Goal: Task Accomplishment & Management: Manage account settings

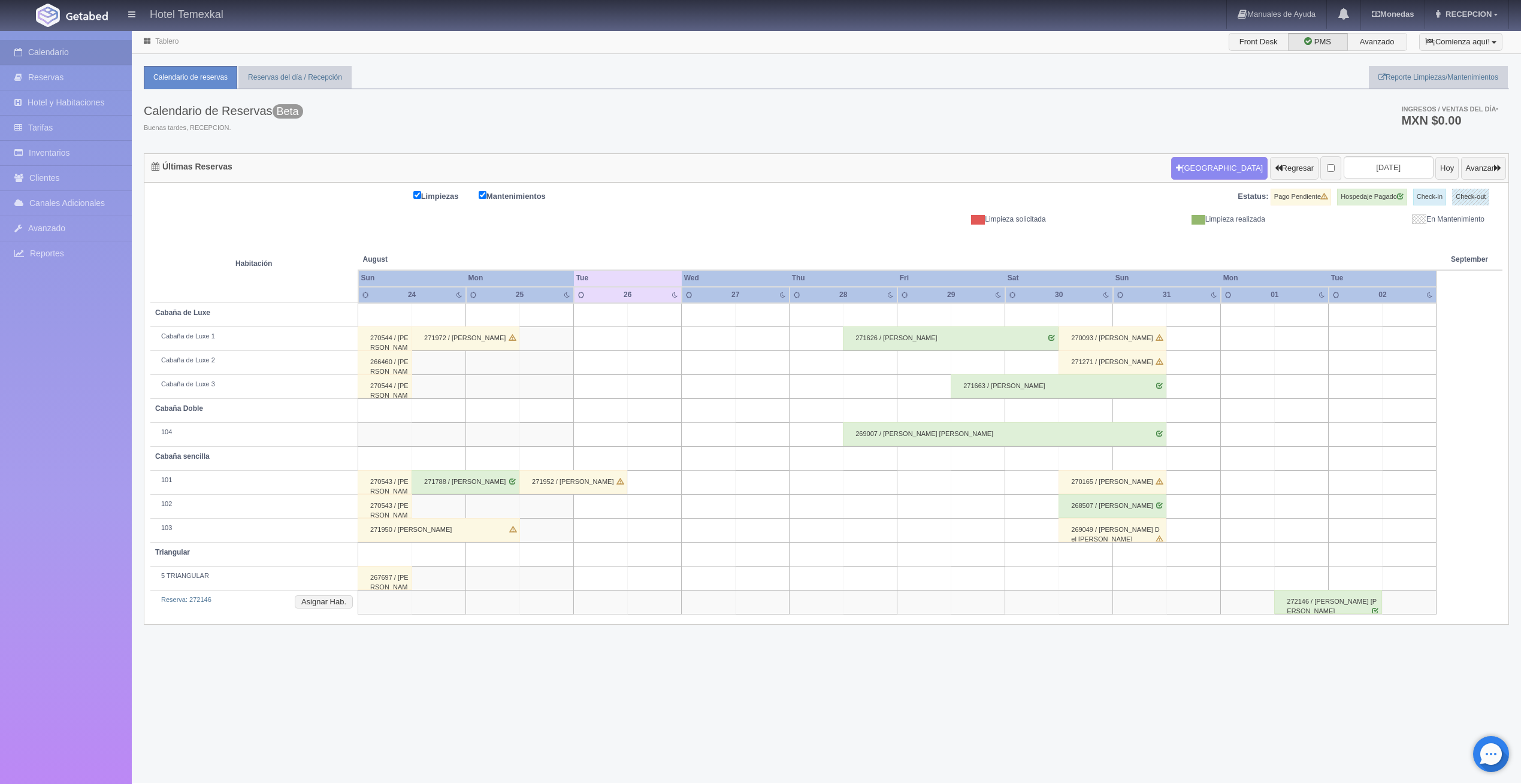
click at [380, 335] on div "270544 / [PERSON_NAME]" at bounding box center [385, 338] width 55 height 24
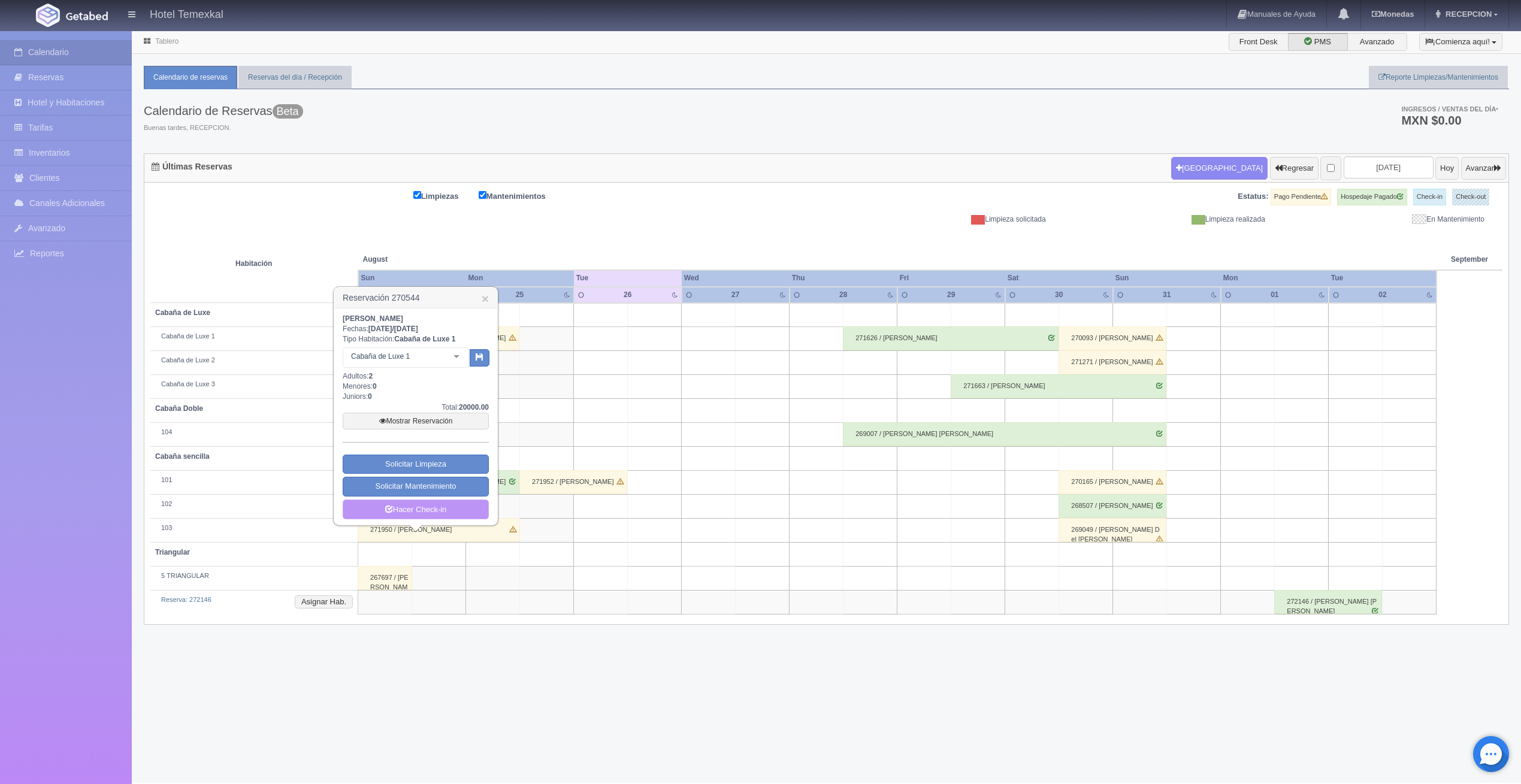
click at [414, 512] on link "Hacer Check-in" at bounding box center [416, 510] width 146 height 20
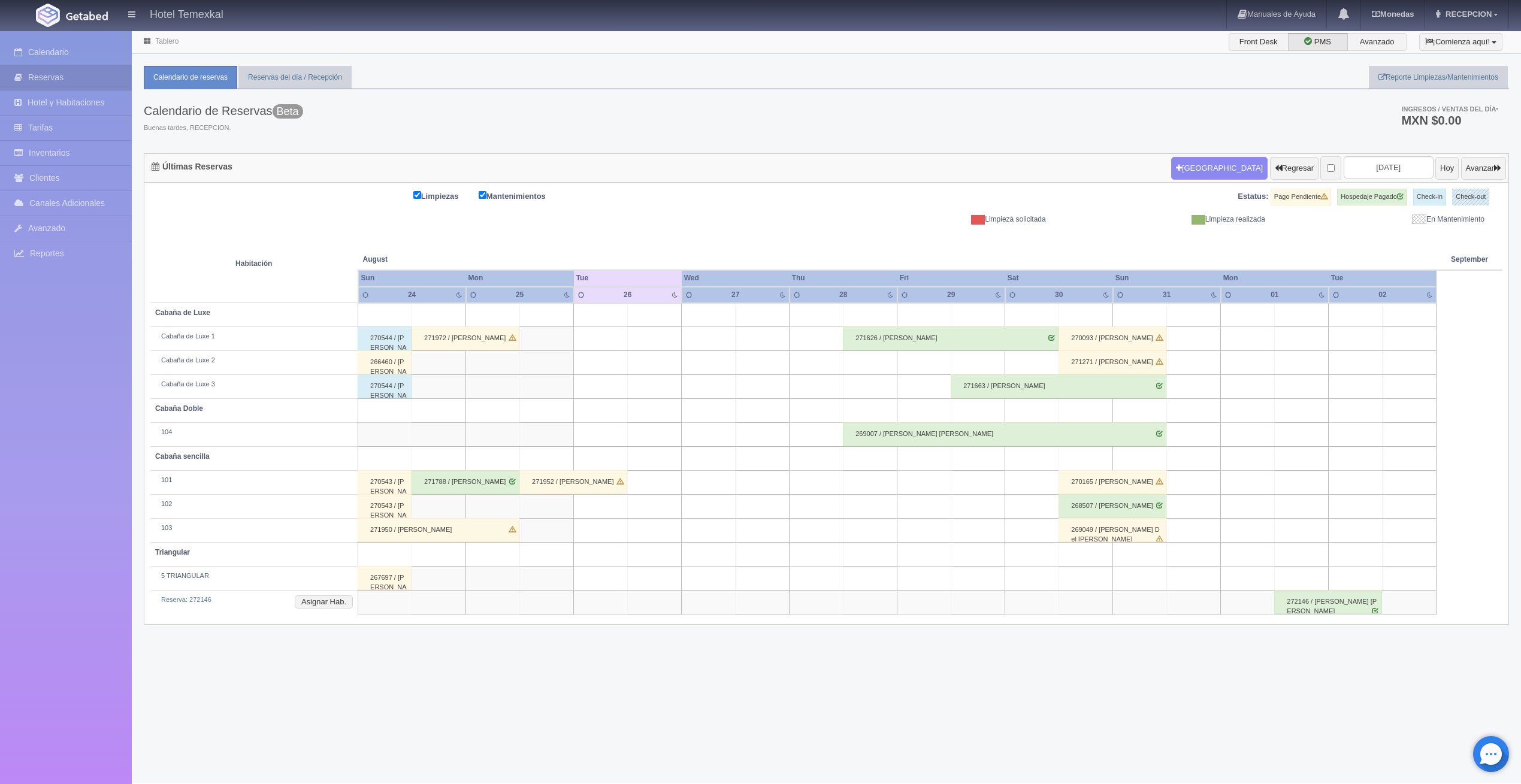
click at [395, 367] on div "266460 / [PERSON_NAME]" at bounding box center [384, 362] width 54 height 24
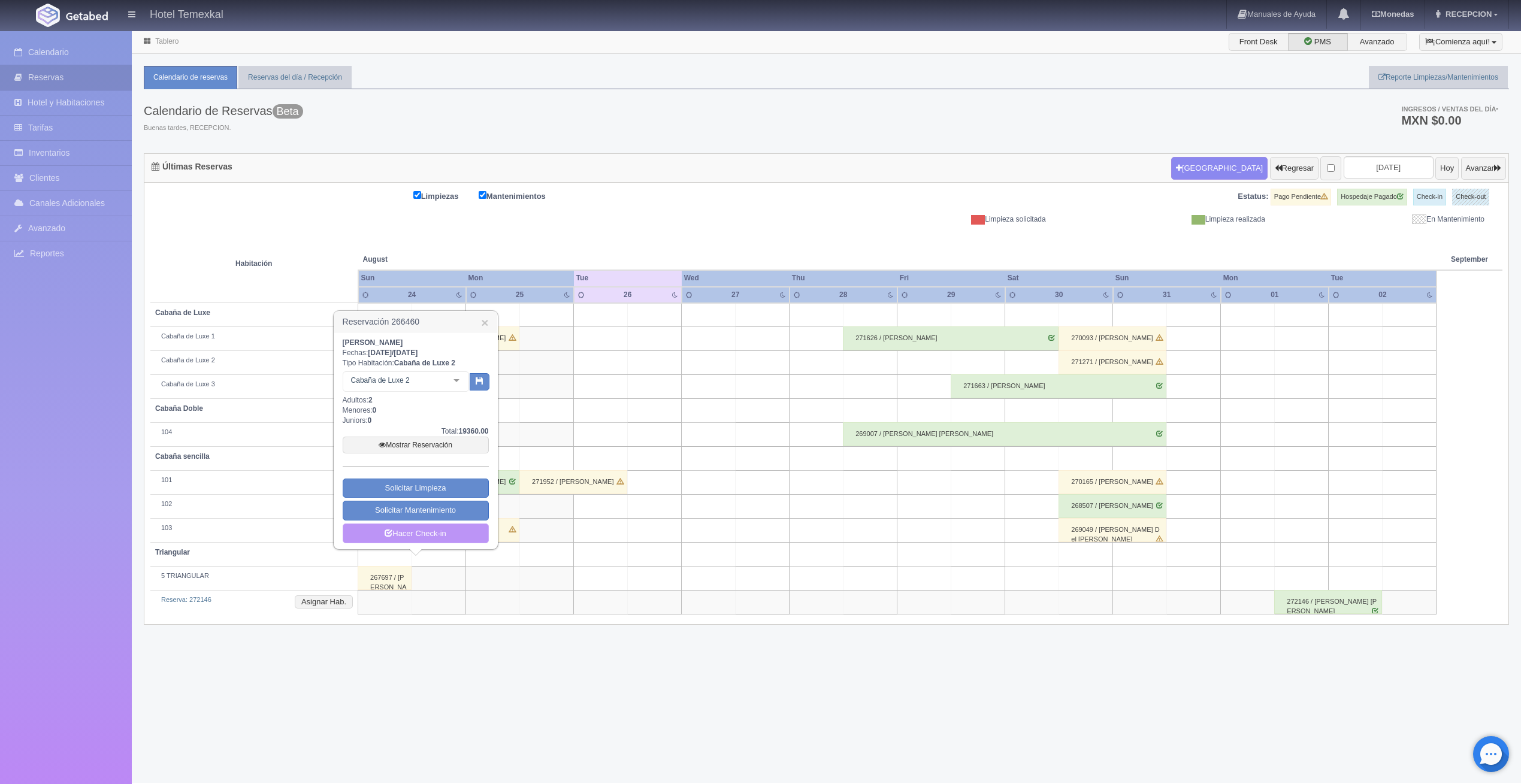
click at [433, 532] on link "Hacer Check-in" at bounding box center [416, 534] width 146 height 20
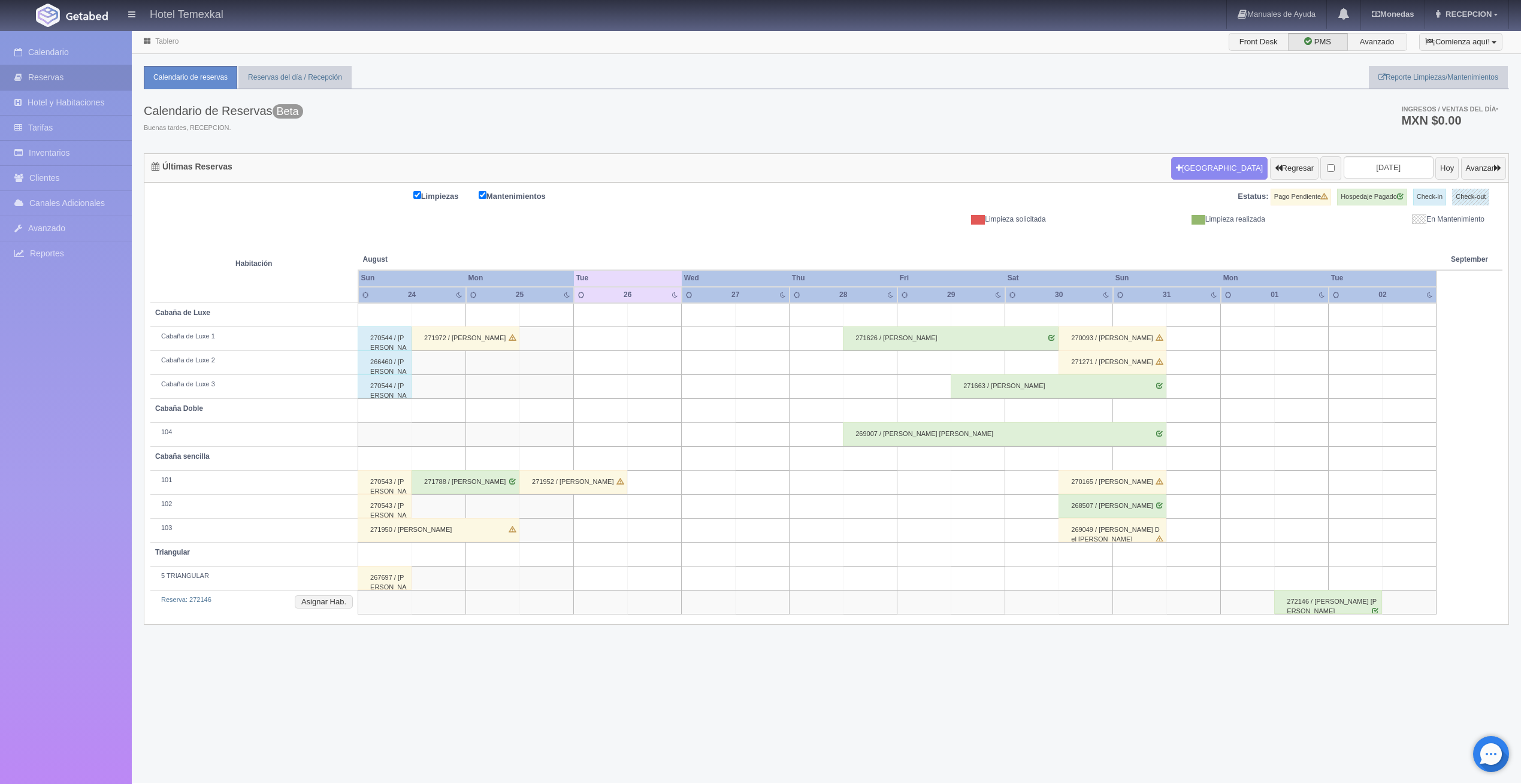
click at [382, 387] on div "270544 / [PERSON_NAME]" at bounding box center [384, 386] width 54 height 24
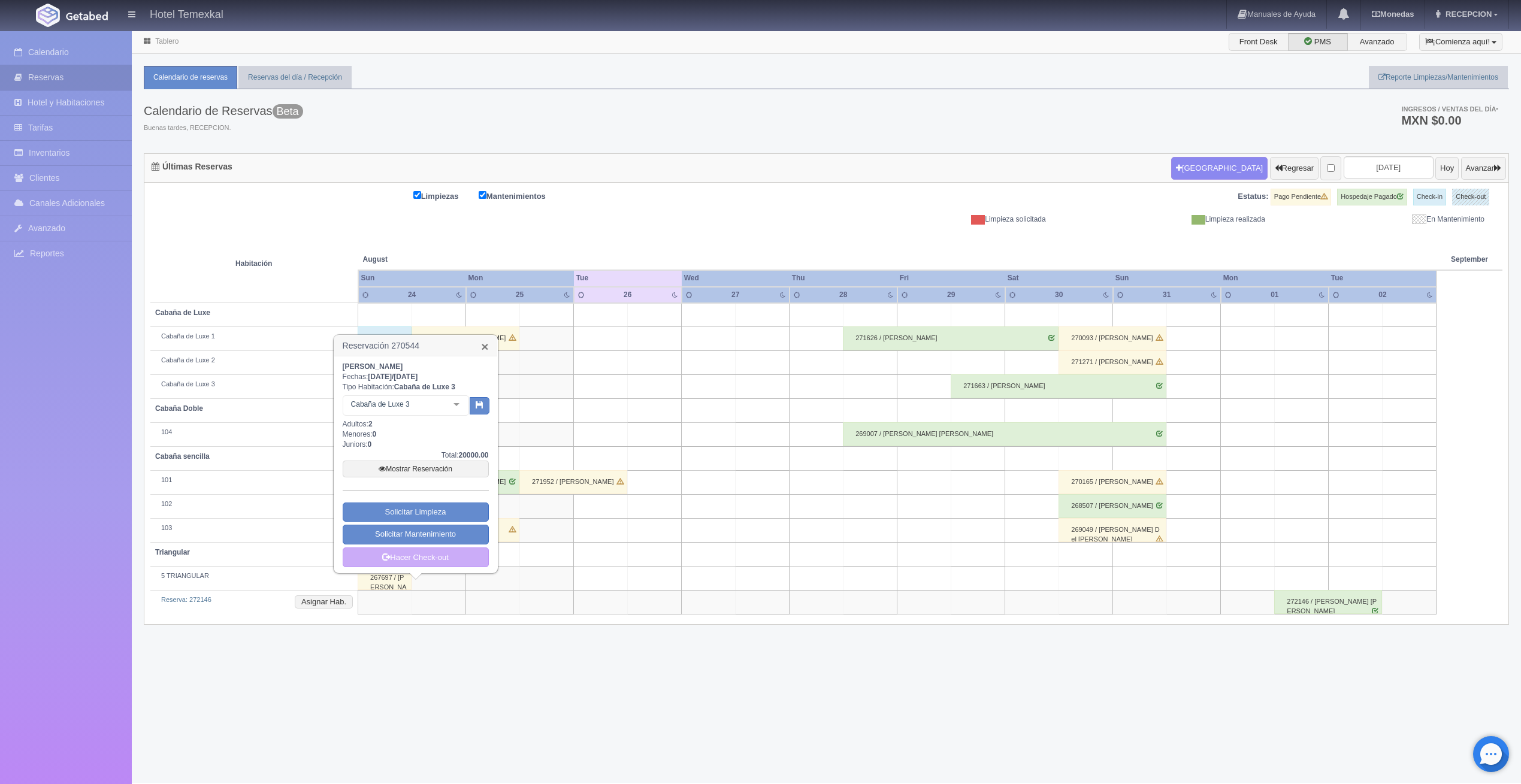
click at [487, 344] on link "×" at bounding box center [485, 347] width 8 height 12
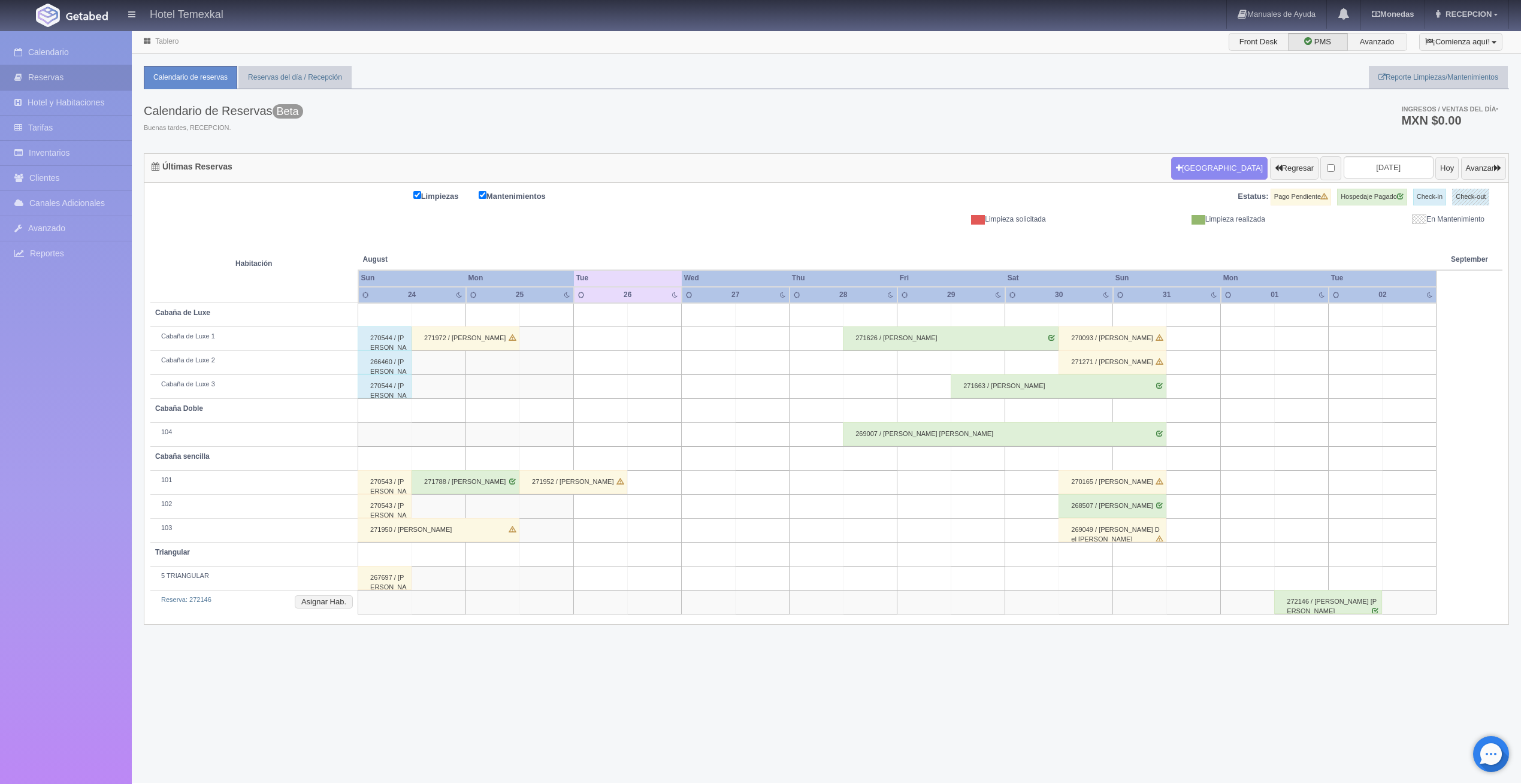
click at [384, 480] on div "270543 / CESAR PRECIADO" at bounding box center [384, 482] width 54 height 24
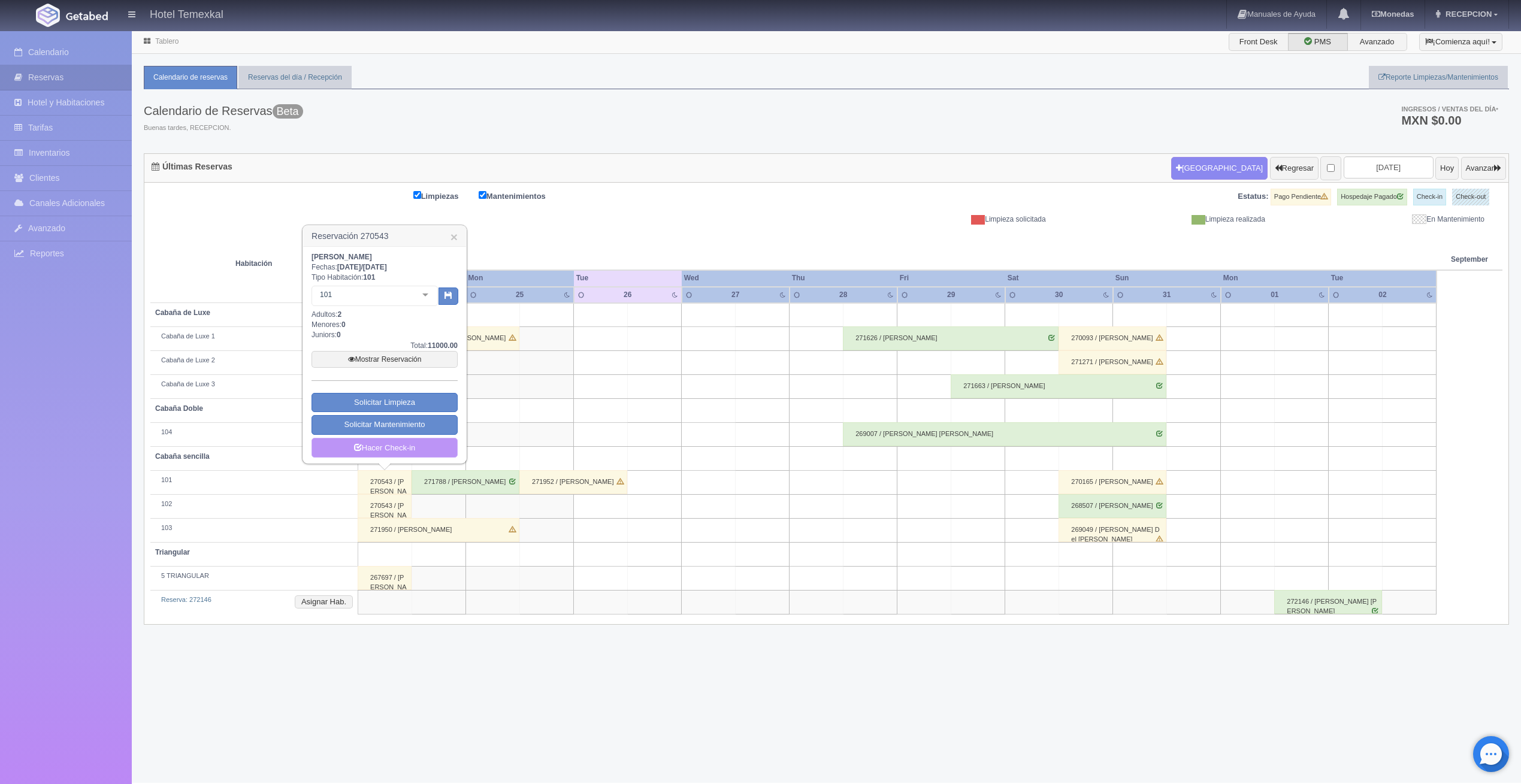
click at [390, 443] on link "Hacer Check-in" at bounding box center [384, 448] width 146 height 20
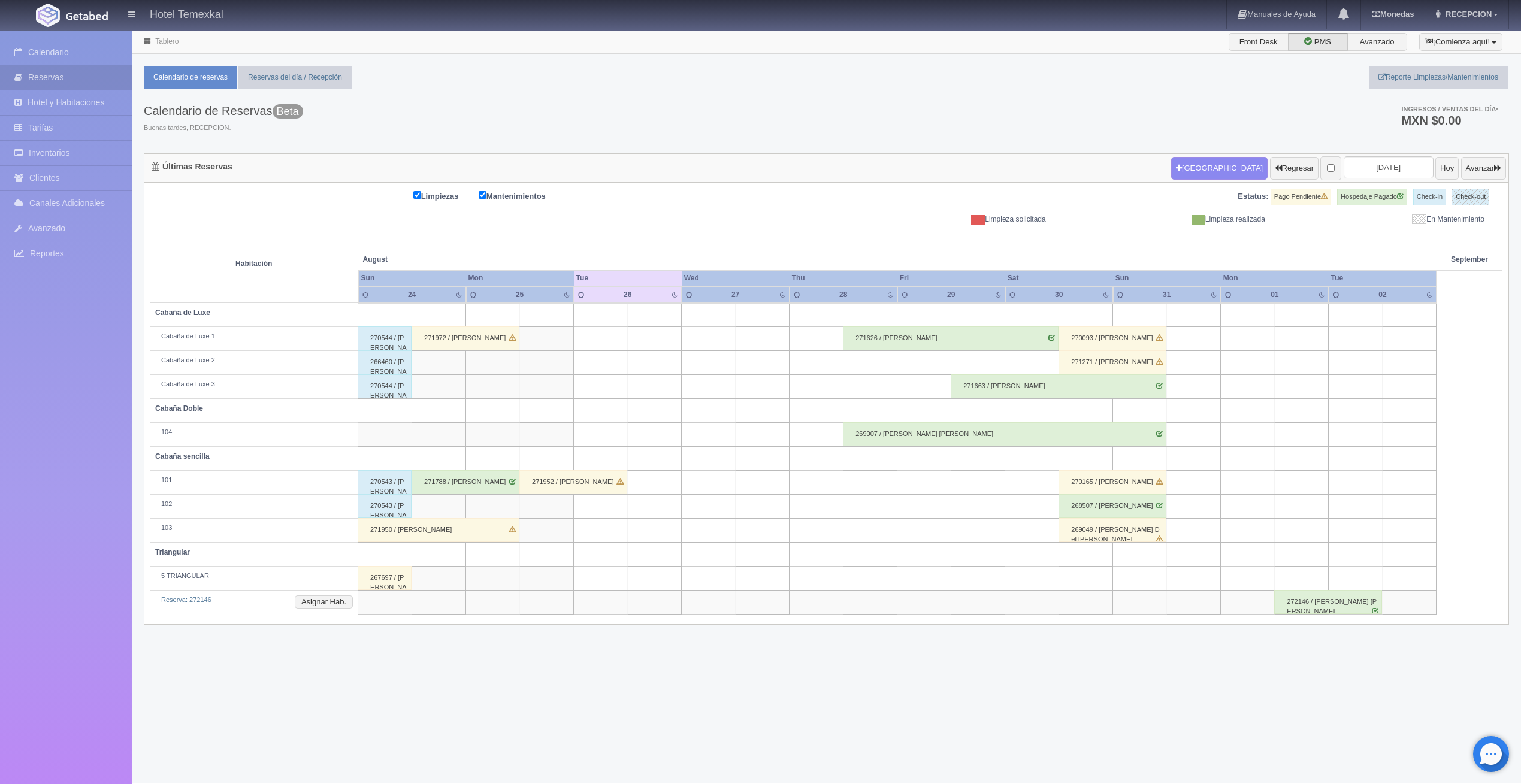
click at [382, 525] on div "271950 / [PERSON_NAME]" at bounding box center [438, 529] width 162 height 24
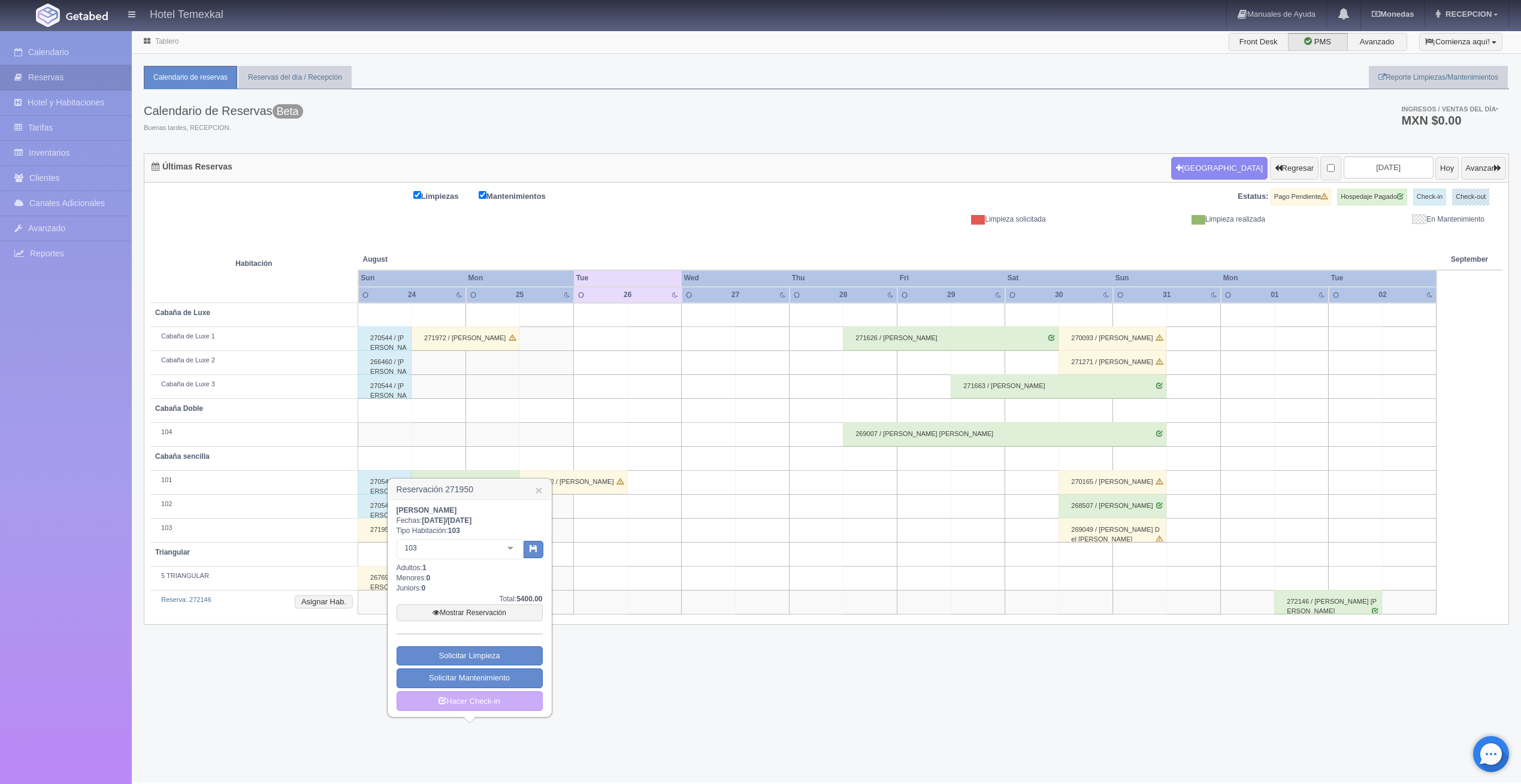
click at [328, 712] on div "Tablero Front Desk PMS Avanzado ¡Comienza aquí! Habitaciones y Reservas Limpiez…" at bounding box center [826, 406] width 1389 height 753
drag, startPoint x: 273, startPoint y: 740, endPoint x: 537, endPoint y: 491, distance: 362.9
click at [540, 487] on link "×" at bounding box center [539, 490] width 8 height 12
click at [537, 491] on link "×" at bounding box center [539, 490] width 8 height 12
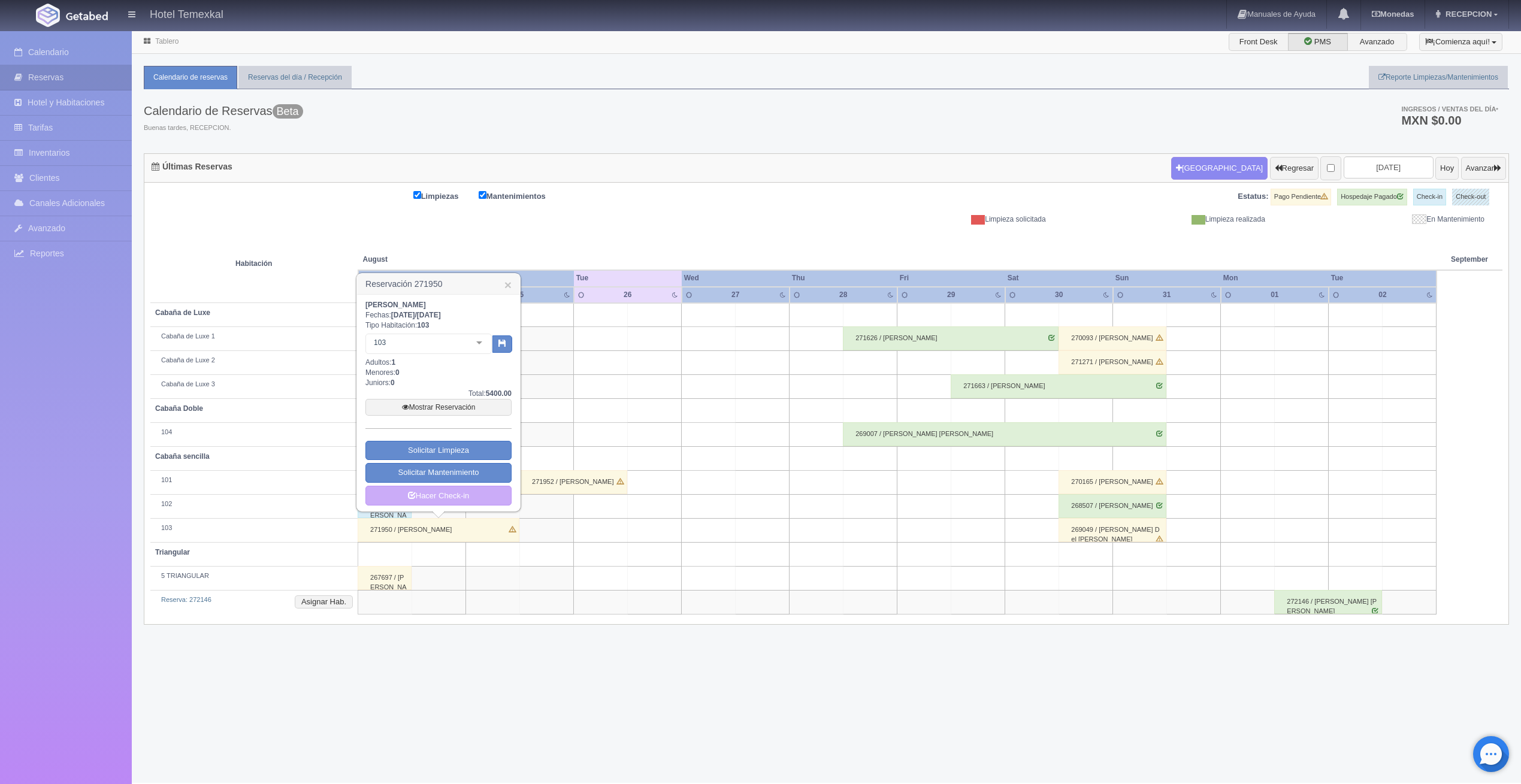
click at [495, 673] on div "Tablero Front Desk PMS Avanzado ¡Comienza aquí! Habitaciones y Reservas Limpiez…" at bounding box center [826, 406] width 1389 height 753
click at [506, 285] on link "×" at bounding box center [508, 285] width 8 height 12
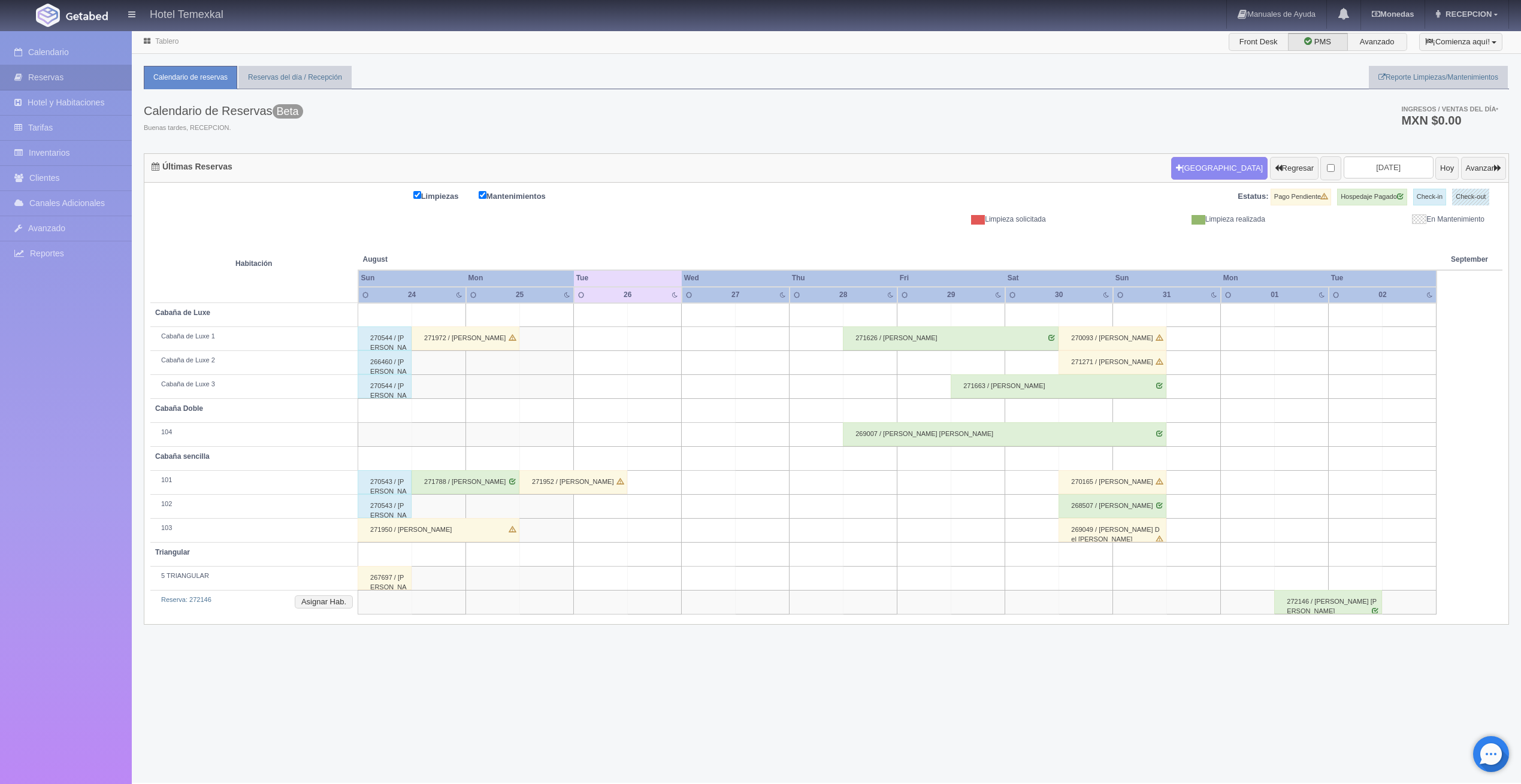
click at [386, 532] on div "271950 / ARMADO GARCIA" at bounding box center [438, 529] width 162 height 24
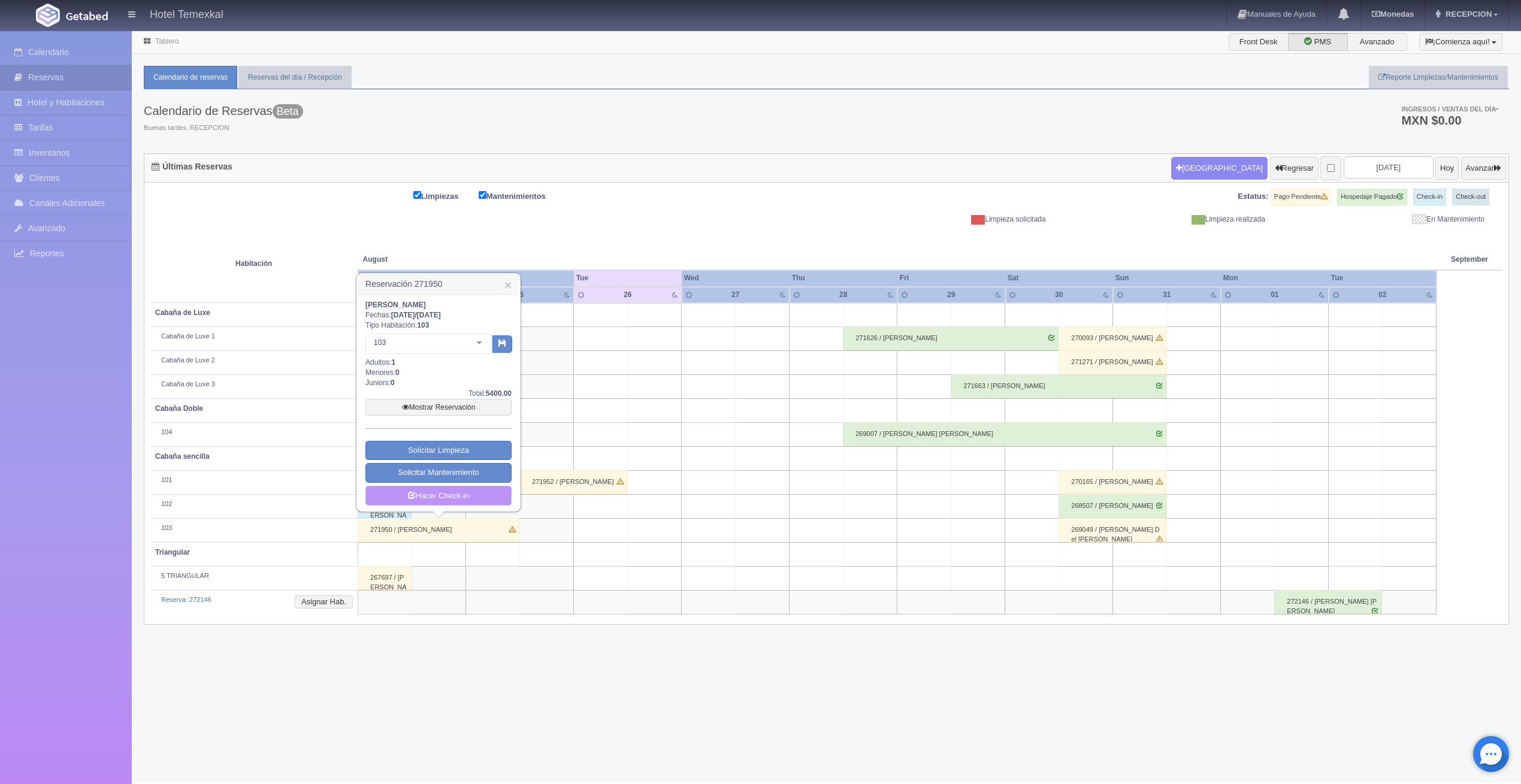
click at [478, 495] on link "Hacer Check-in" at bounding box center [438, 496] width 146 height 20
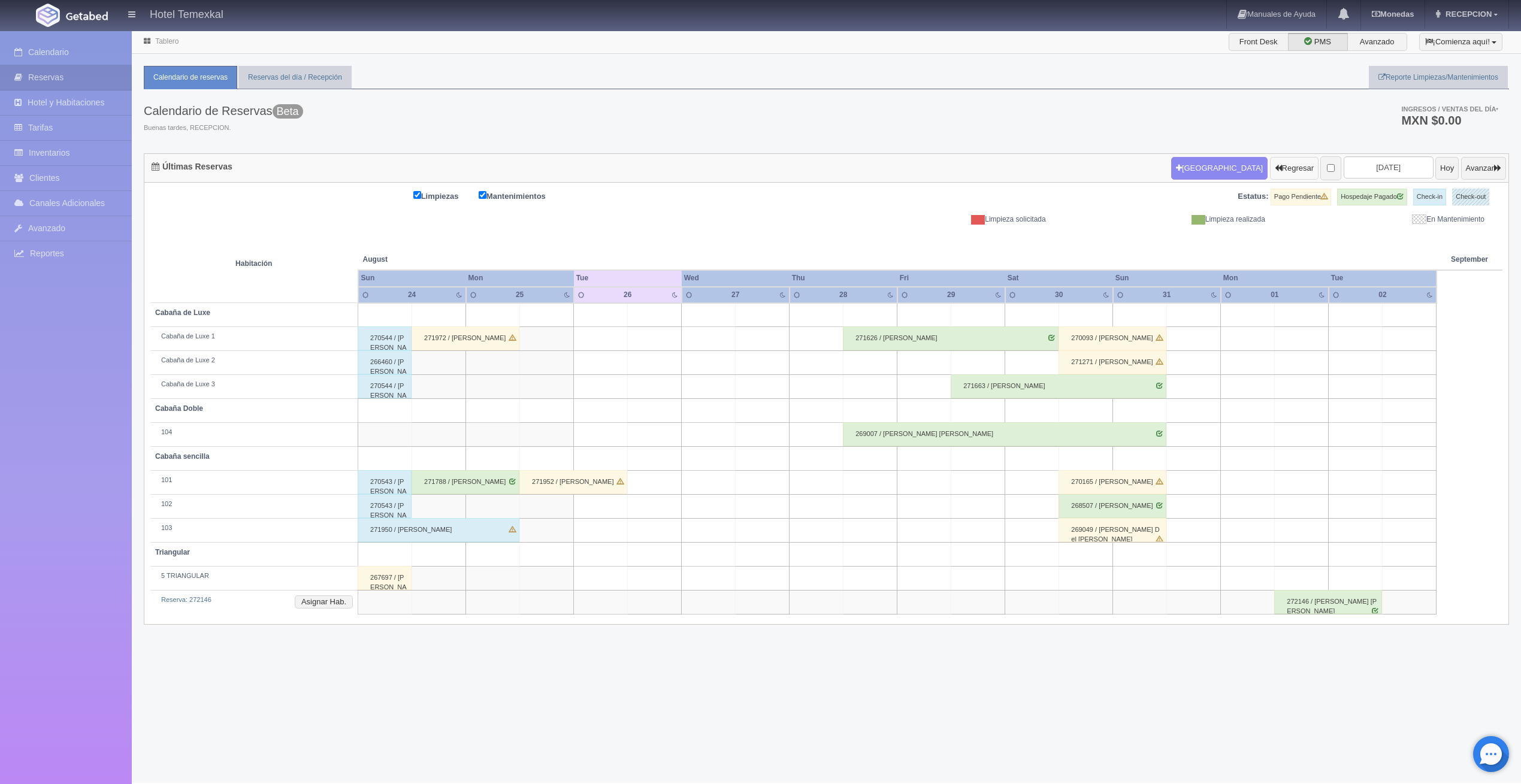
click at [1270, 164] on button "Regresar" at bounding box center [1294, 168] width 48 height 23
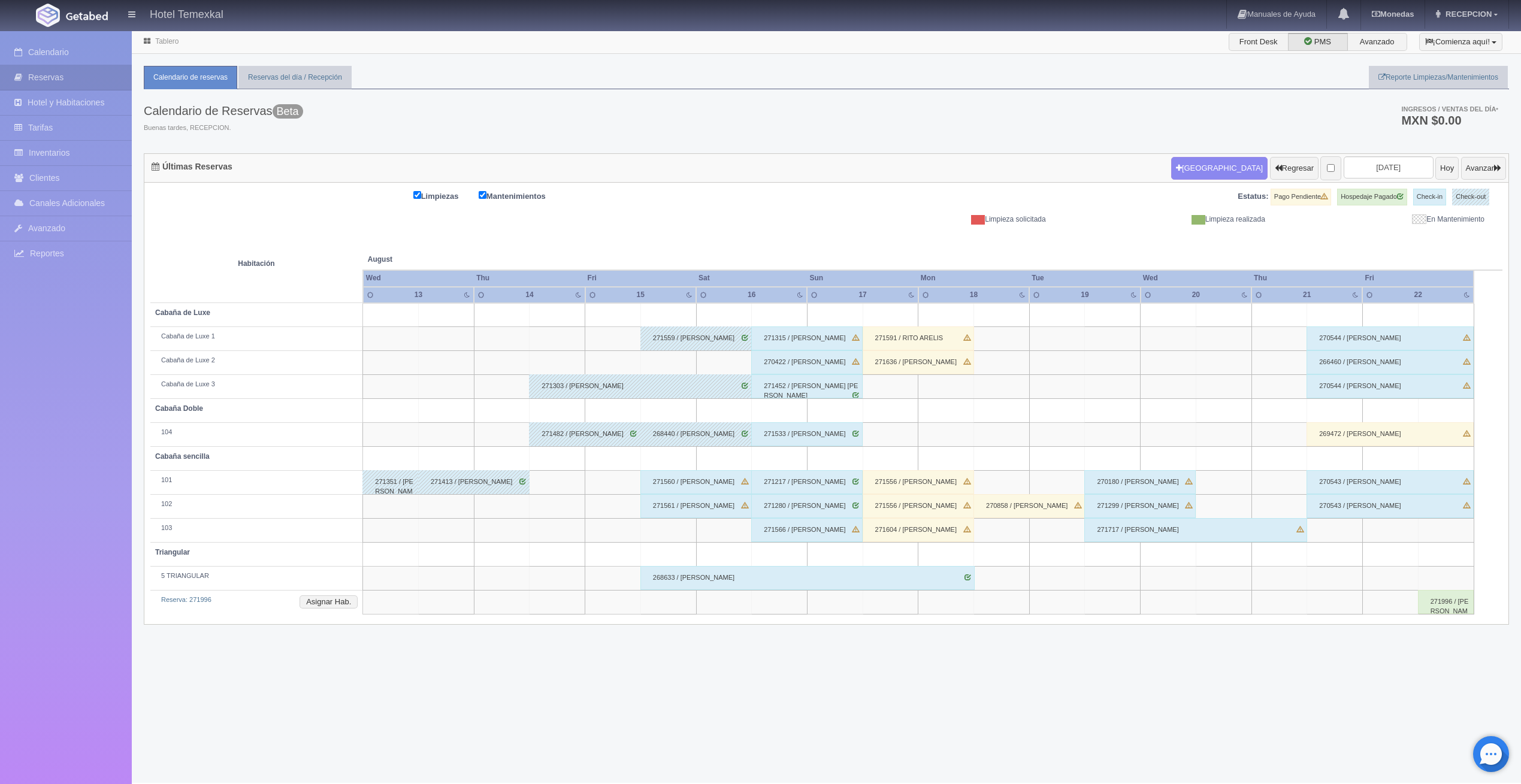
click at [913, 341] on div "271591 / RITO ARELIS" at bounding box center [918, 338] width 111 height 24
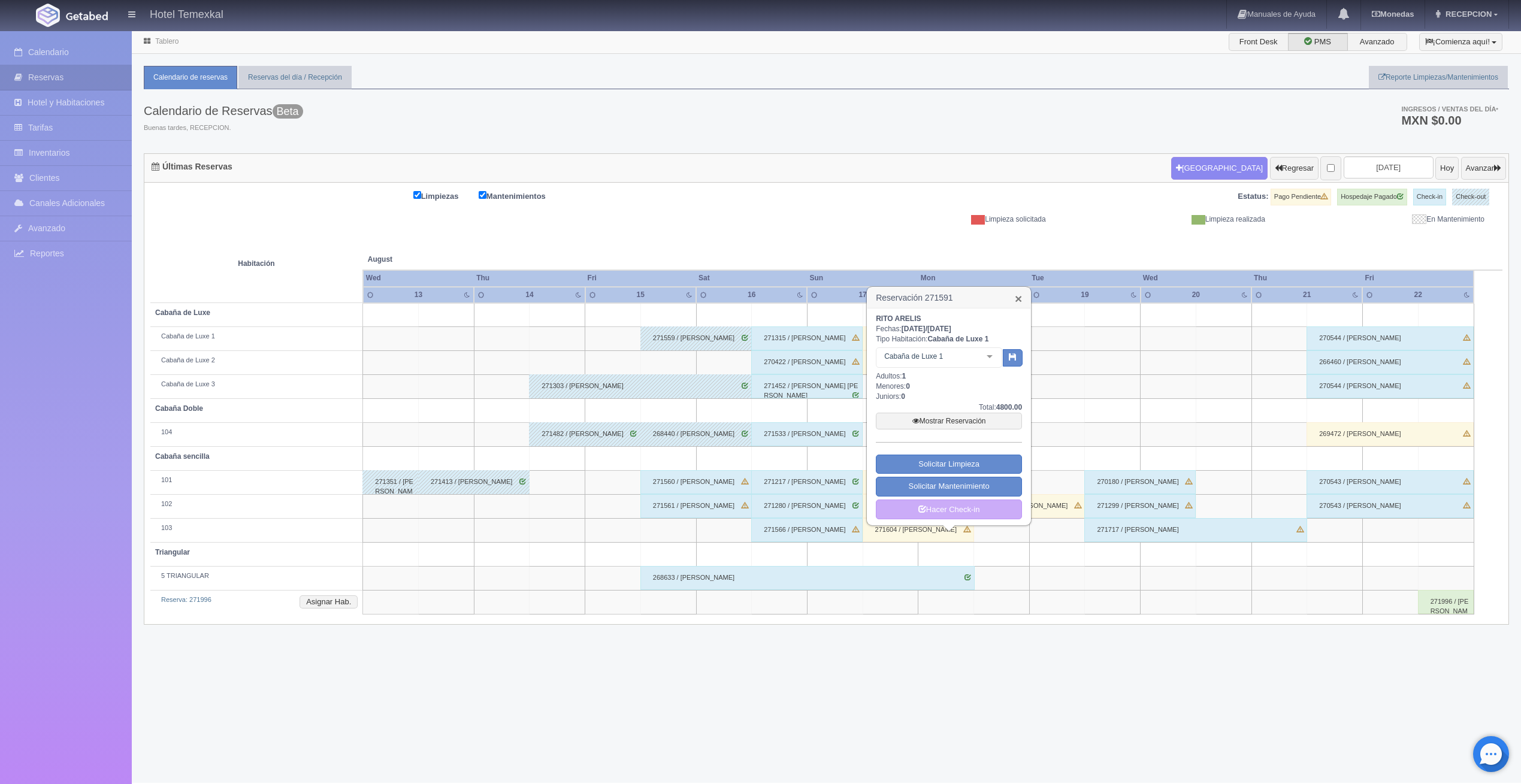
click at [1016, 297] on link "×" at bounding box center [1019, 298] width 8 height 12
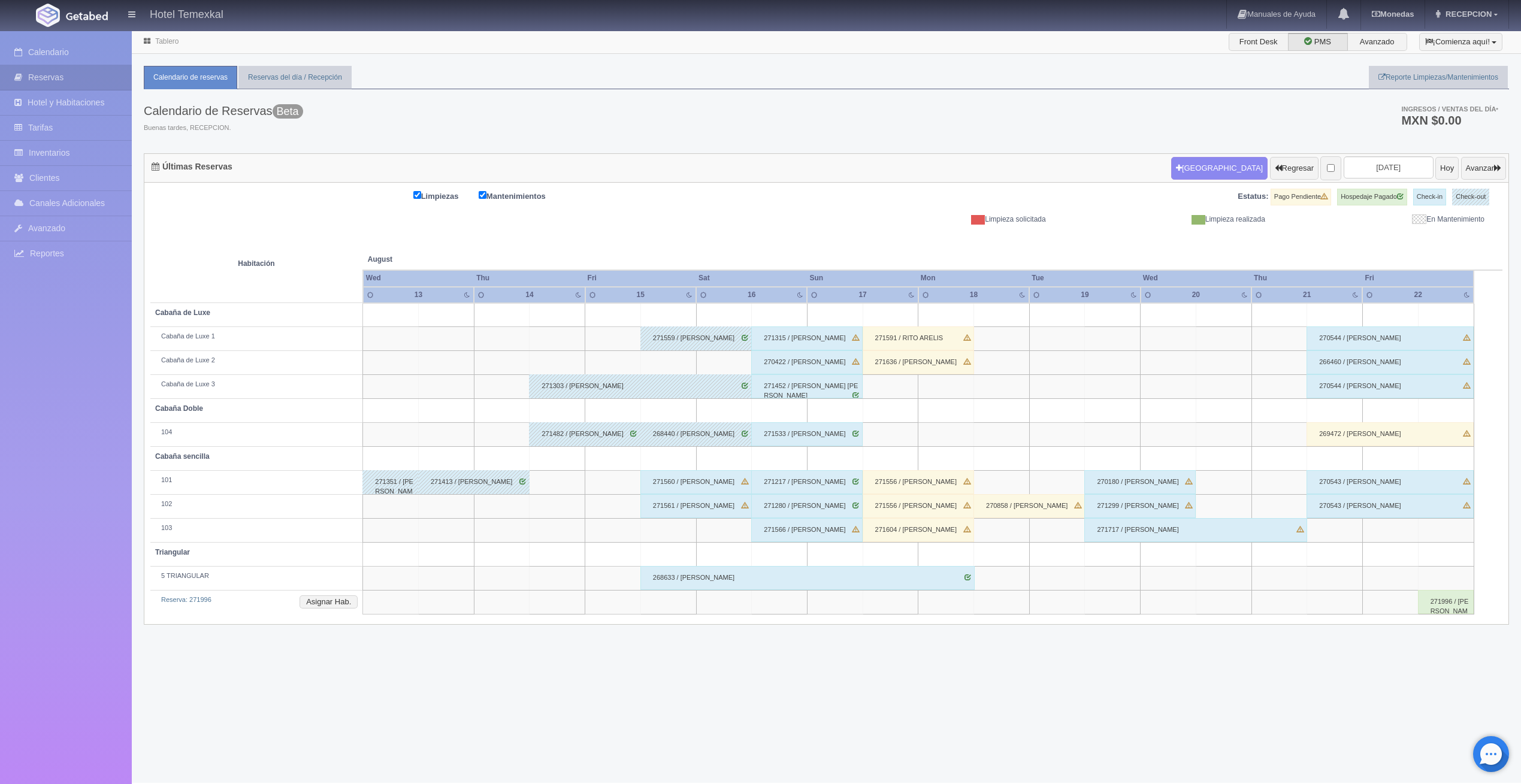
click at [887, 344] on div "271591 / RITO ARELIS" at bounding box center [918, 338] width 111 height 24
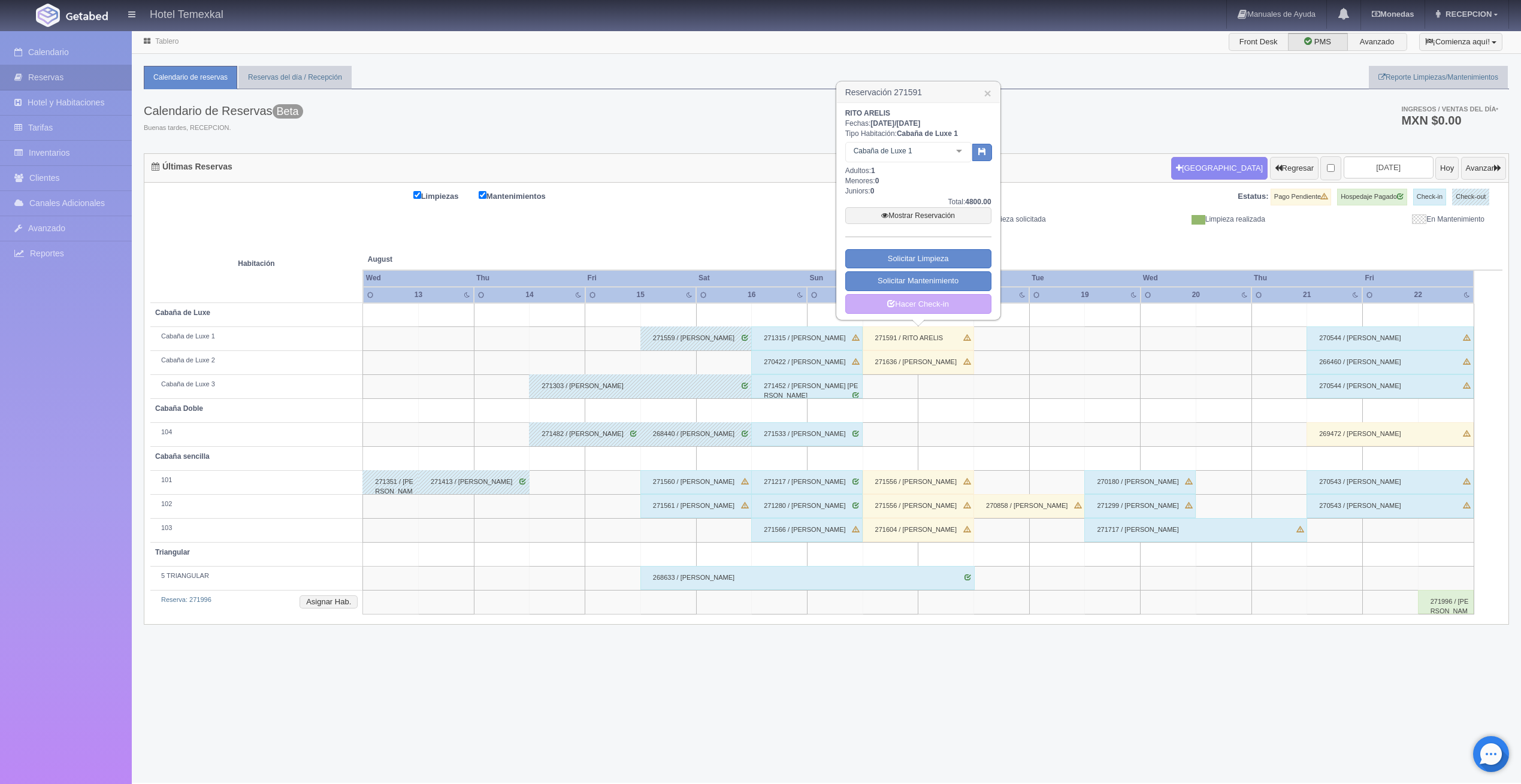
click at [983, 89] on h3 "Reservación 271591 ×" at bounding box center [918, 92] width 163 height 21
click at [987, 92] on link "×" at bounding box center [987, 93] width 8 height 12
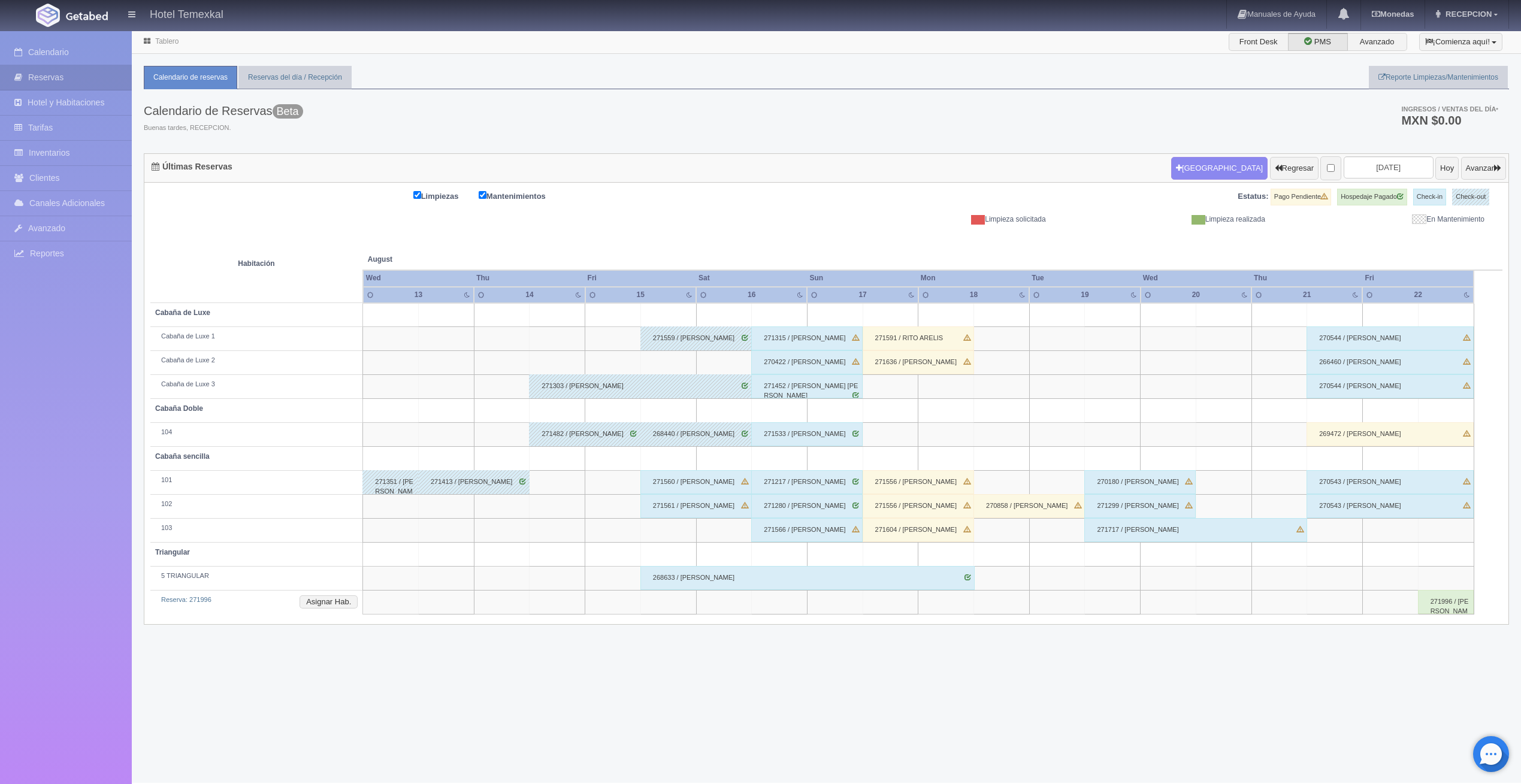
click at [666, 338] on div "271559 / MARCO CONTRERAS" at bounding box center [696, 338] width 111 height 24
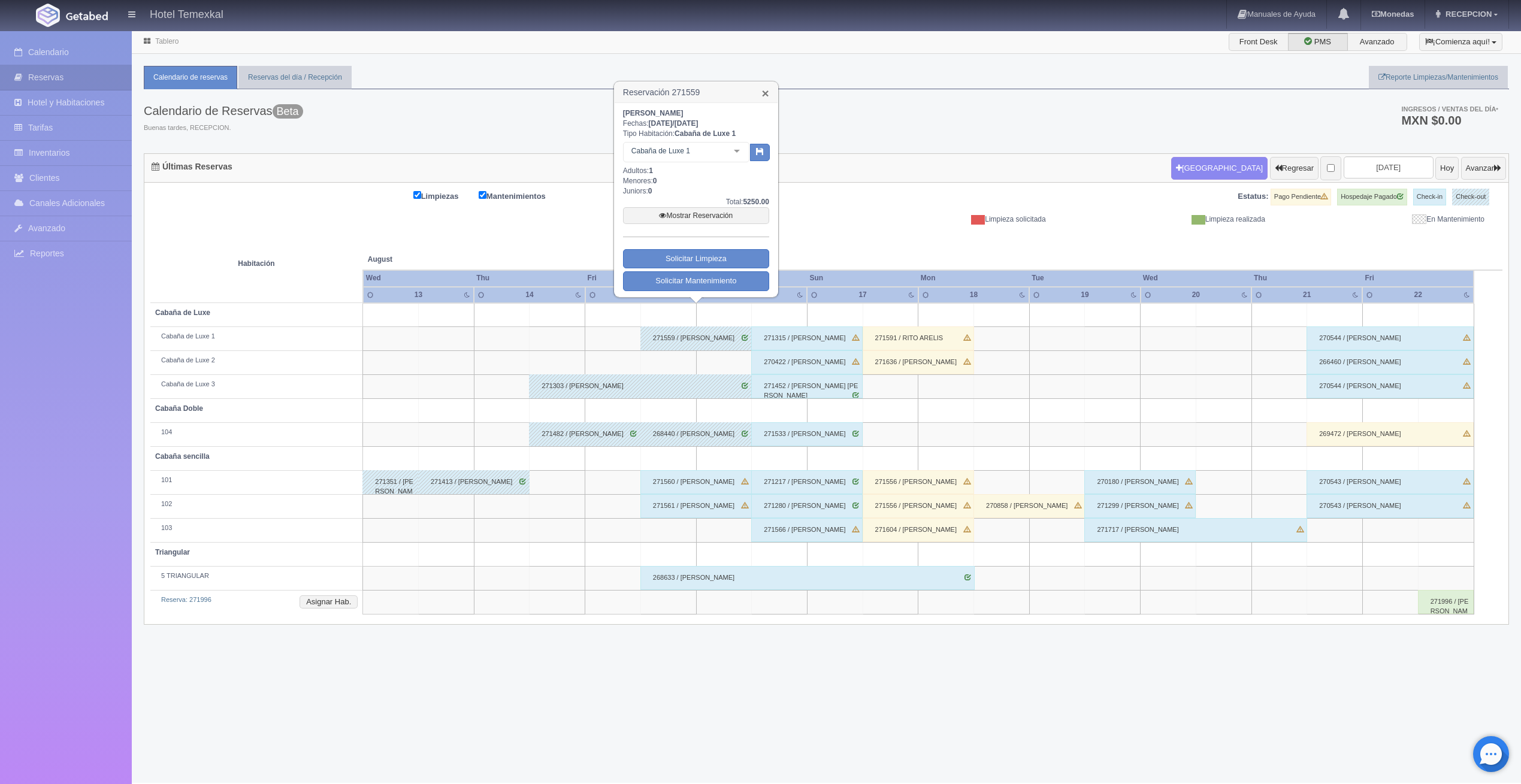
click at [765, 91] on link "×" at bounding box center [765, 93] width 8 height 12
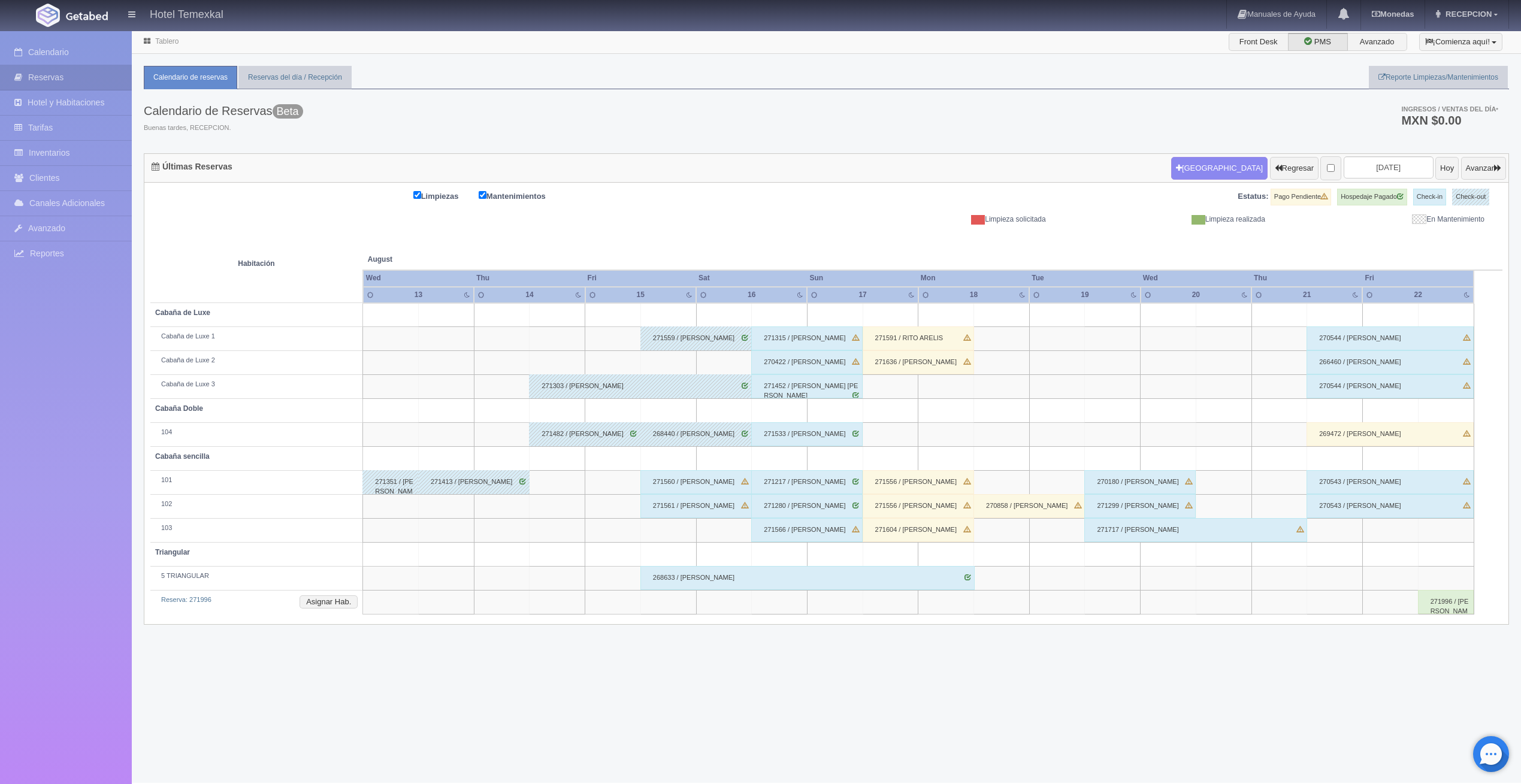
click at [807, 338] on div "271315 / [PERSON_NAME]" at bounding box center [807, 338] width 111 height 24
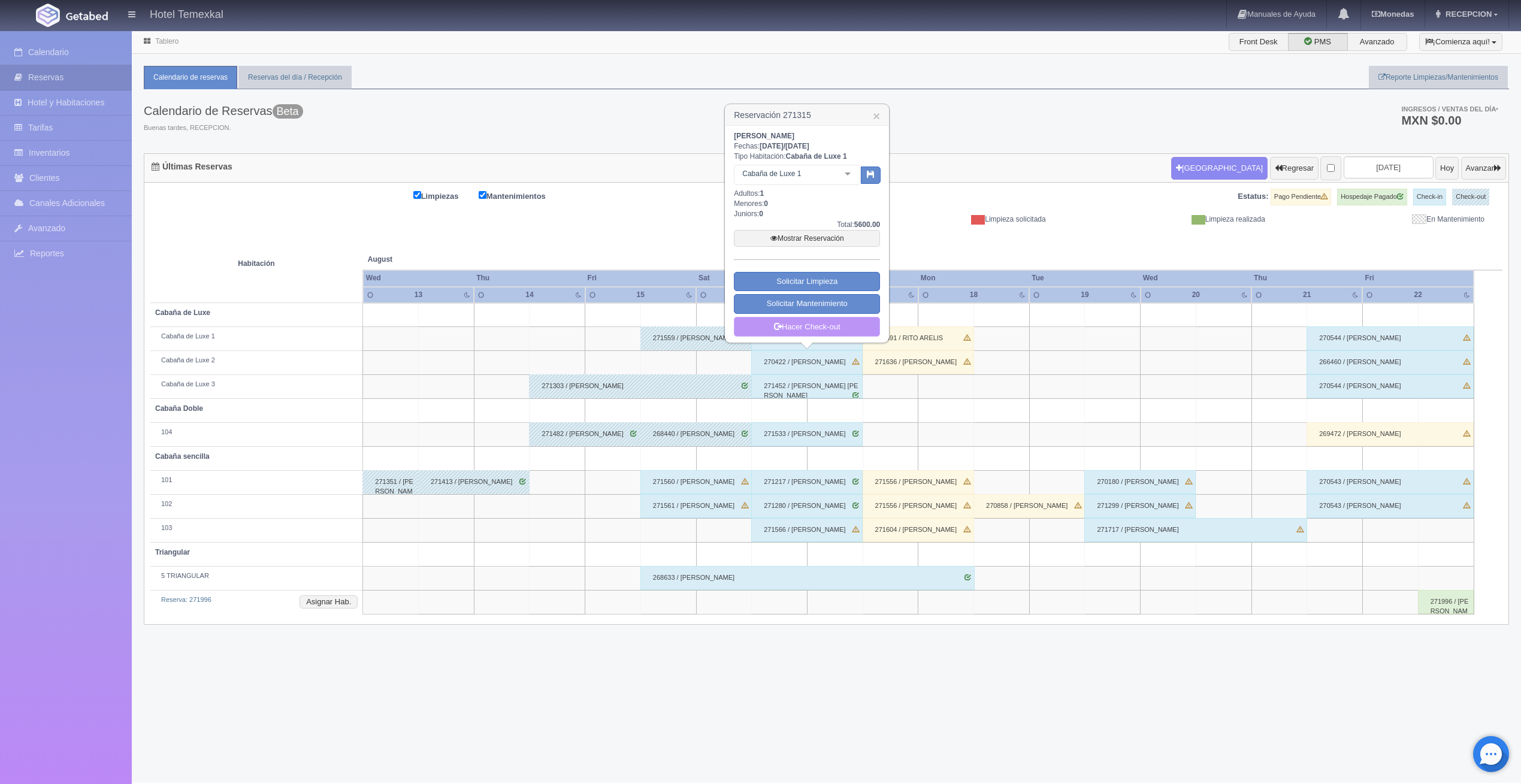
click at [816, 330] on link "Hacer Check-out" at bounding box center [807, 327] width 146 height 20
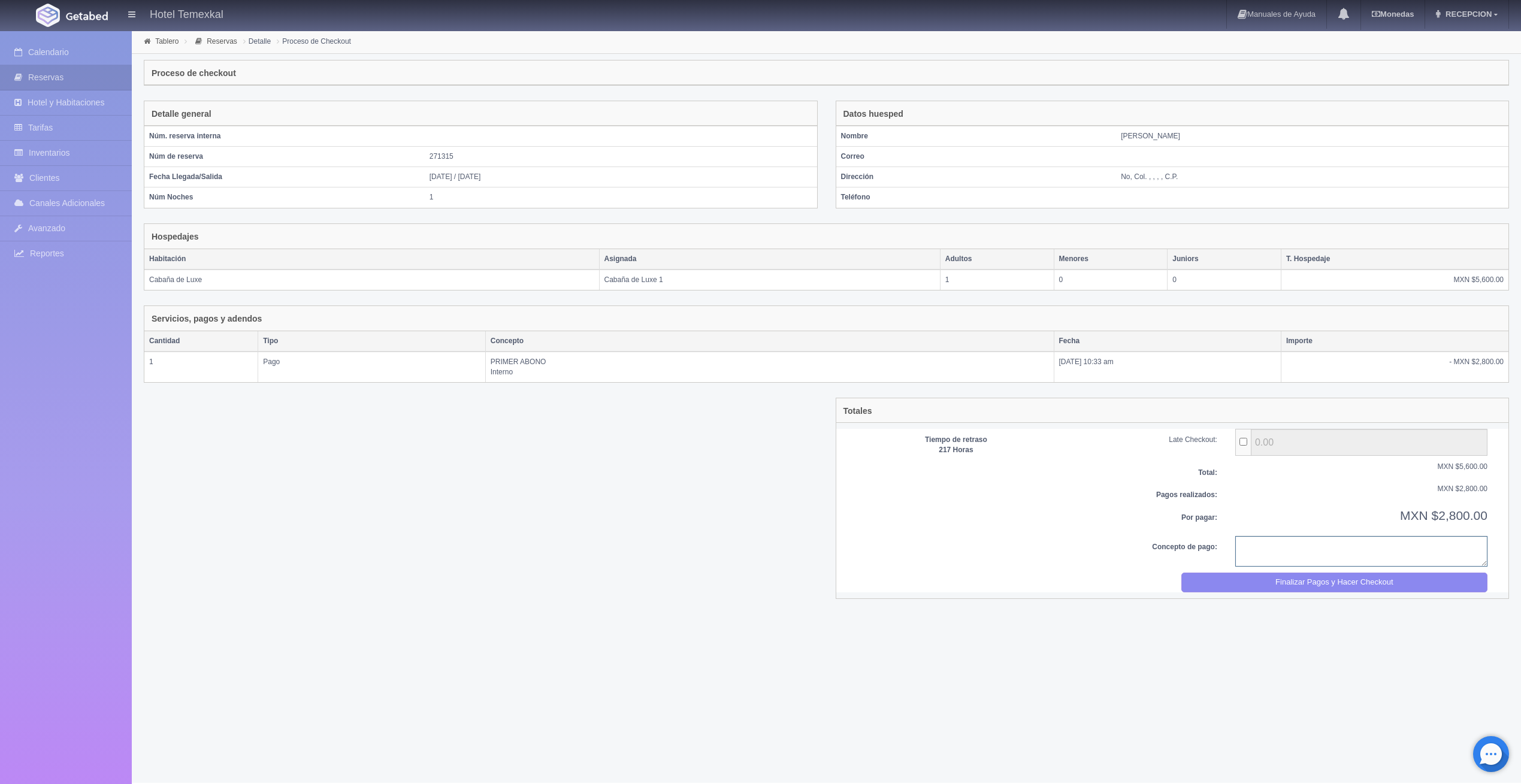
click at [1273, 547] on textarea at bounding box center [1362, 551] width 253 height 31
type textarea "Pago completo"
click at [1291, 583] on button "Finalizar Pagos y Hacer Checkout" at bounding box center [1335, 582] width 307 height 20
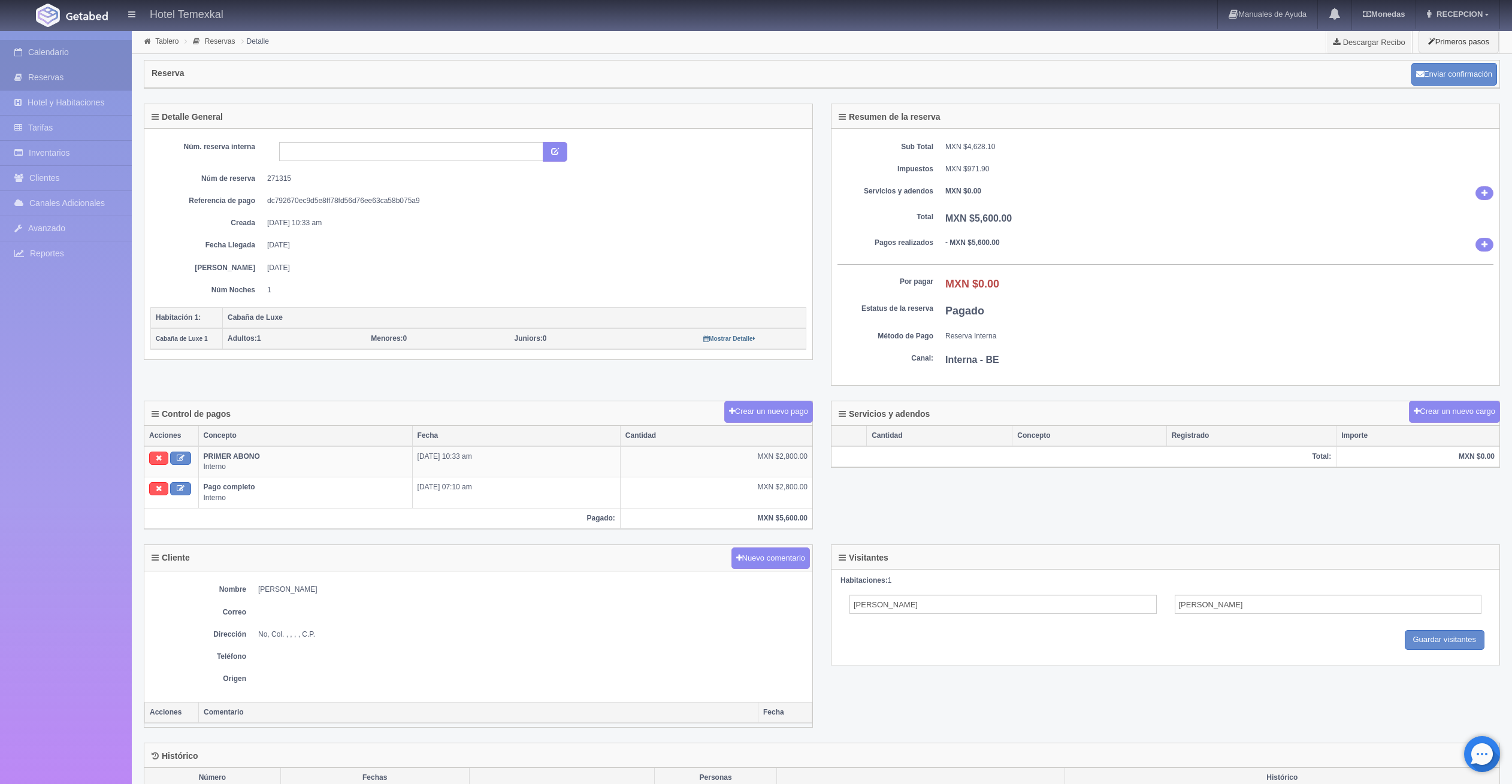
click at [45, 61] on link "Calendario" at bounding box center [66, 53] width 132 height 25
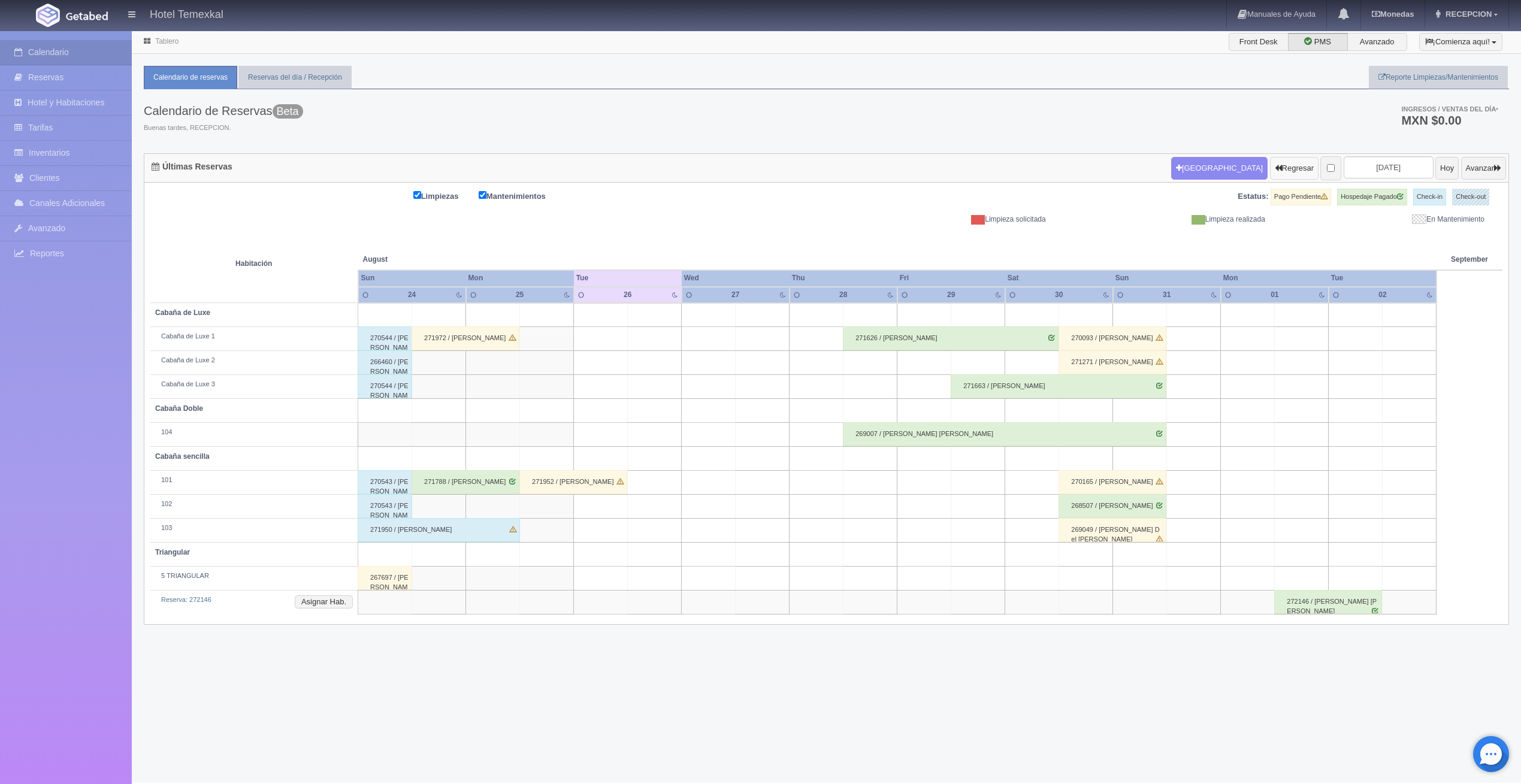
click at [1277, 171] on button "Regresar" at bounding box center [1294, 168] width 48 height 23
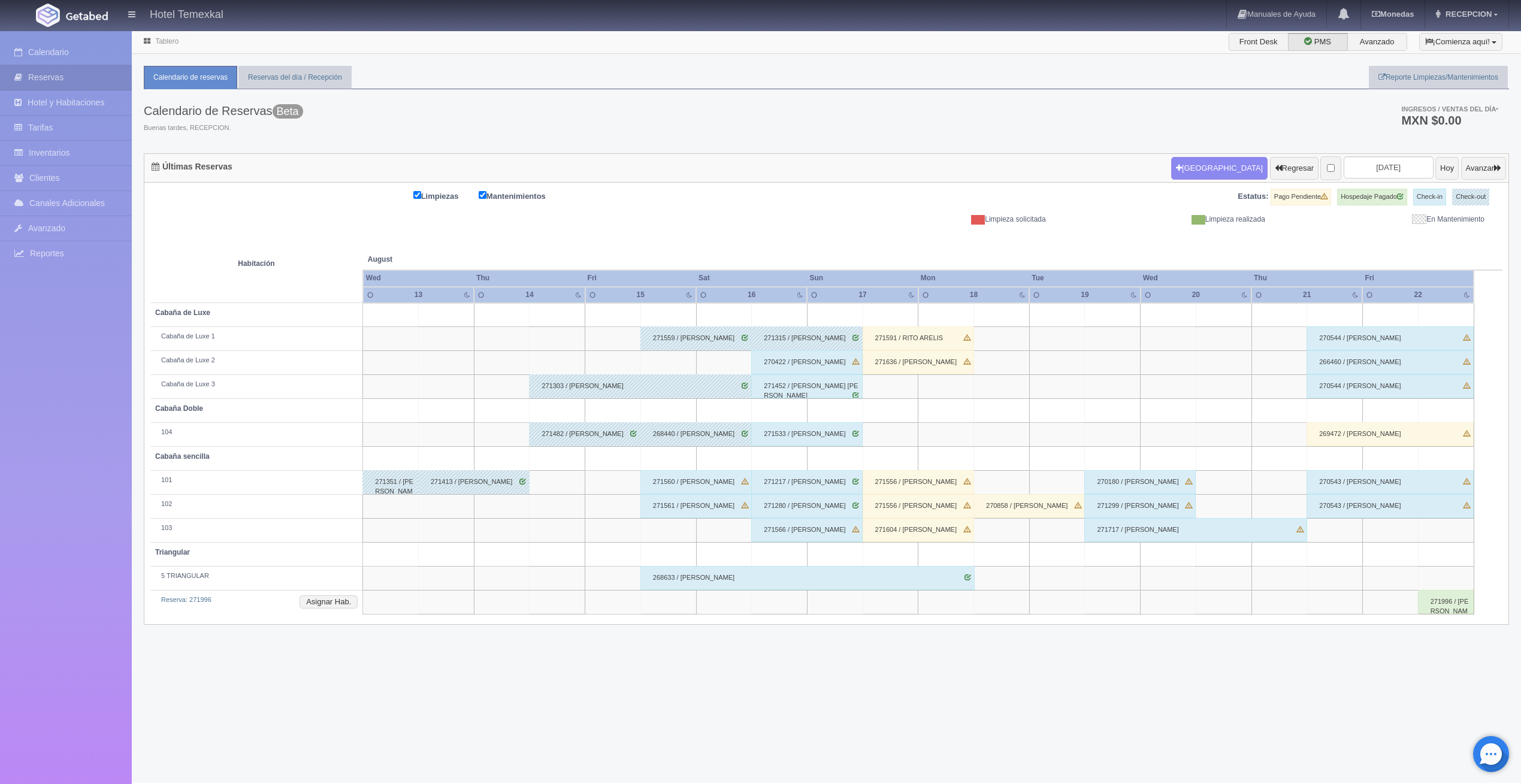
click at [801, 361] on div "270422 / JULIO TAMAI" at bounding box center [807, 362] width 111 height 24
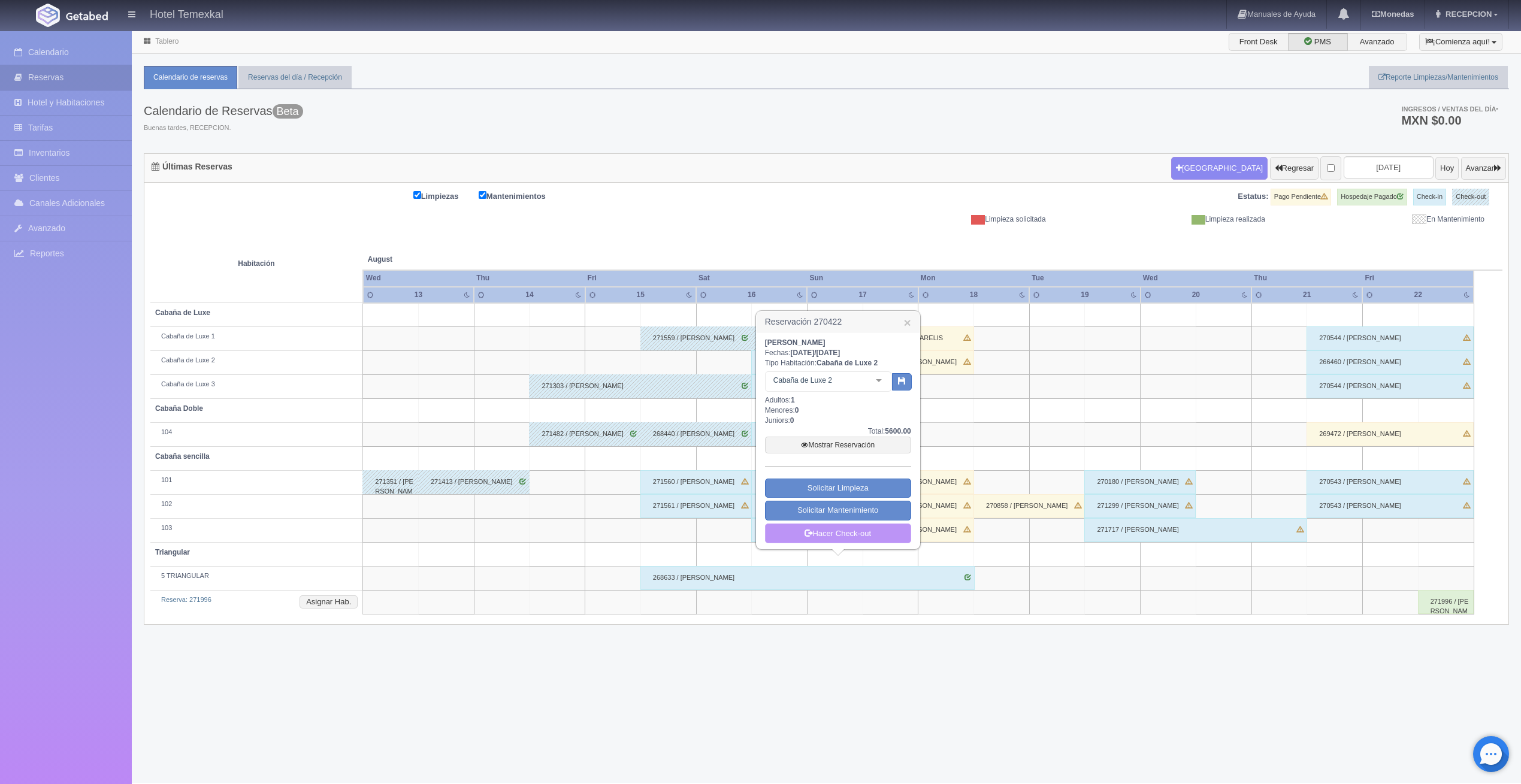
click at [830, 533] on link "Hacer Check-out" at bounding box center [838, 534] width 146 height 20
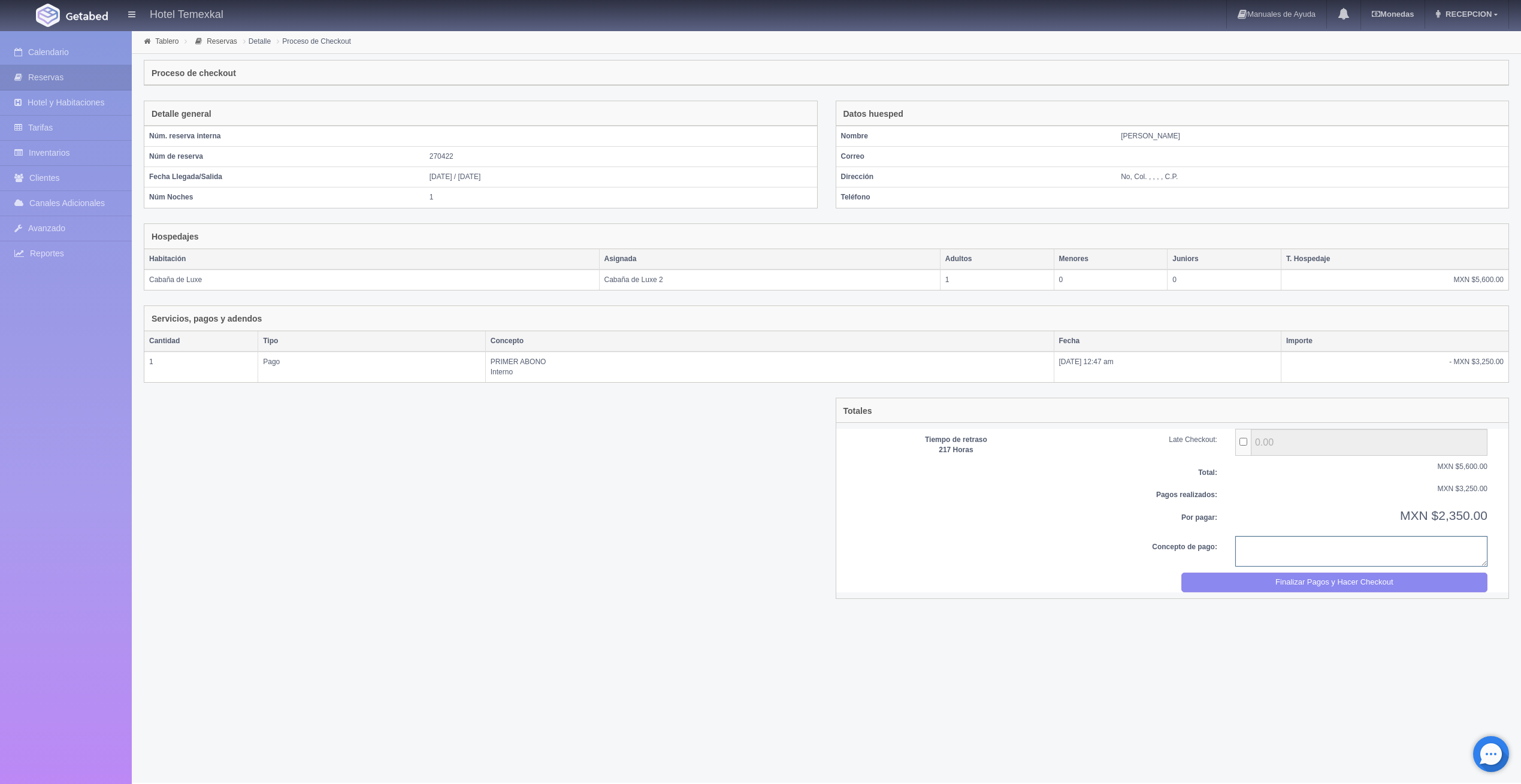
click at [1280, 552] on textarea at bounding box center [1362, 551] width 253 height 31
type textarea "pago completo"
click at [1264, 574] on button "Finalizar Pagos y Hacer Checkout" at bounding box center [1335, 582] width 307 height 20
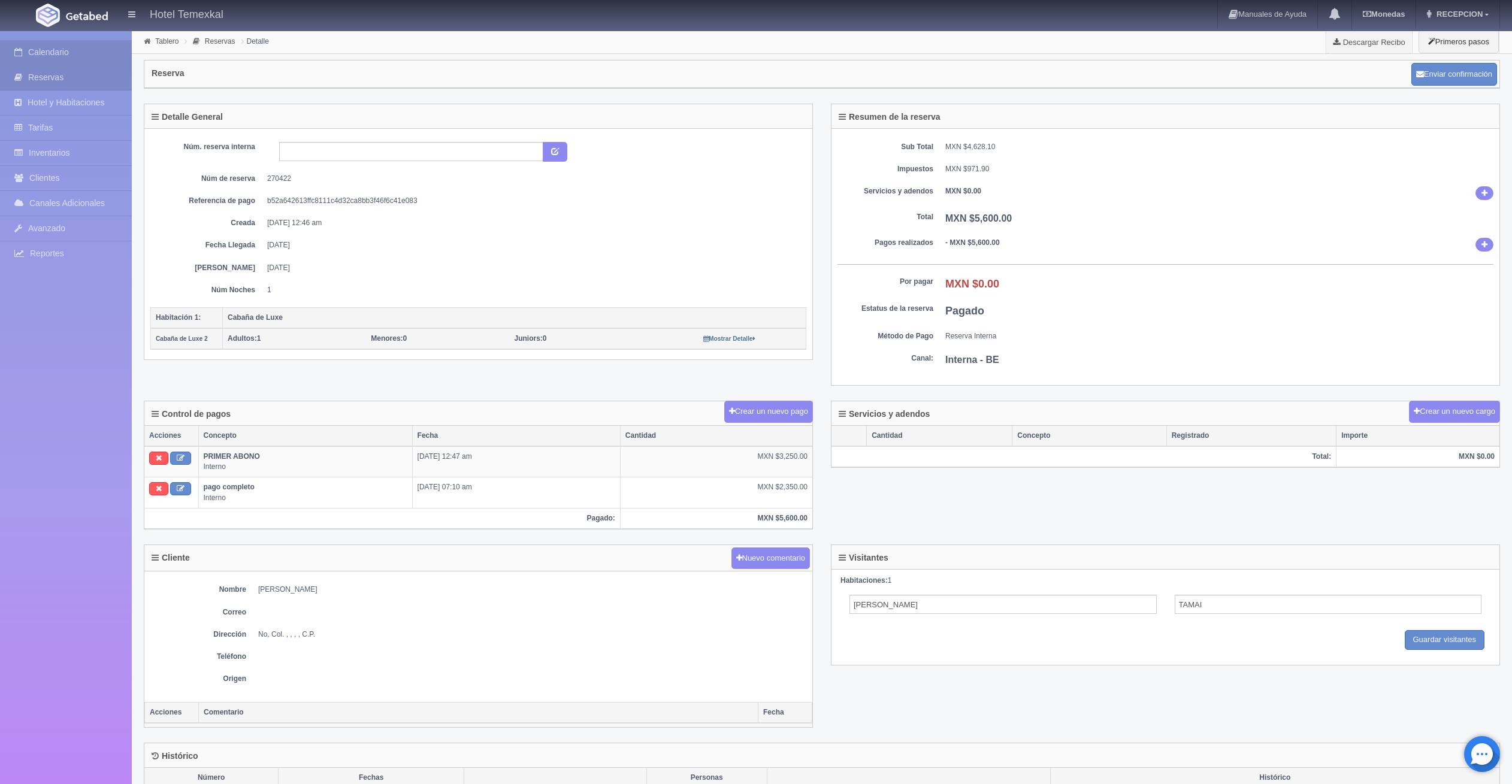
click at [43, 46] on link "Calendario" at bounding box center [66, 53] width 132 height 25
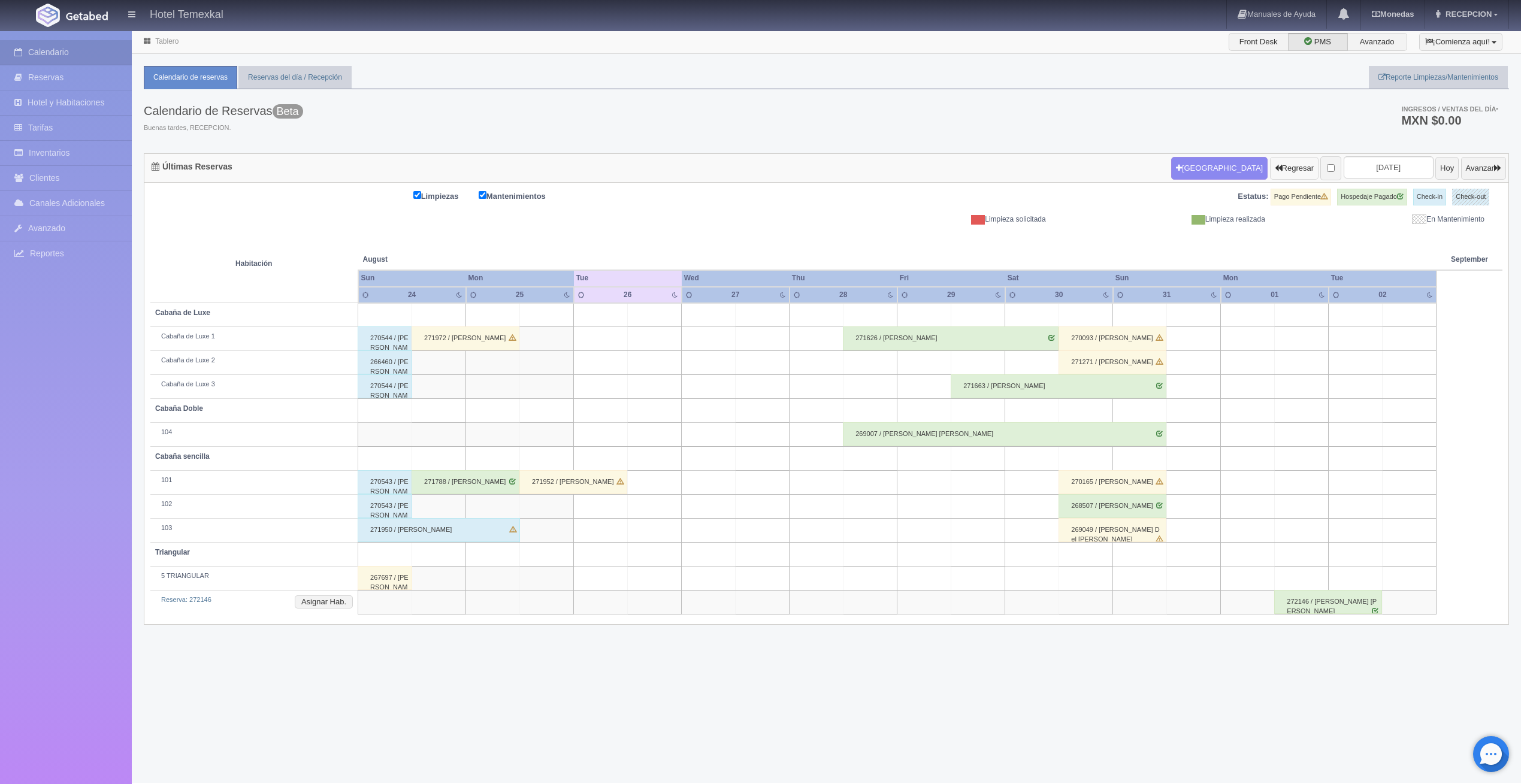
click at [1270, 167] on button "Regresar" at bounding box center [1294, 168] width 48 height 23
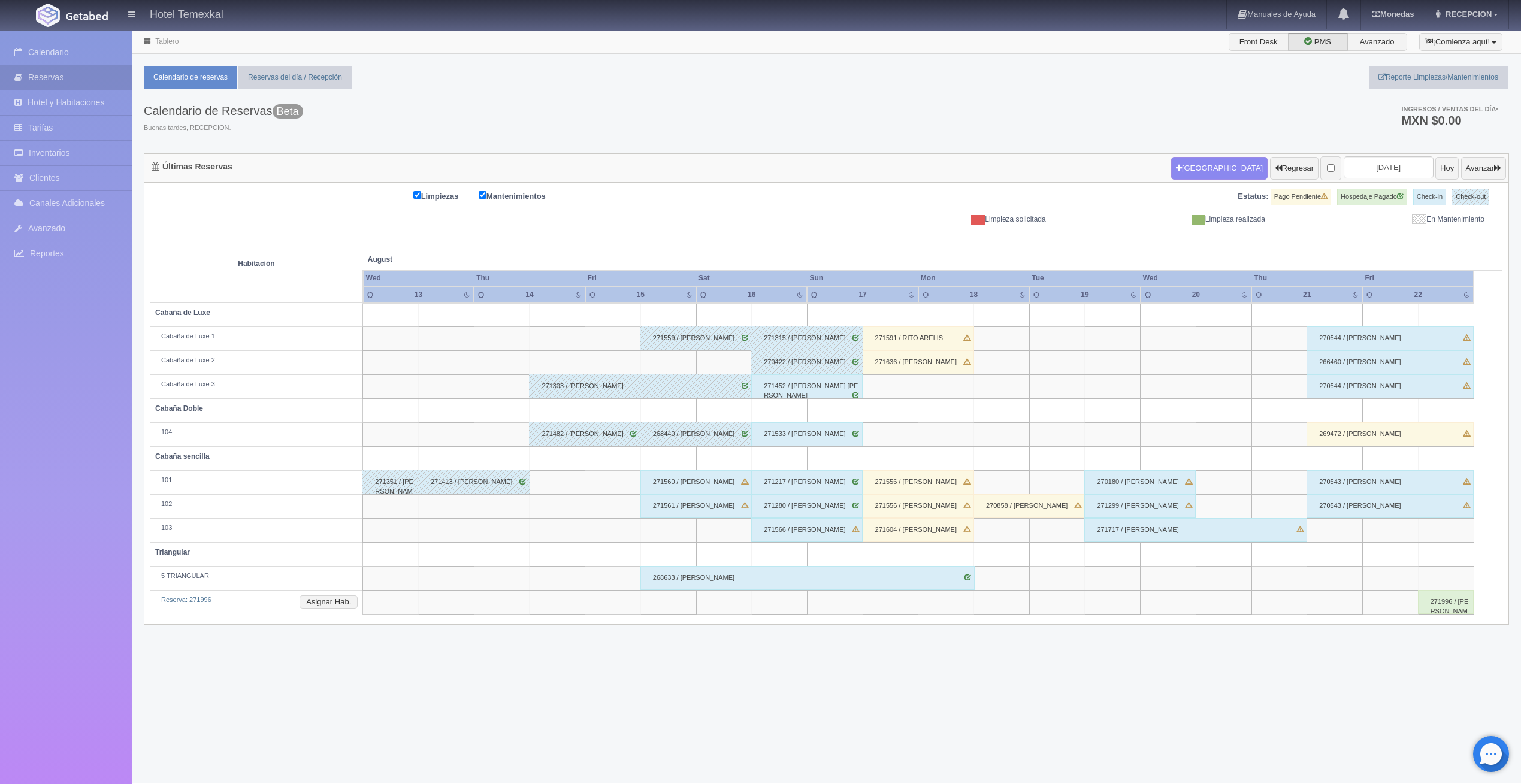
click at [923, 333] on div "271591 / RITO ARELIS" at bounding box center [918, 338] width 111 height 24
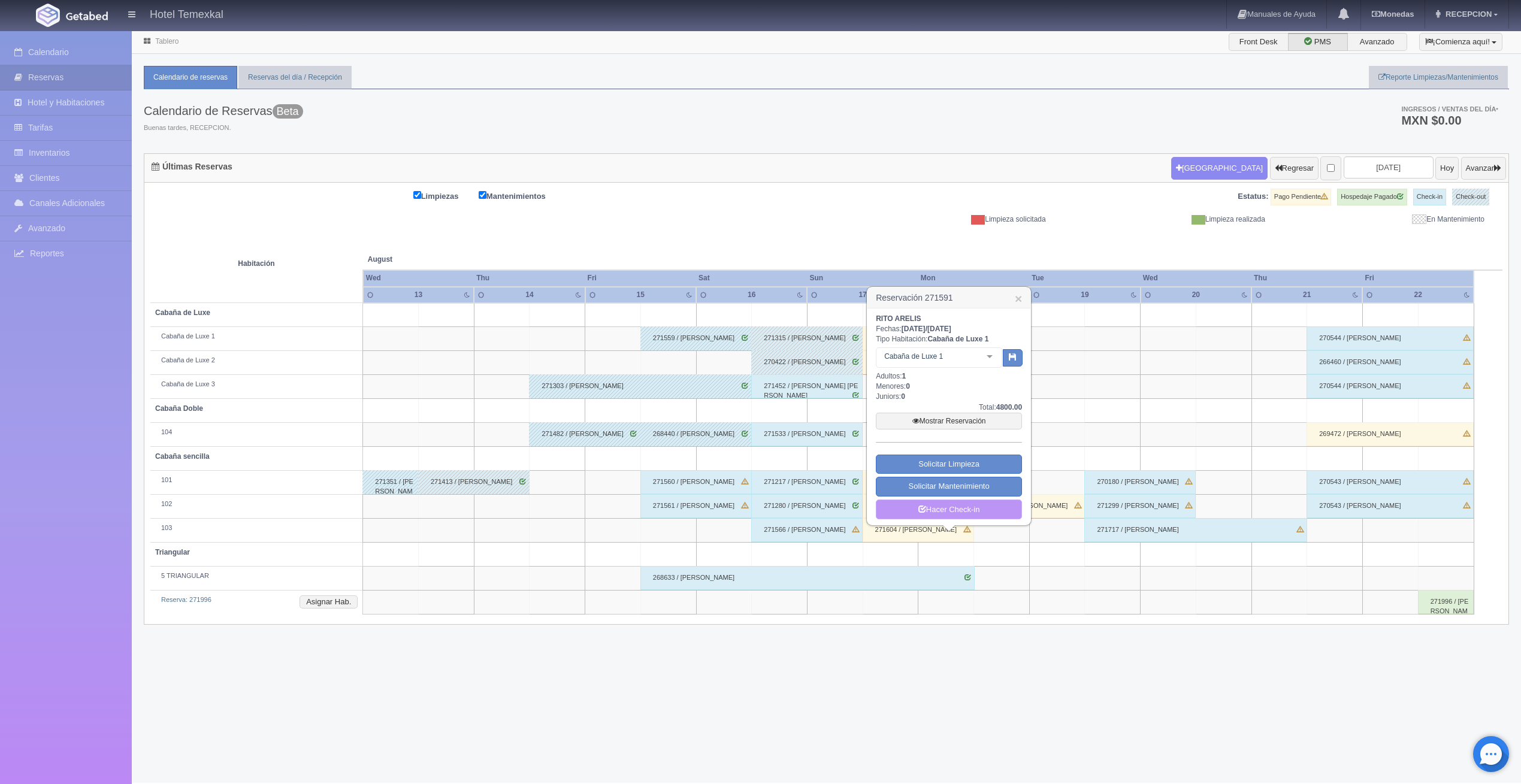
click at [935, 509] on link "Hacer Check-in" at bounding box center [949, 510] width 146 height 20
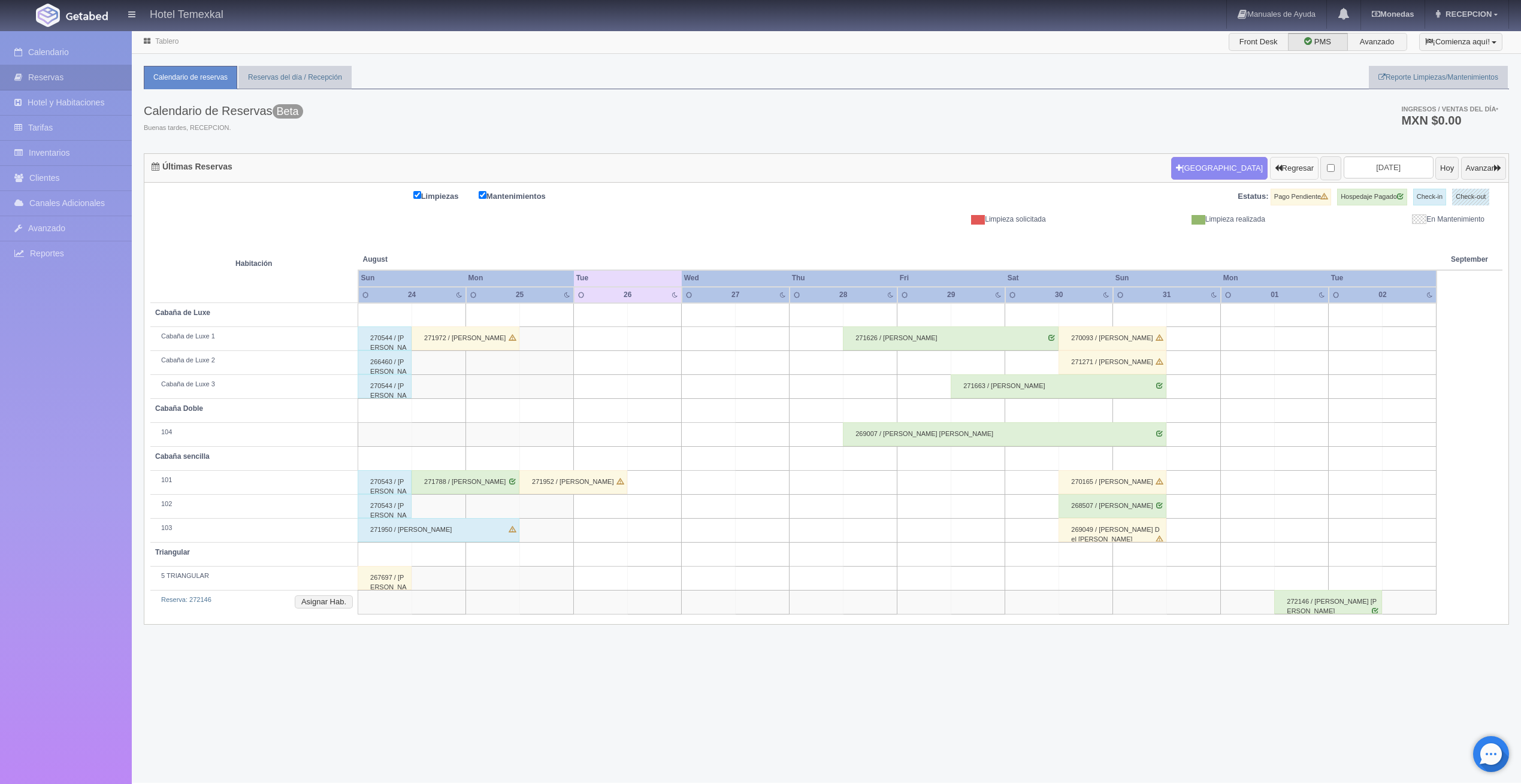
click at [1270, 164] on button "Regresar" at bounding box center [1294, 168] width 48 height 23
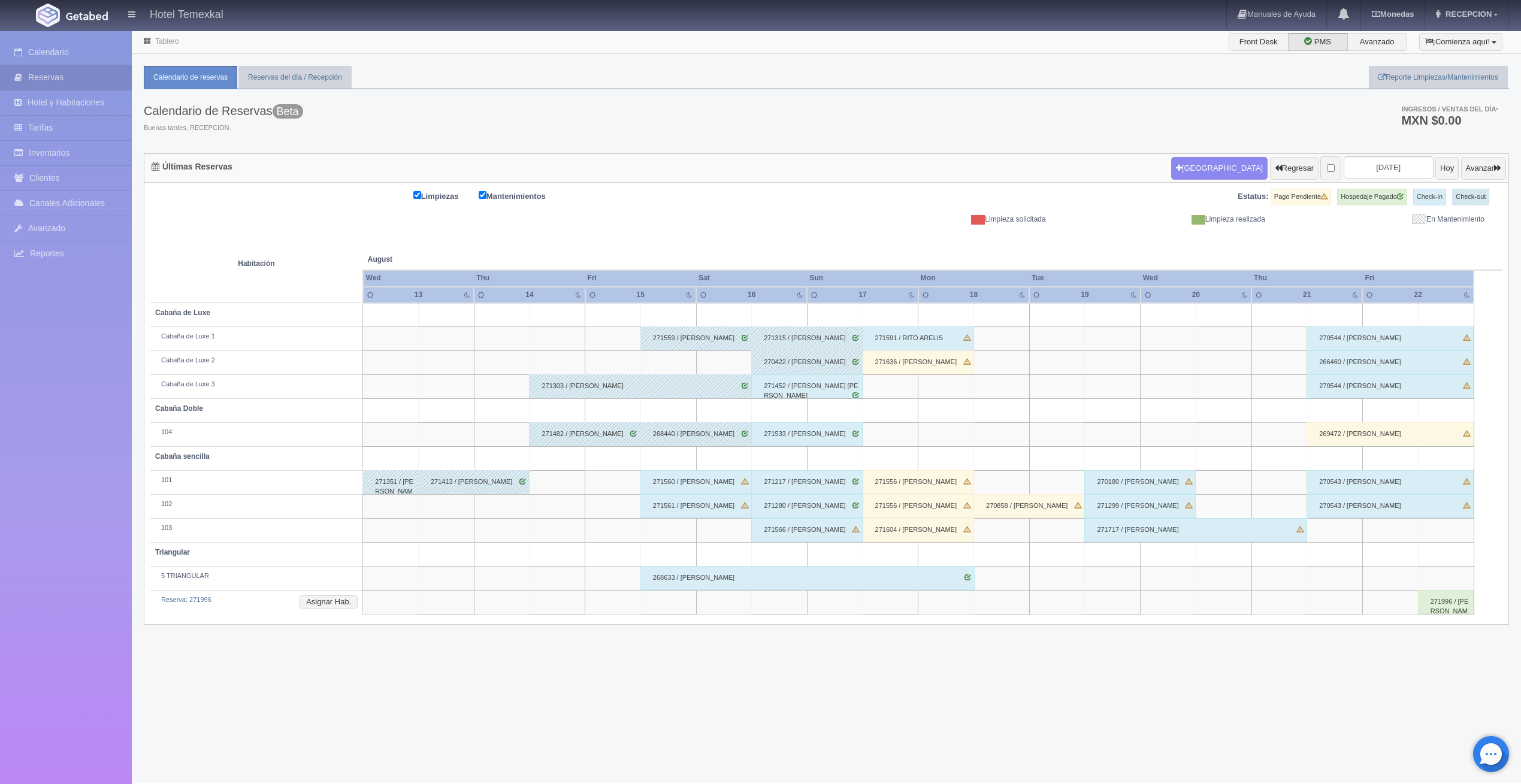
click at [904, 362] on div "271636 / [PERSON_NAME]" at bounding box center [918, 362] width 111 height 24
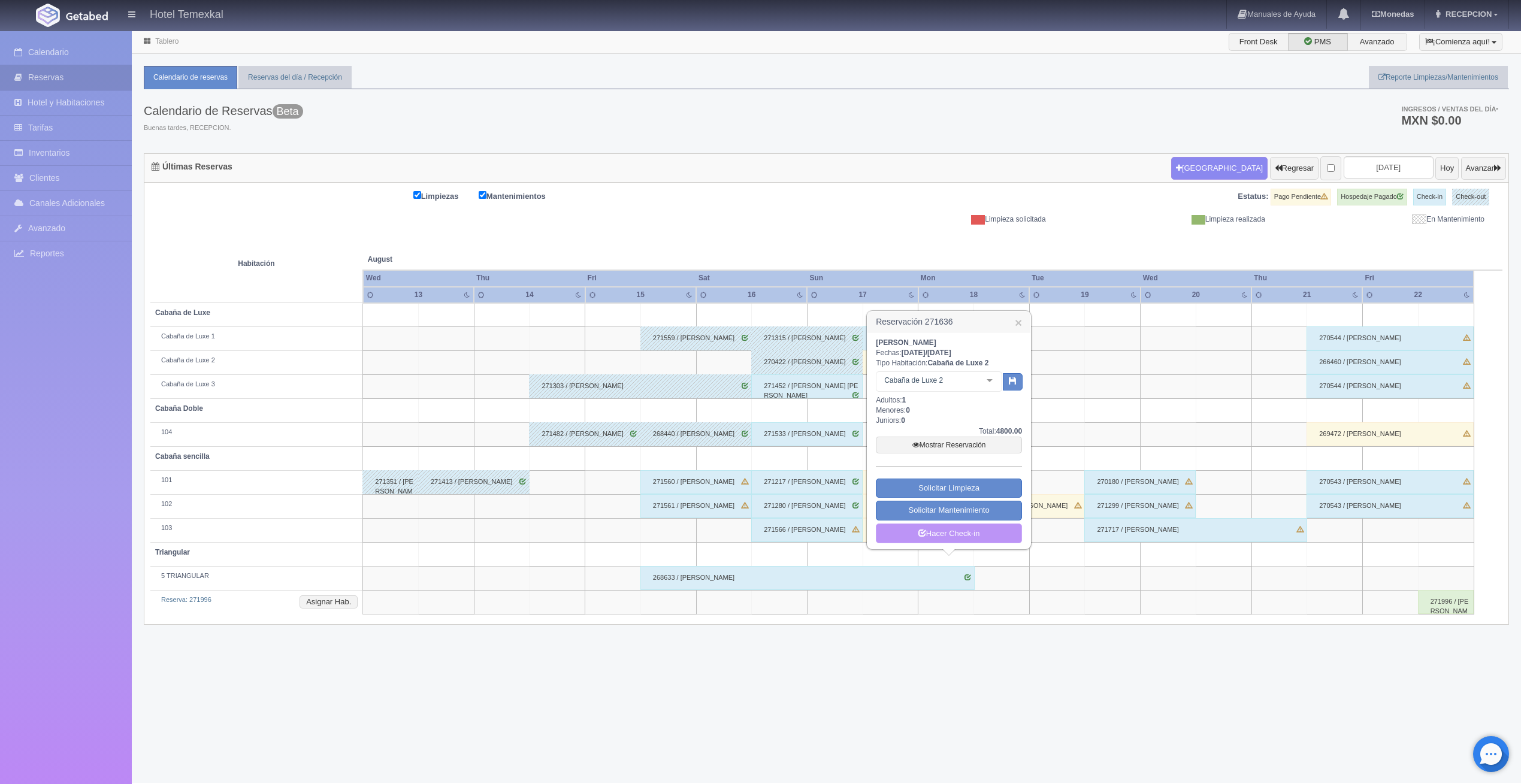
click at [922, 529] on icon at bounding box center [922, 532] width 8 height 8
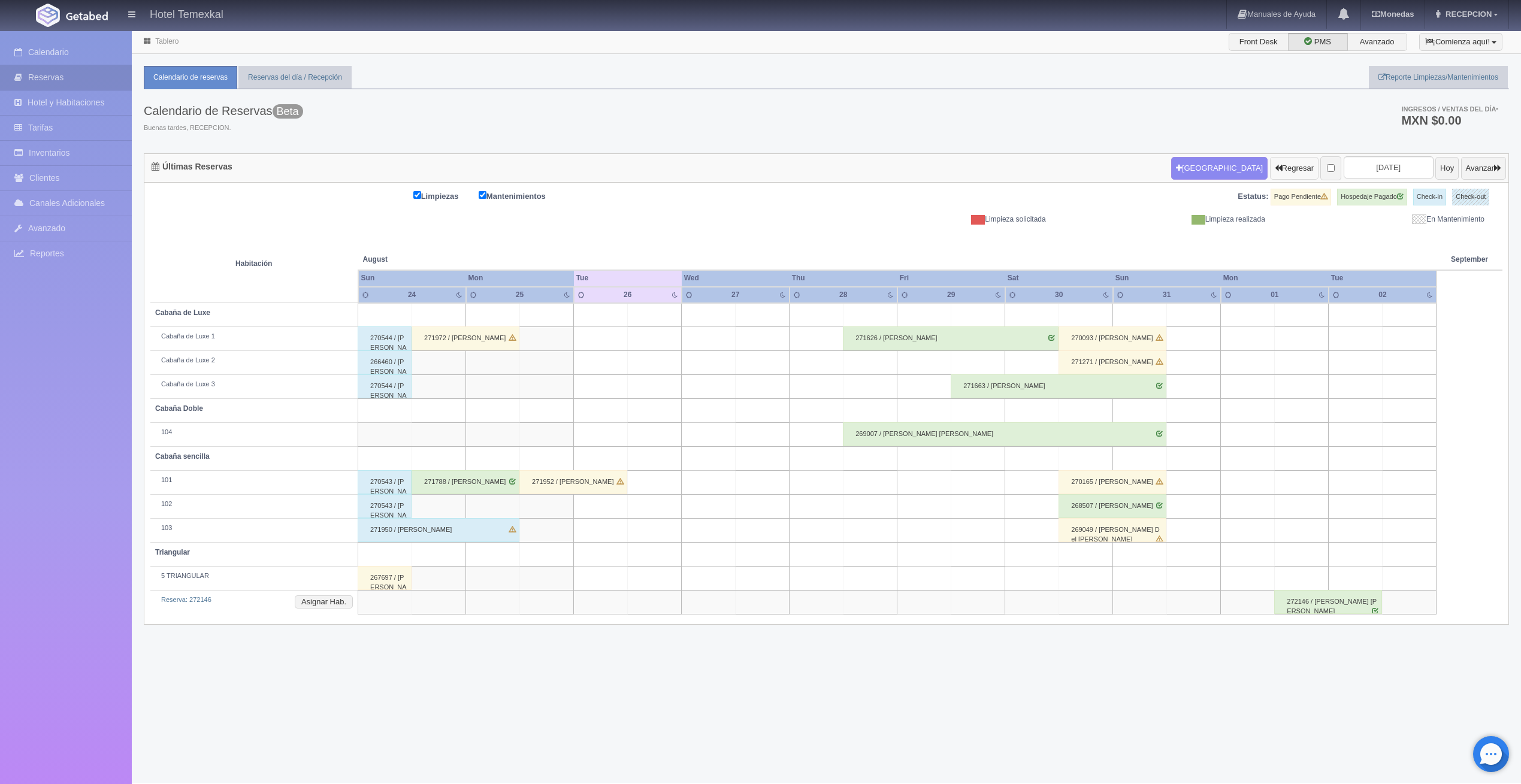
click at [1270, 160] on button "Regresar" at bounding box center [1294, 168] width 48 height 23
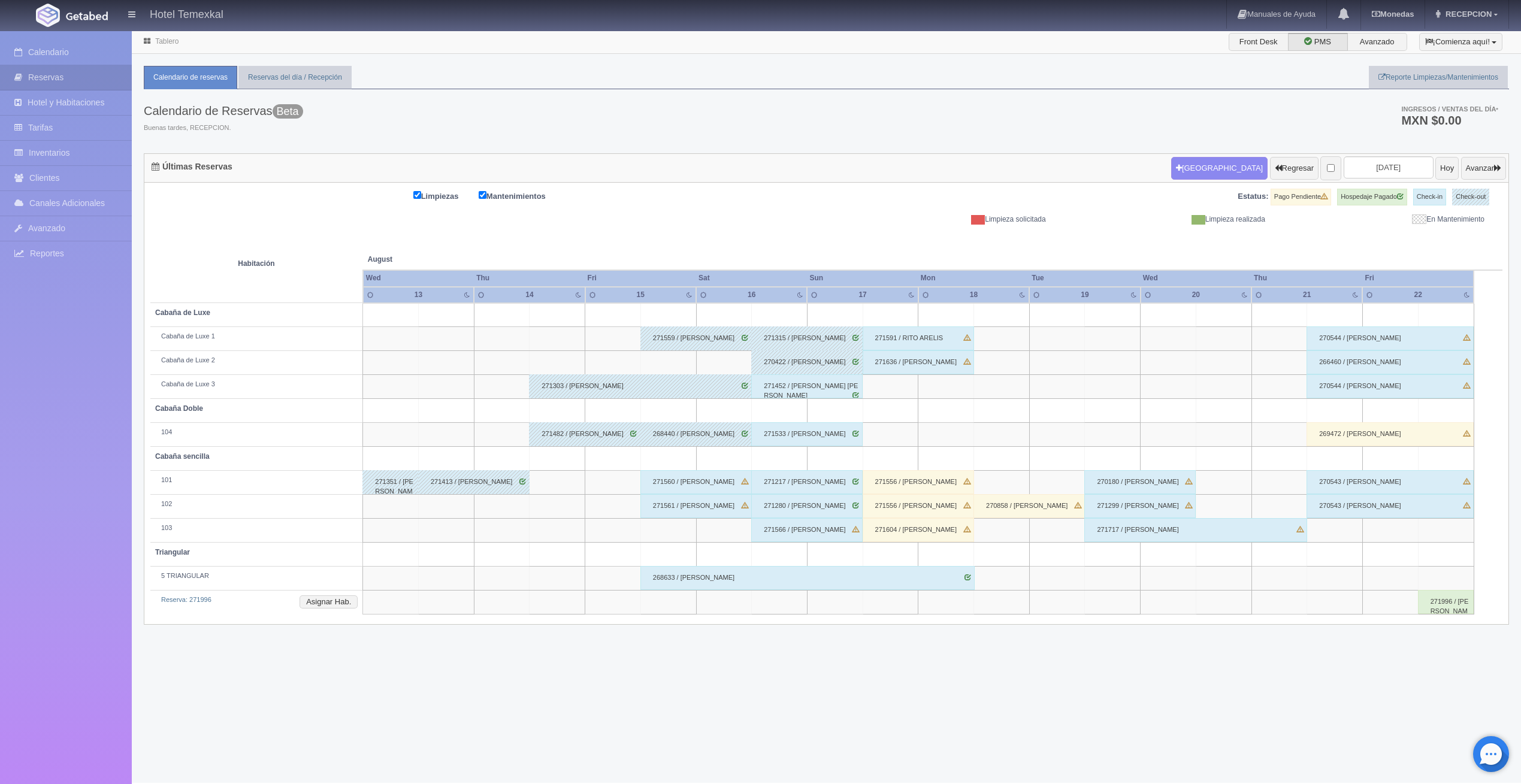
click at [829, 383] on div "271452 / Juan Ortega Olivas" at bounding box center [807, 386] width 111 height 24
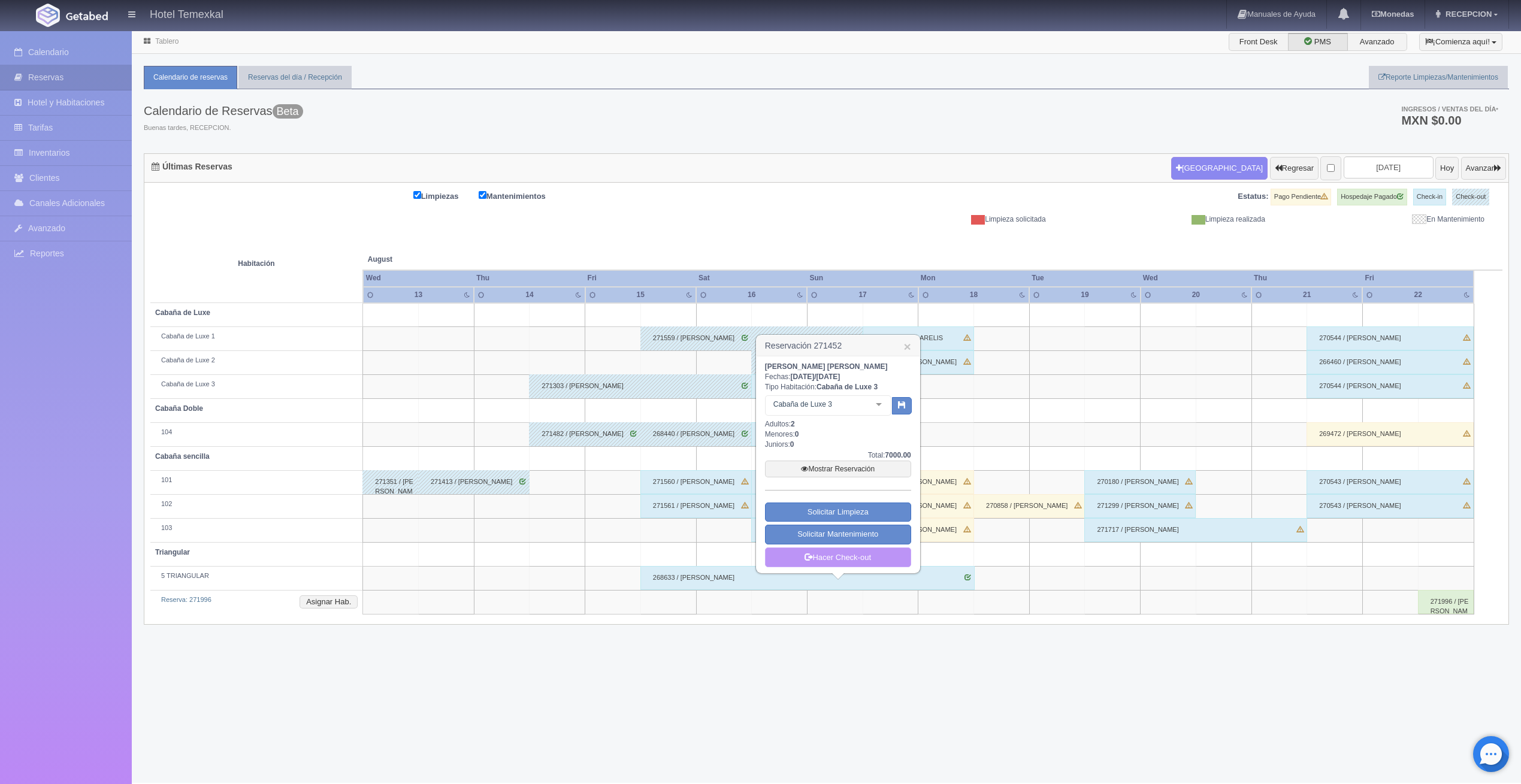
click at [895, 555] on link "Hacer Check-out" at bounding box center [838, 557] width 146 height 20
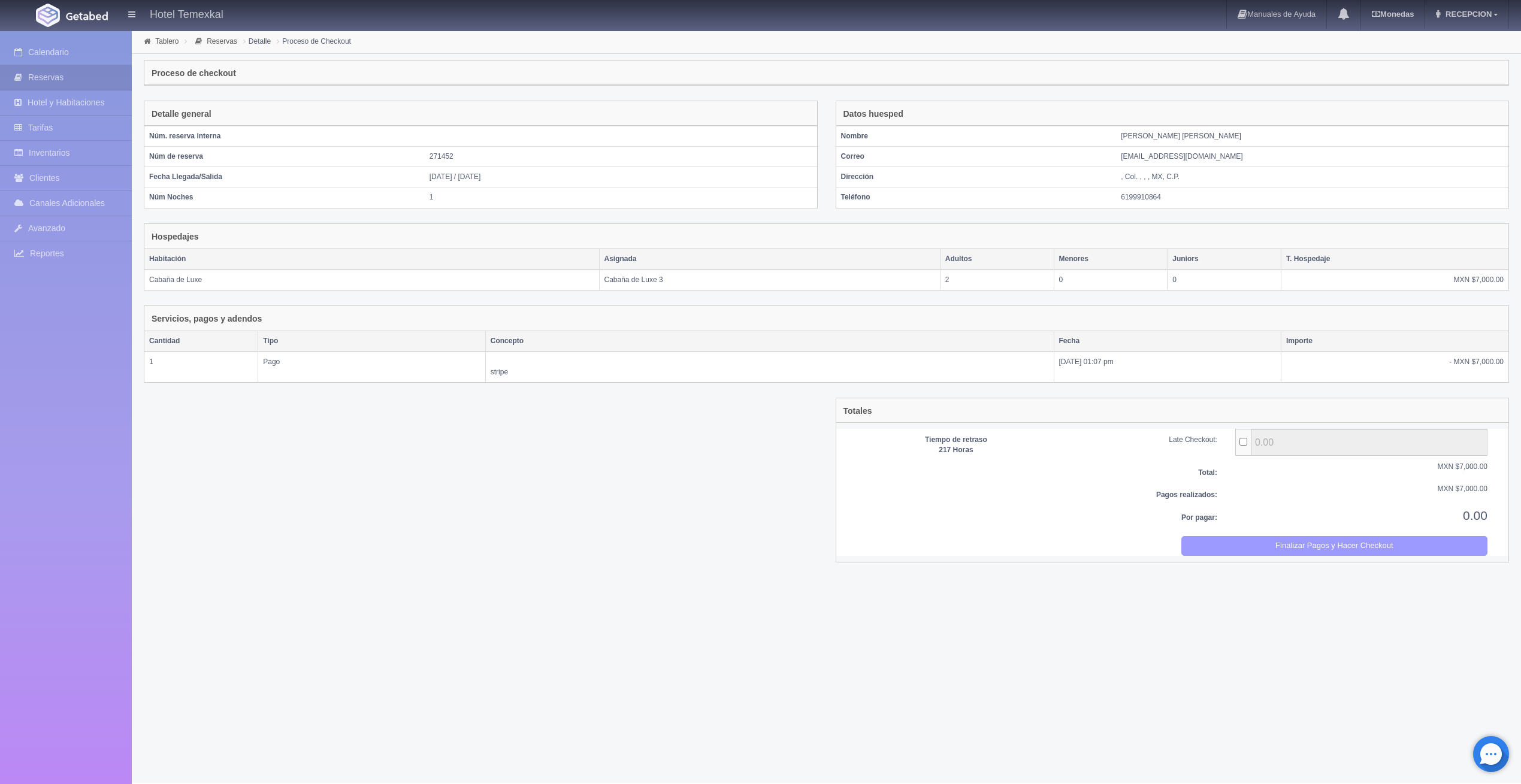
click at [1384, 538] on button "Finalizar Pagos y Hacer Checkout" at bounding box center [1335, 546] width 307 height 20
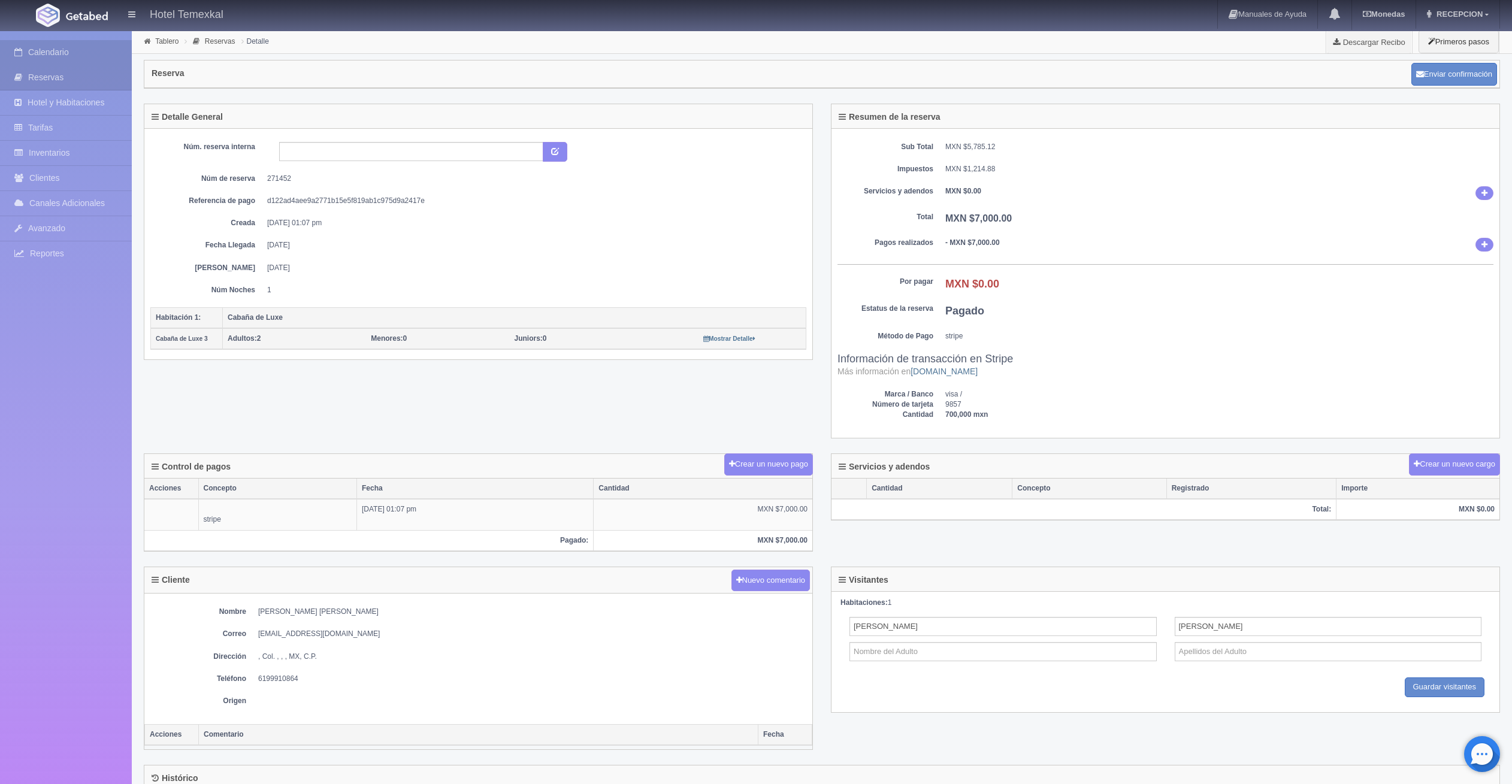
click at [68, 46] on link "Calendario" at bounding box center [66, 53] width 132 height 25
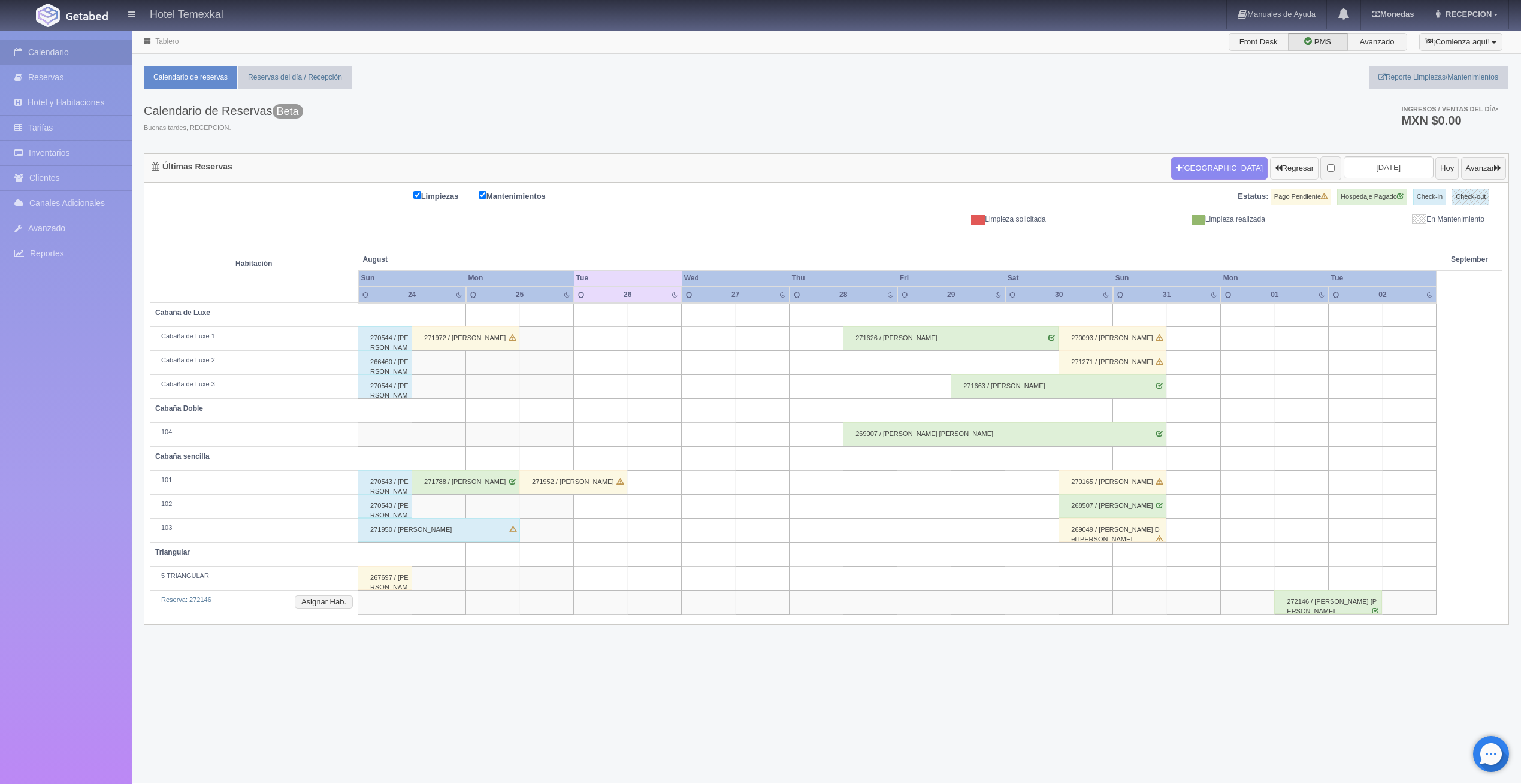
click at [1270, 162] on button "Regresar" at bounding box center [1294, 168] width 48 height 23
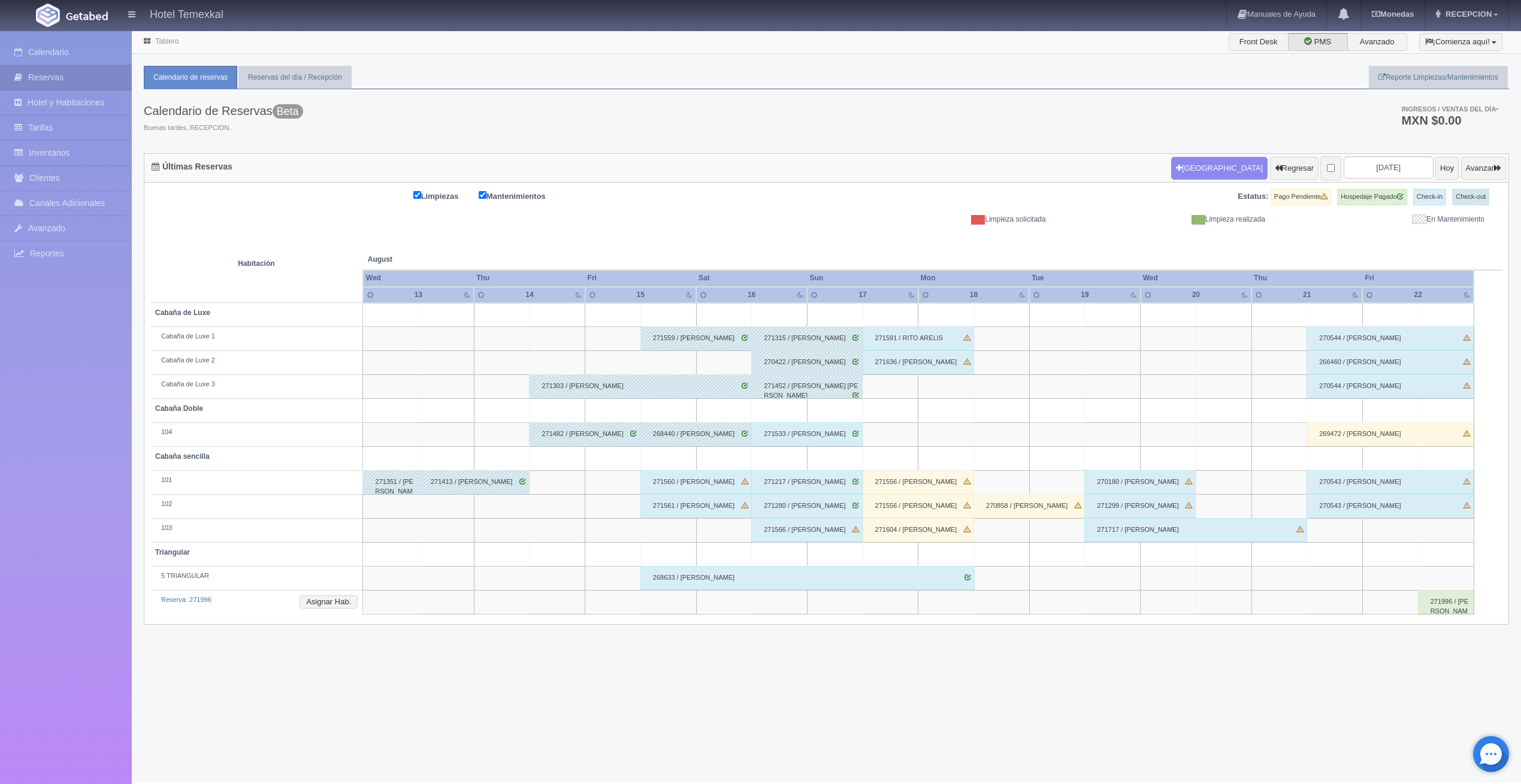
click at [825, 430] on div "271533 / Natalie Contreras" at bounding box center [807, 434] width 111 height 24
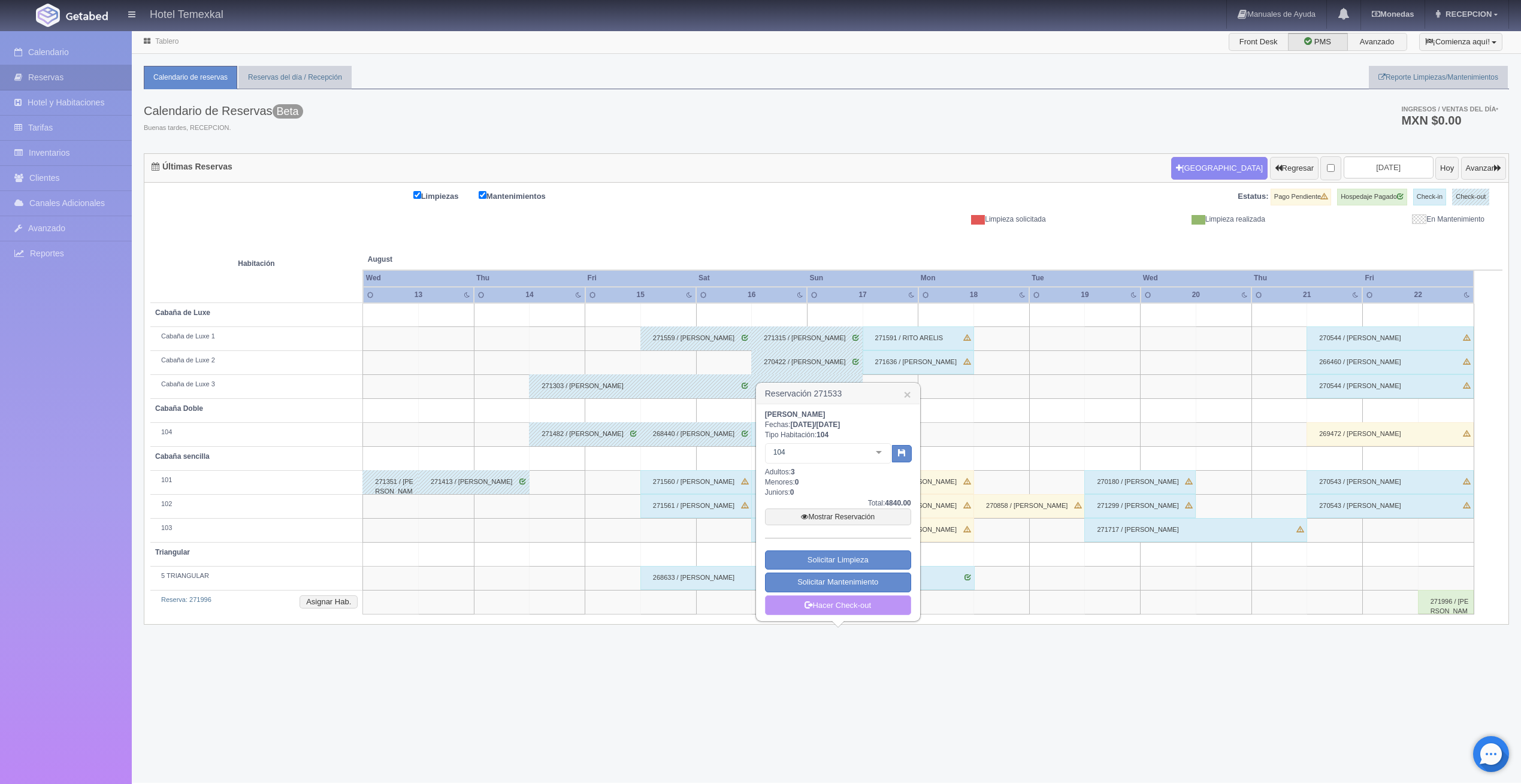
click at [899, 602] on link "Hacer Check-out" at bounding box center [838, 605] width 146 height 20
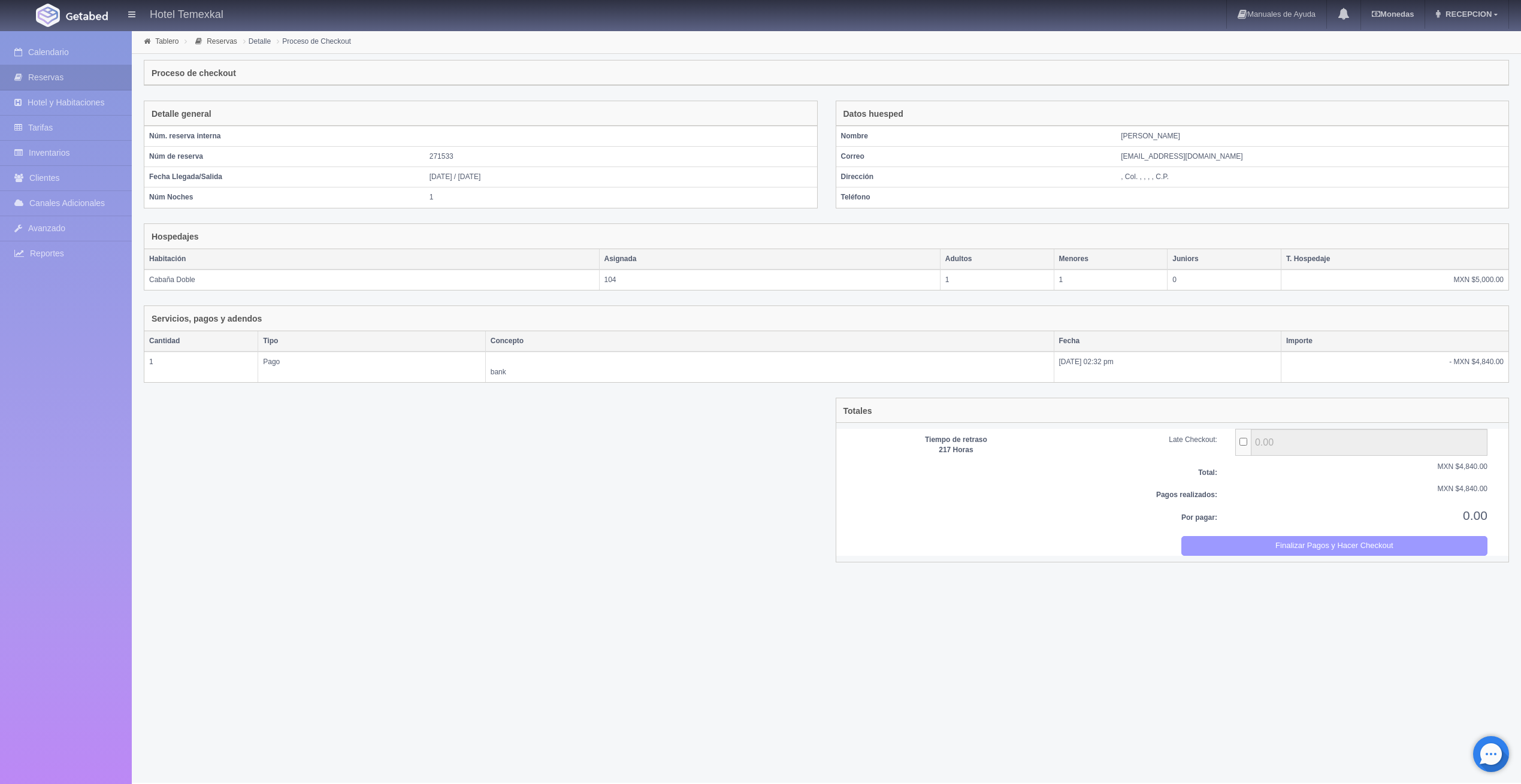
click at [1351, 543] on button "Finalizar Pagos y Hacer Checkout" at bounding box center [1335, 546] width 307 height 20
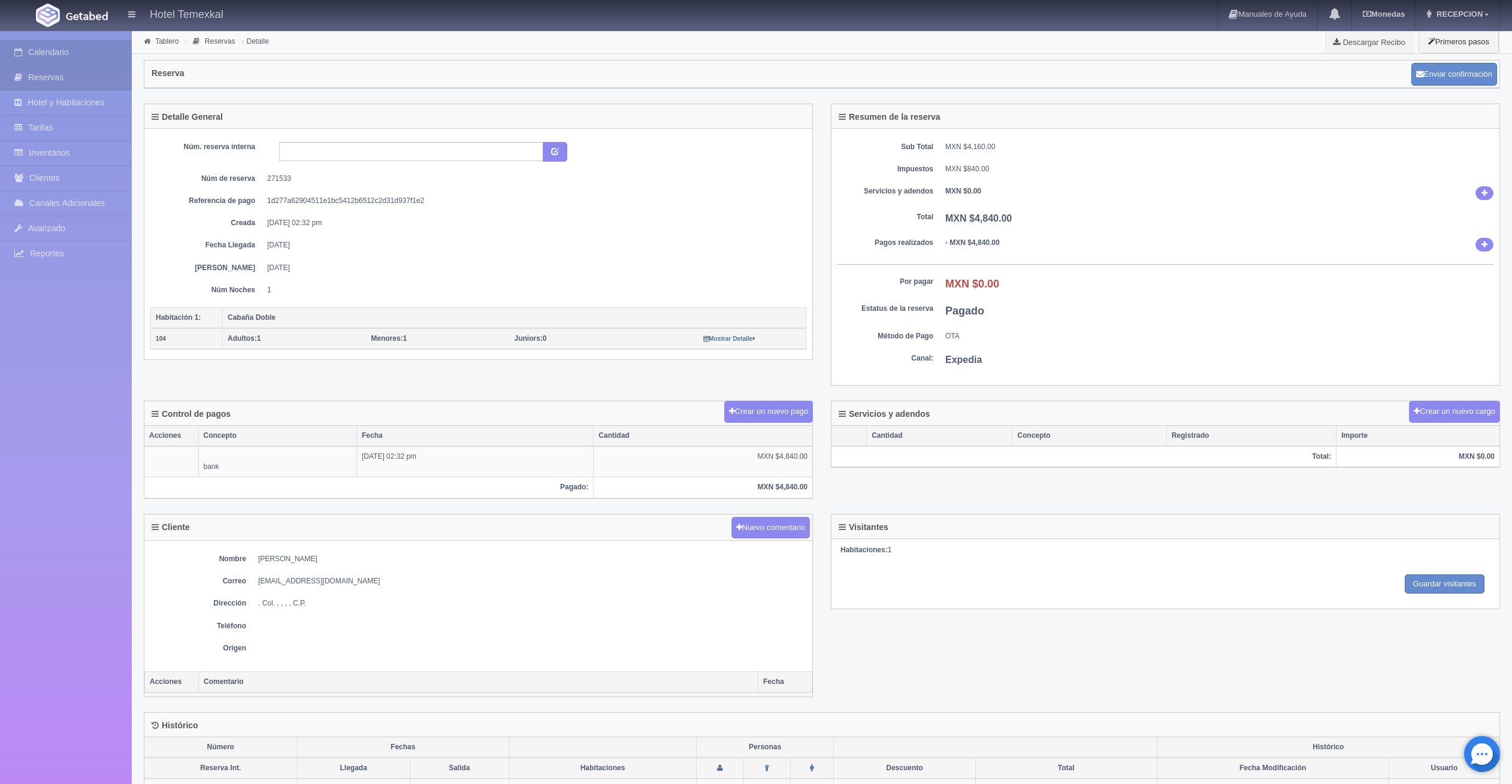
click at [51, 45] on link "Calendario" at bounding box center [66, 53] width 132 height 25
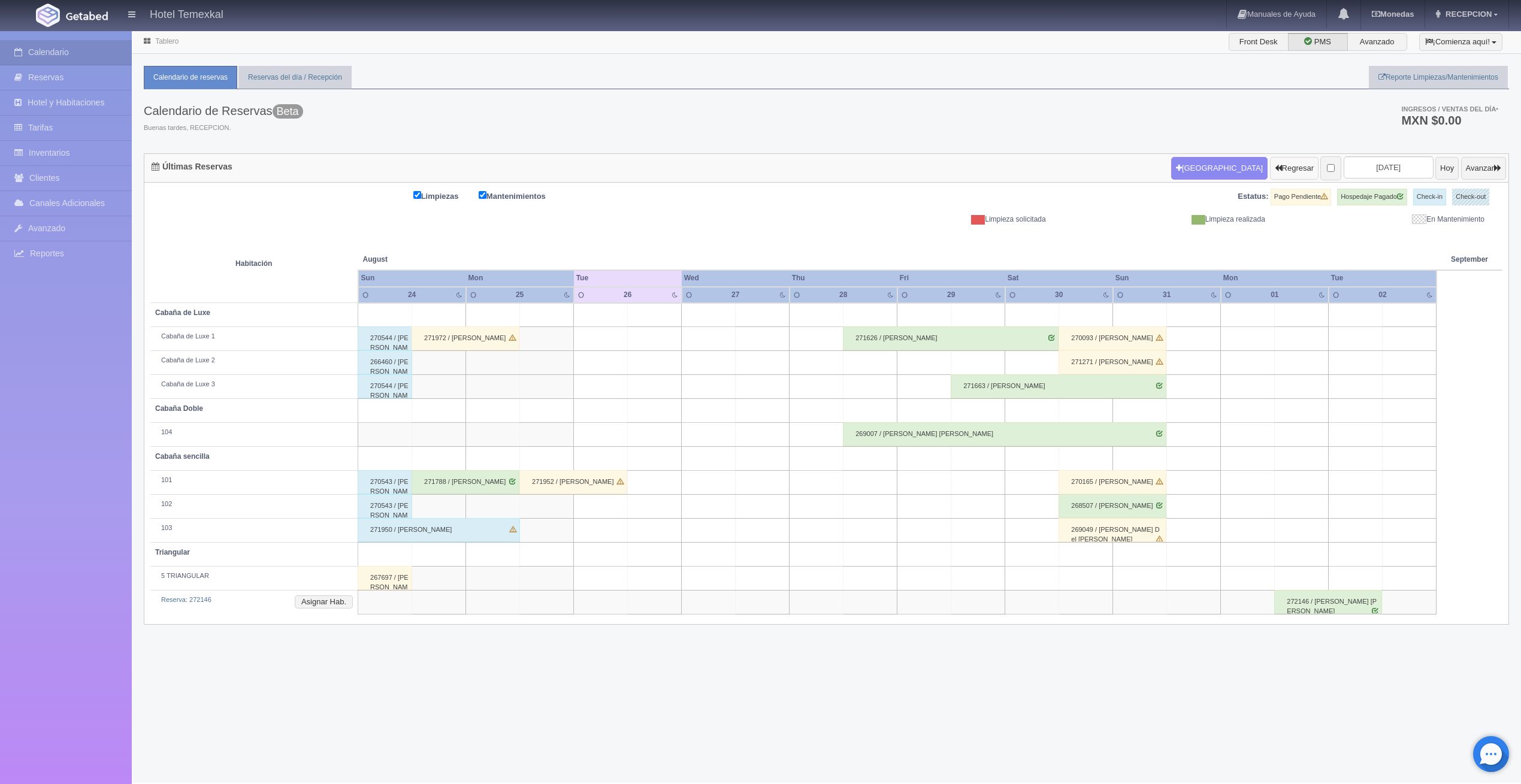
click at [1270, 161] on button "Regresar" at bounding box center [1294, 168] width 48 height 23
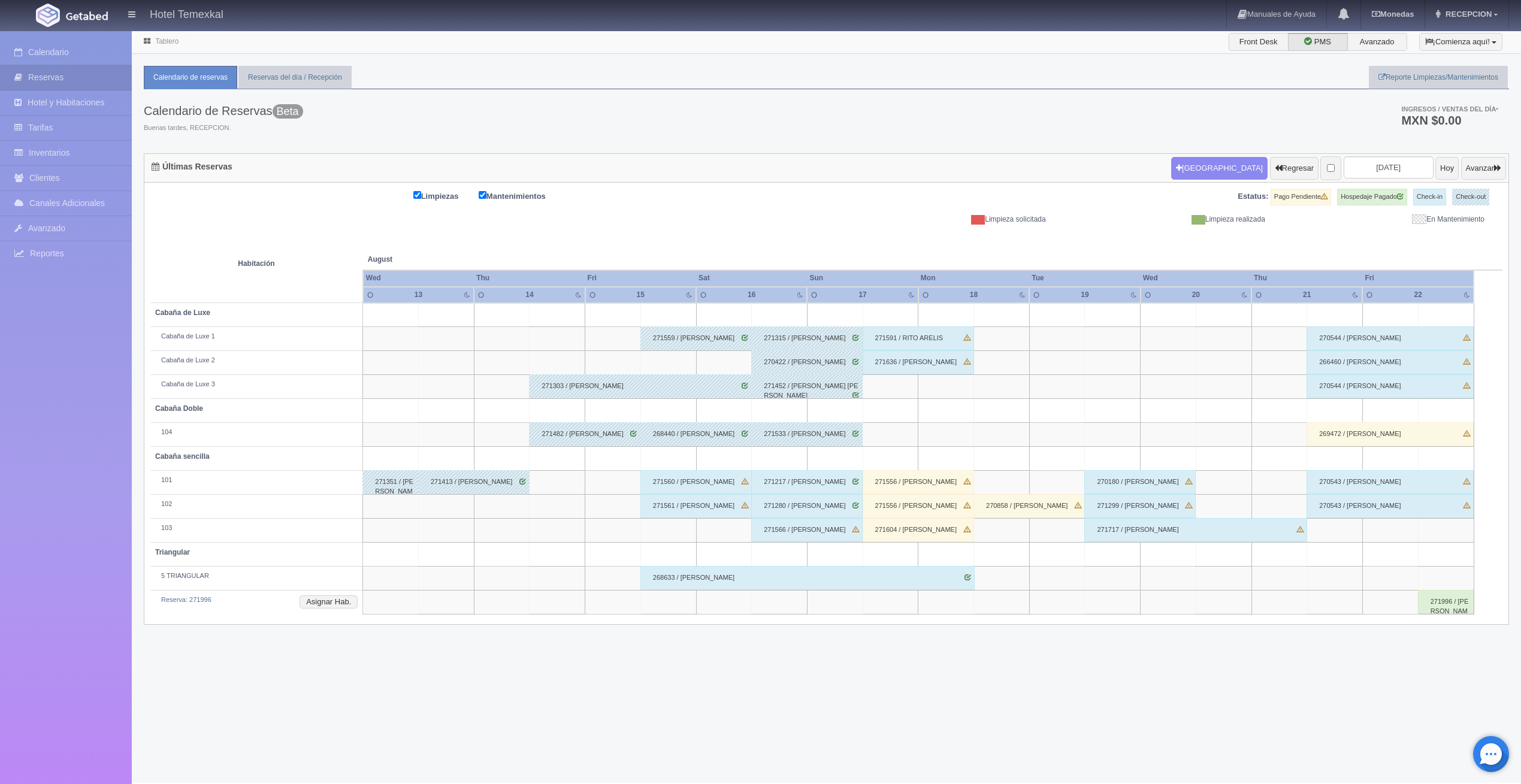
click at [690, 477] on div "271560 / DENNISE ROMERO" at bounding box center [696, 482] width 111 height 24
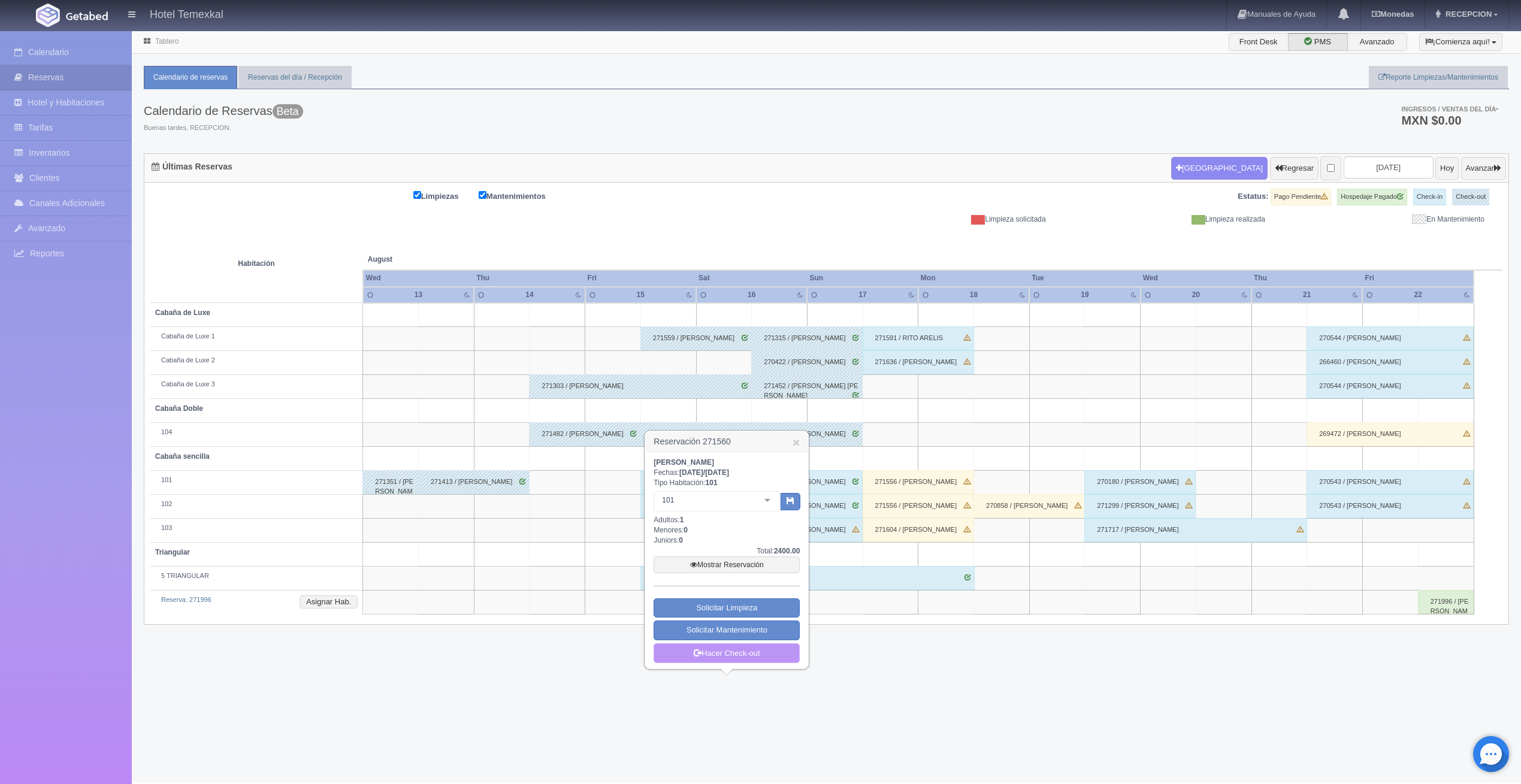
click at [754, 650] on link "Hacer Check-out" at bounding box center [727, 654] width 146 height 20
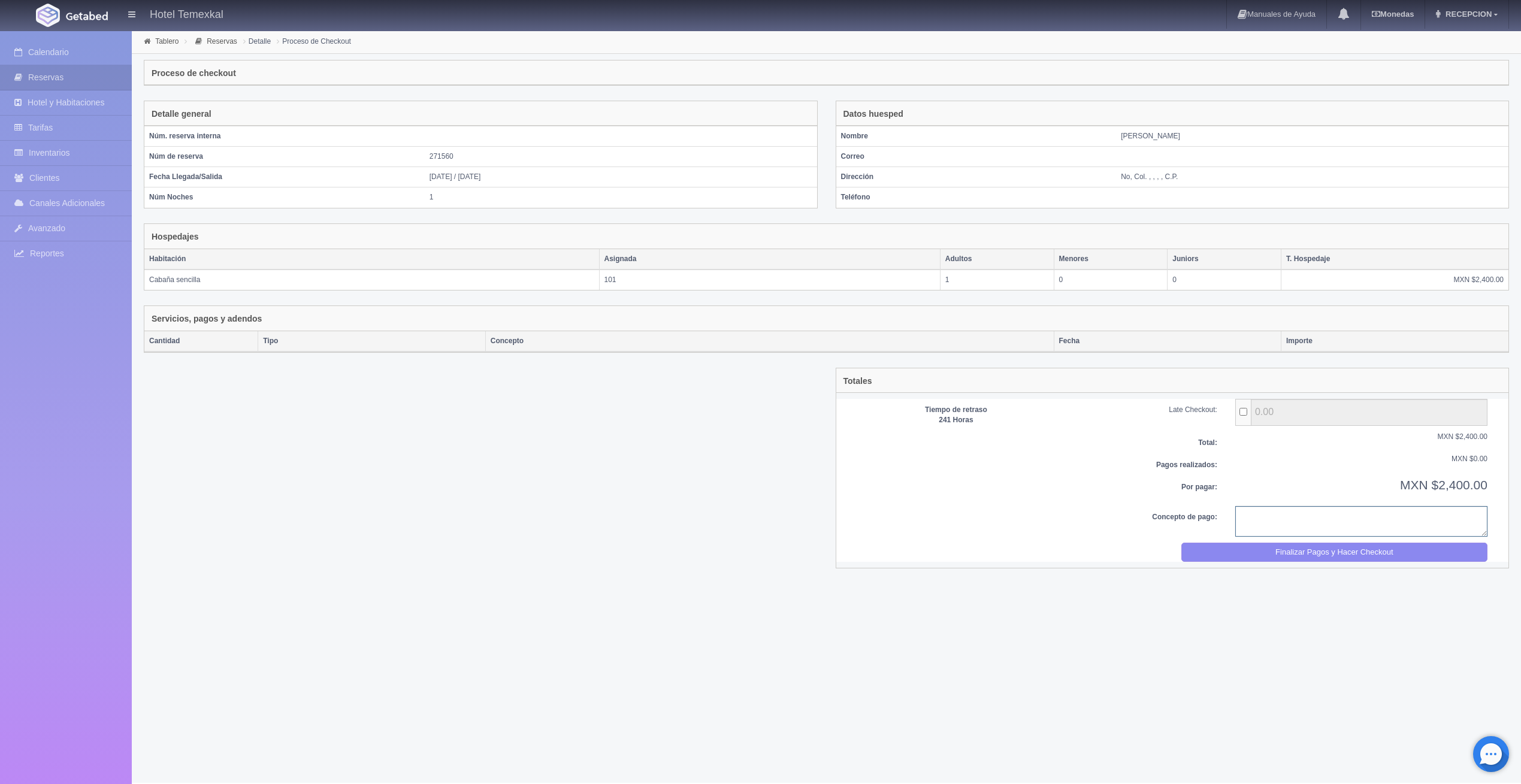
click at [1265, 517] on textarea at bounding box center [1362, 521] width 253 height 31
type textarea "pago completo"
drag, startPoint x: 1357, startPoint y: 548, endPoint x: 811, endPoint y: 51, distance: 738.3
click at [1358, 547] on button "Finalizar Pagos y Hacer Checkout" at bounding box center [1335, 552] width 307 height 20
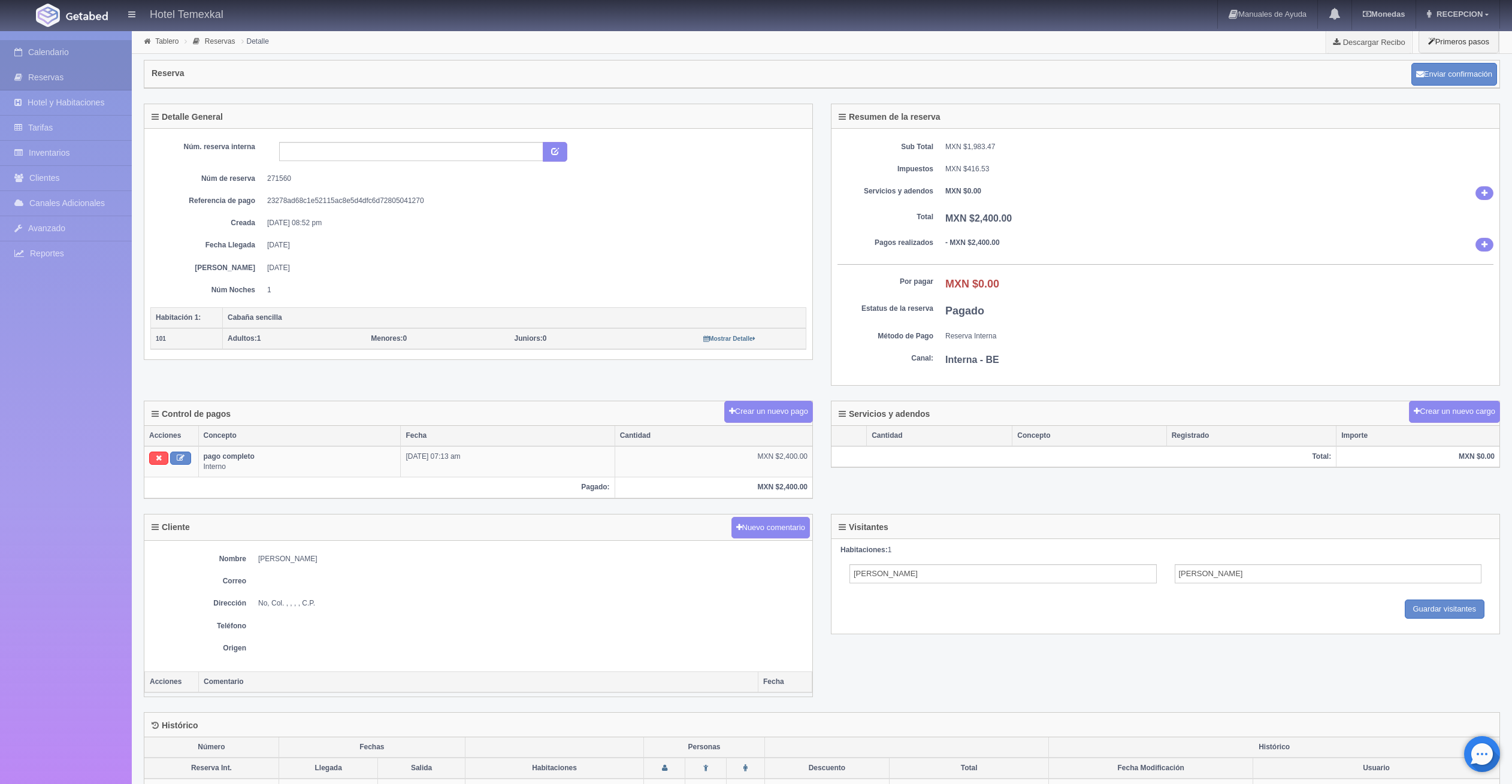
click at [79, 50] on link "Calendario" at bounding box center [66, 53] width 132 height 25
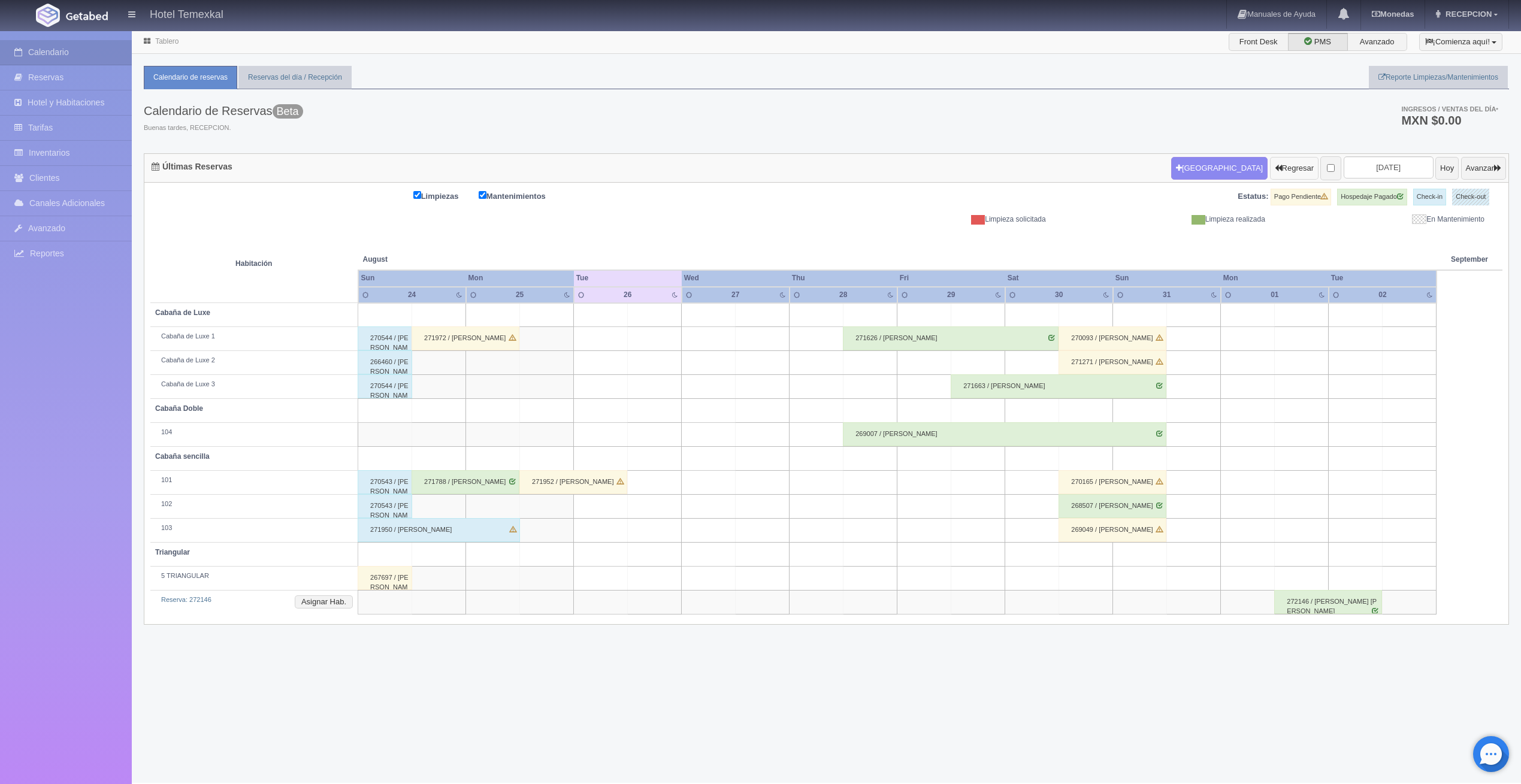
click at [1270, 164] on button "Regresar" at bounding box center [1294, 168] width 48 height 23
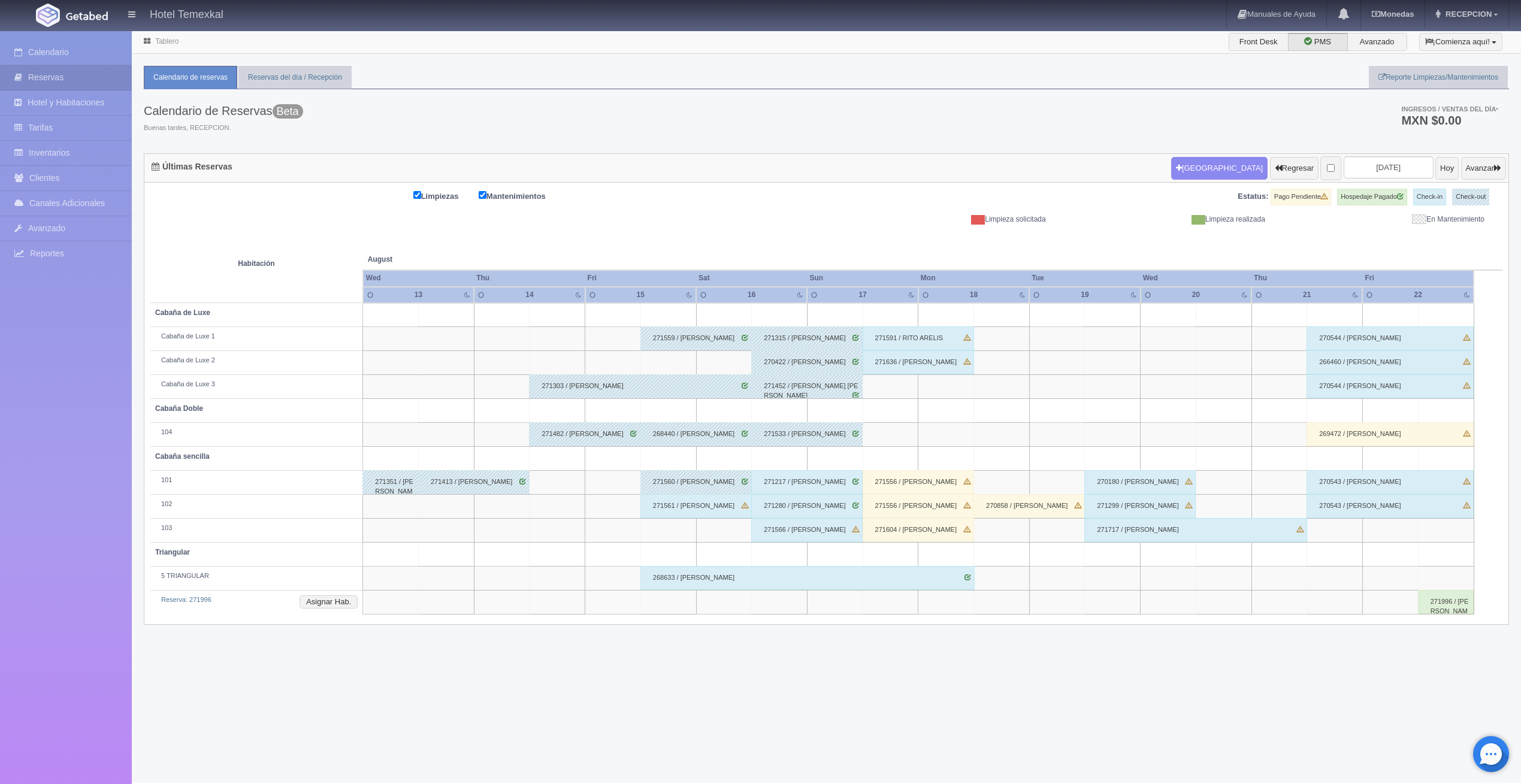
click at [696, 499] on div "271561 / JENNI TRONCHES" at bounding box center [696, 506] width 111 height 24
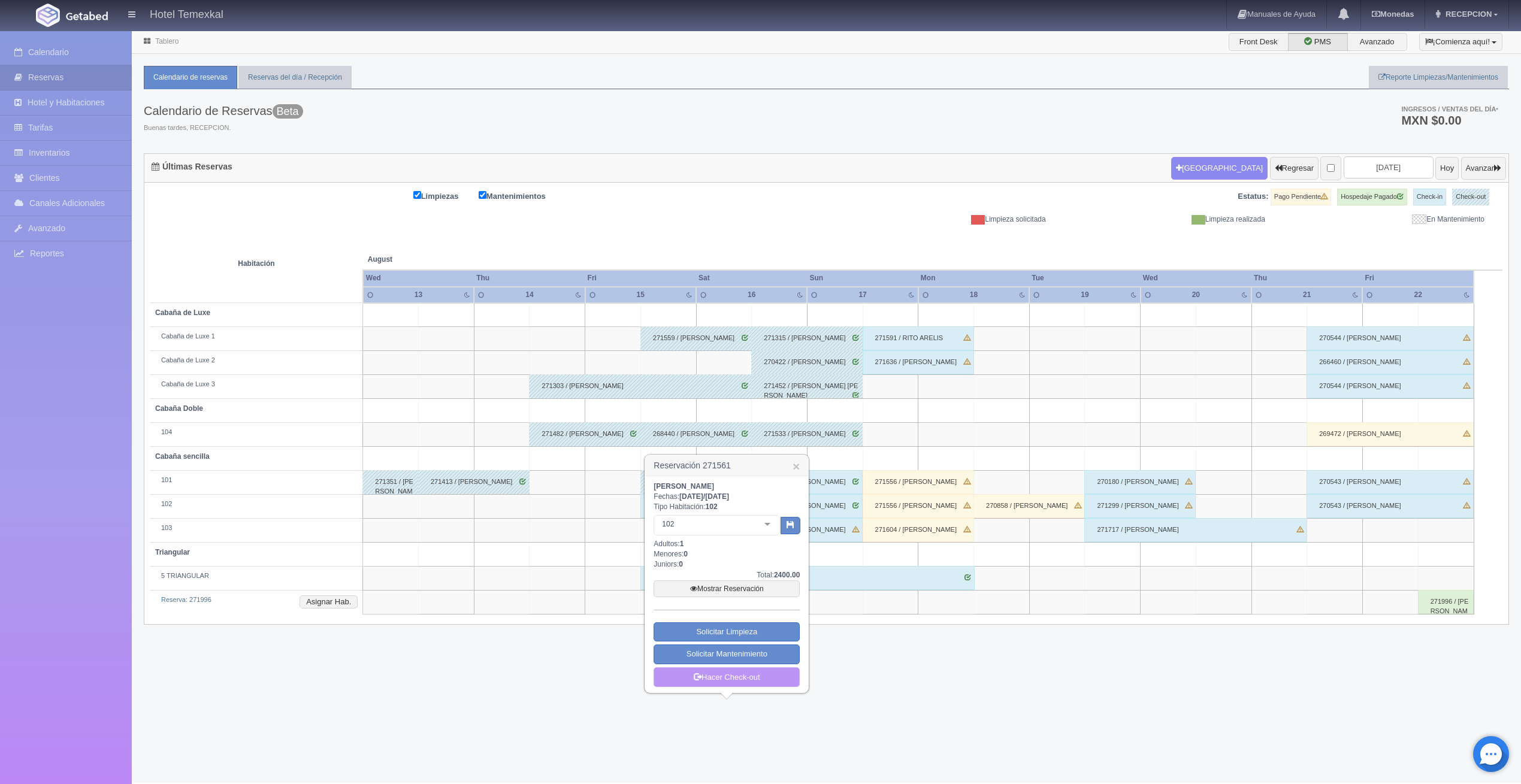
click at [773, 669] on link "Hacer Check-out" at bounding box center [727, 678] width 146 height 20
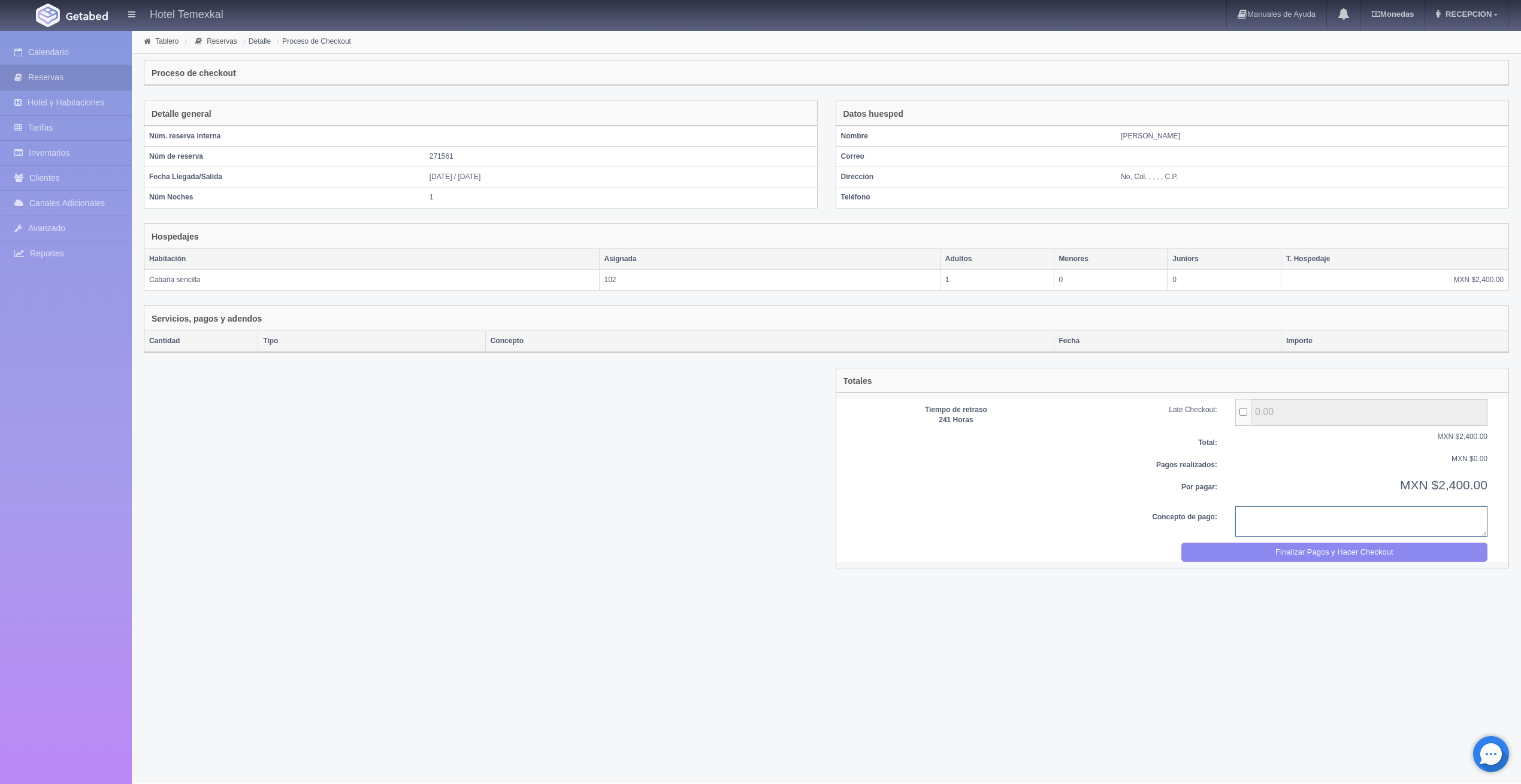
click at [1252, 520] on textarea at bounding box center [1362, 521] width 253 height 31
type textarea "pago completo"
click at [1316, 551] on button "Finalizar Pagos y Hacer Checkout" at bounding box center [1335, 552] width 307 height 20
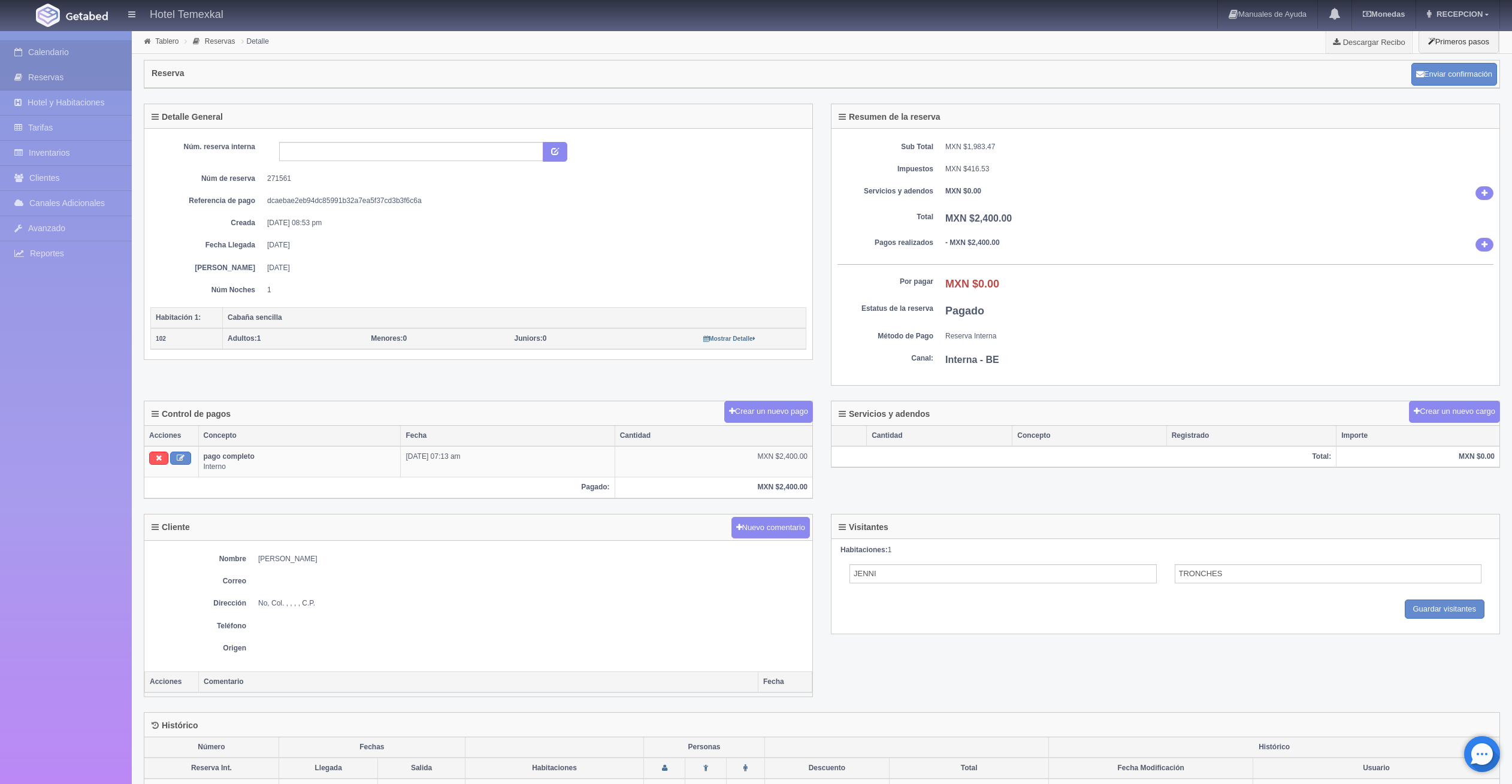
click at [65, 47] on link "Calendario" at bounding box center [66, 53] width 132 height 25
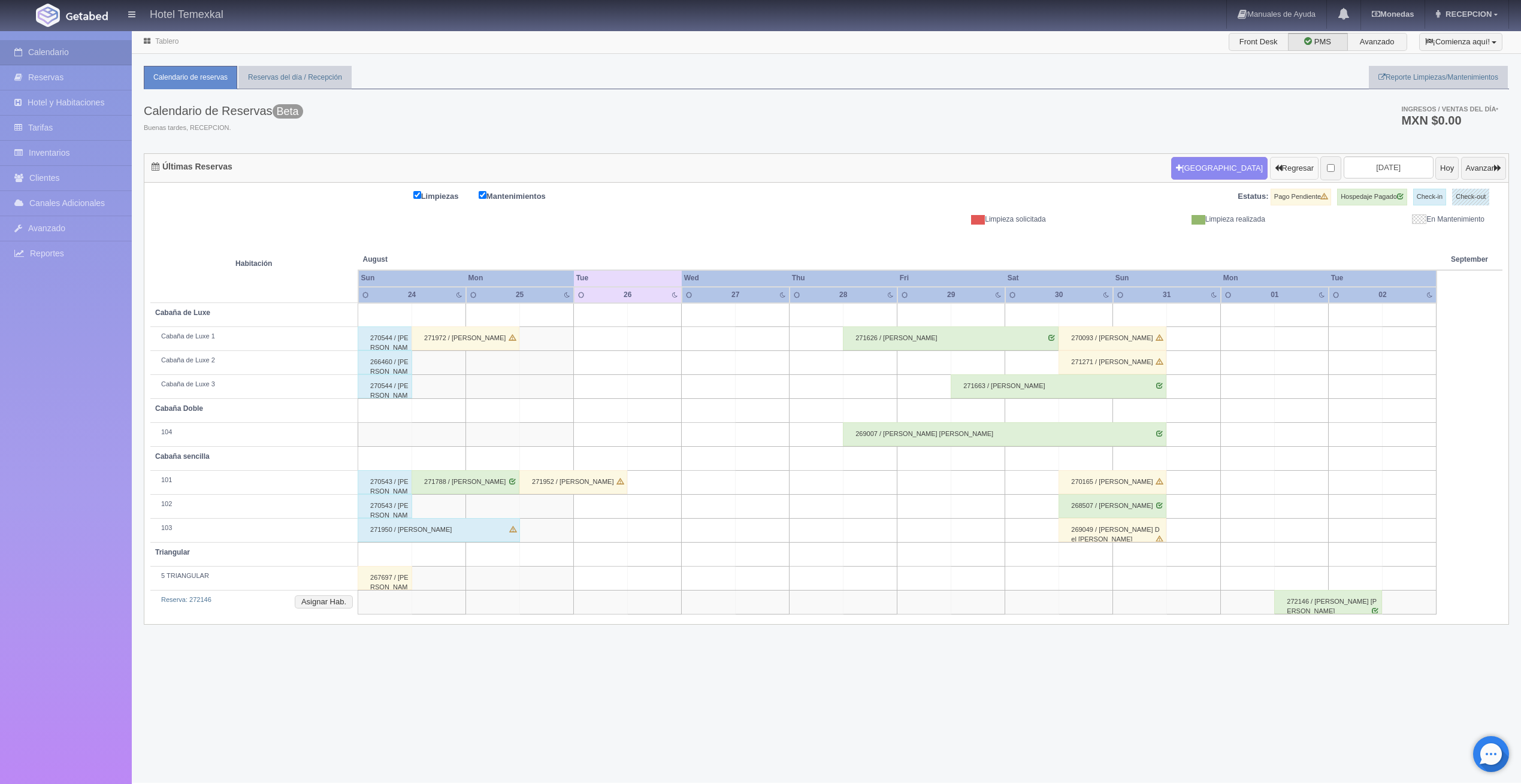
click at [1281, 169] on button "Regresar" at bounding box center [1294, 168] width 48 height 23
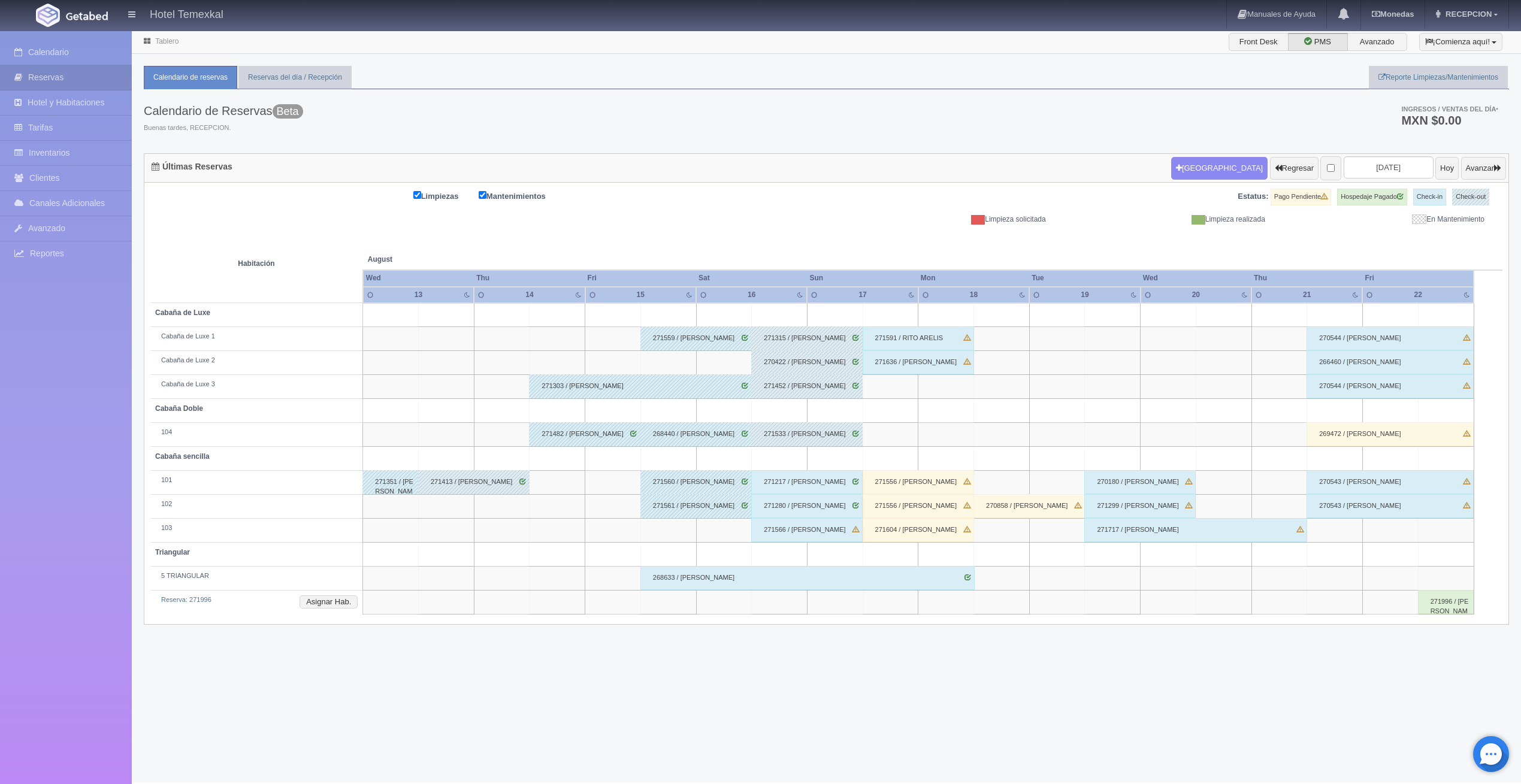
click at [792, 475] on div "271217 / [PERSON_NAME]" at bounding box center [807, 482] width 111 height 24
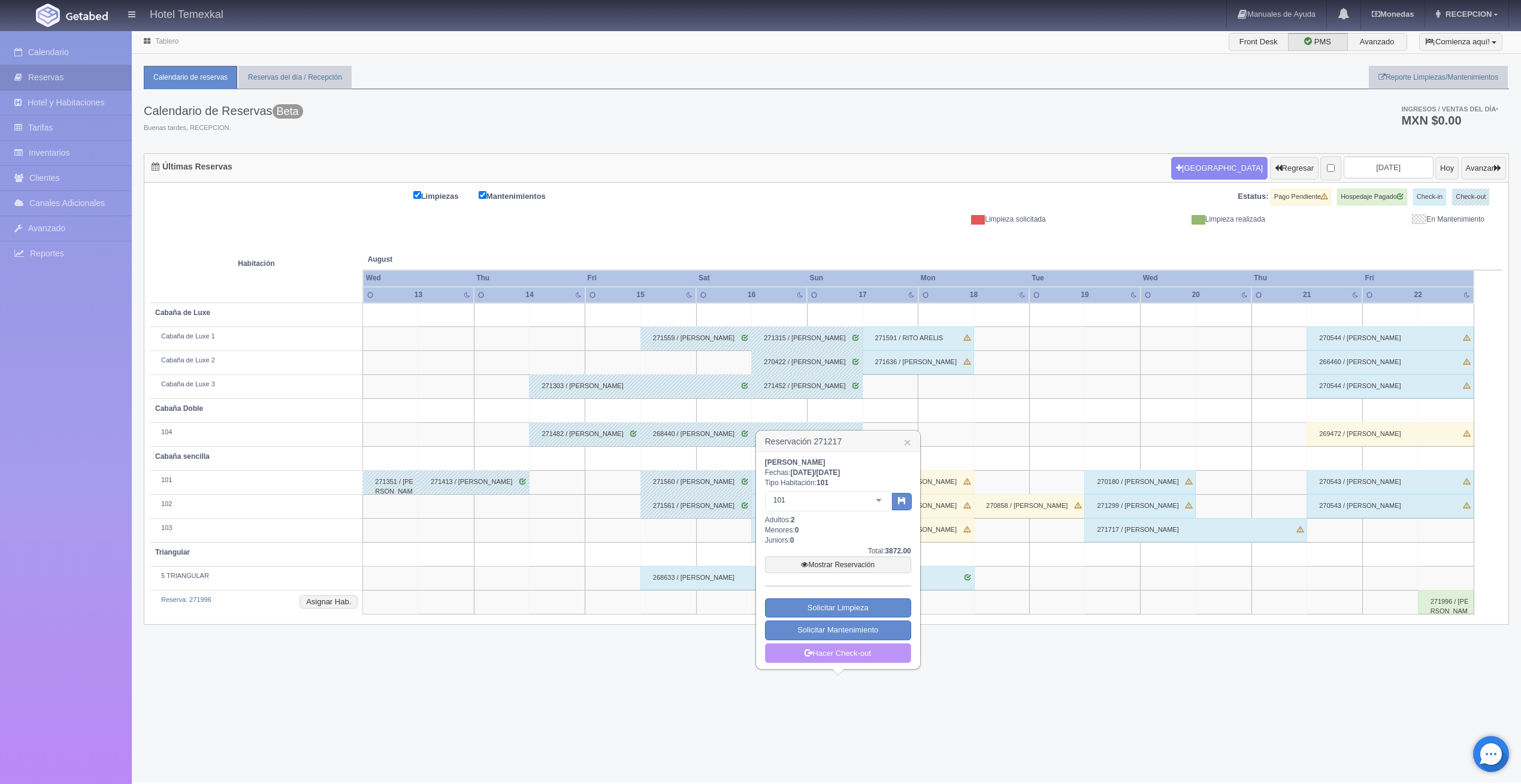
click at [835, 654] on link "Hacer Check-out" at bounding box center [838, 654] width 146 height 20
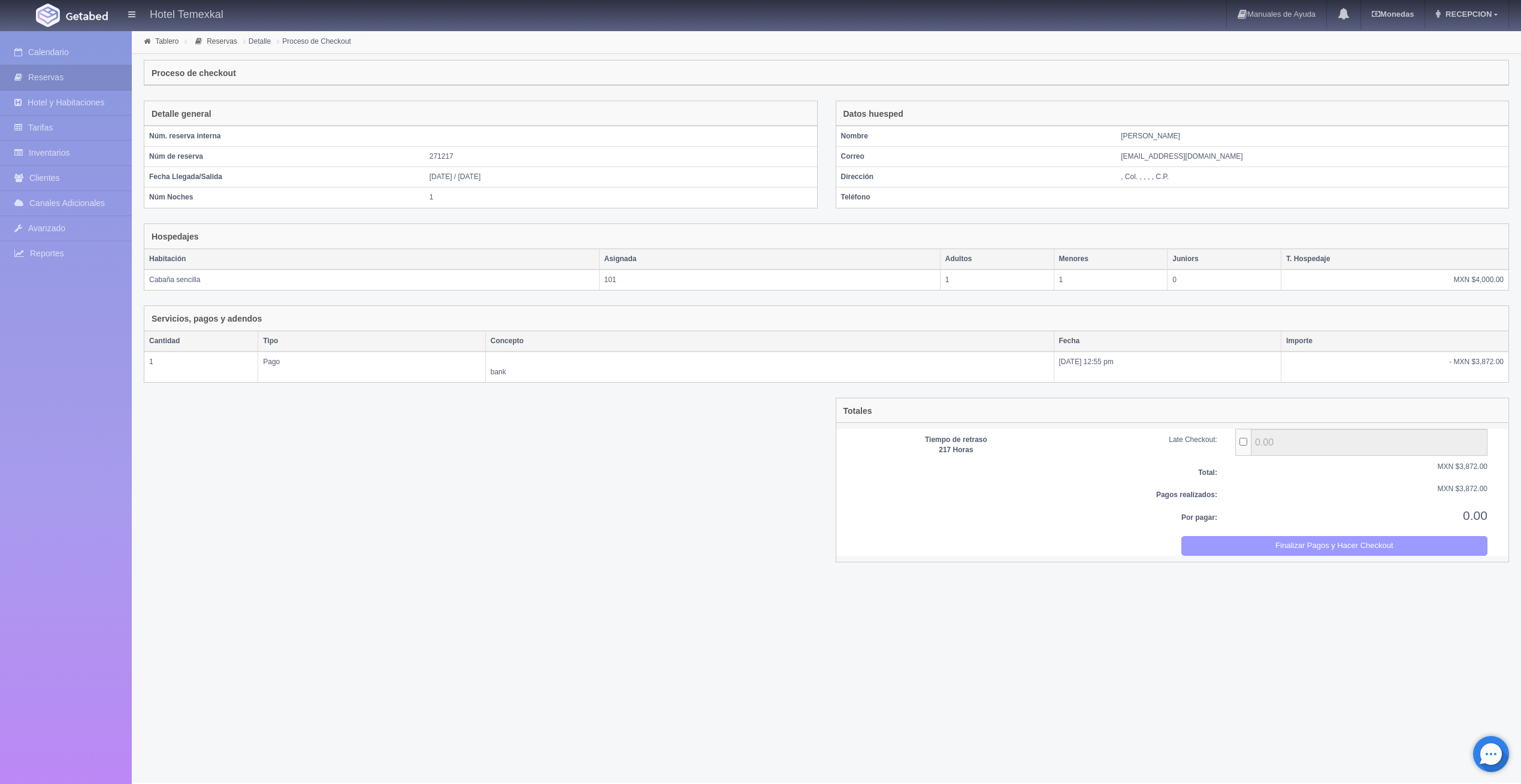
click at [1391, 536] on button "Finalizar Pagos y Hacer Checkout" at bounding box center [1335, 546] width 307 height 20
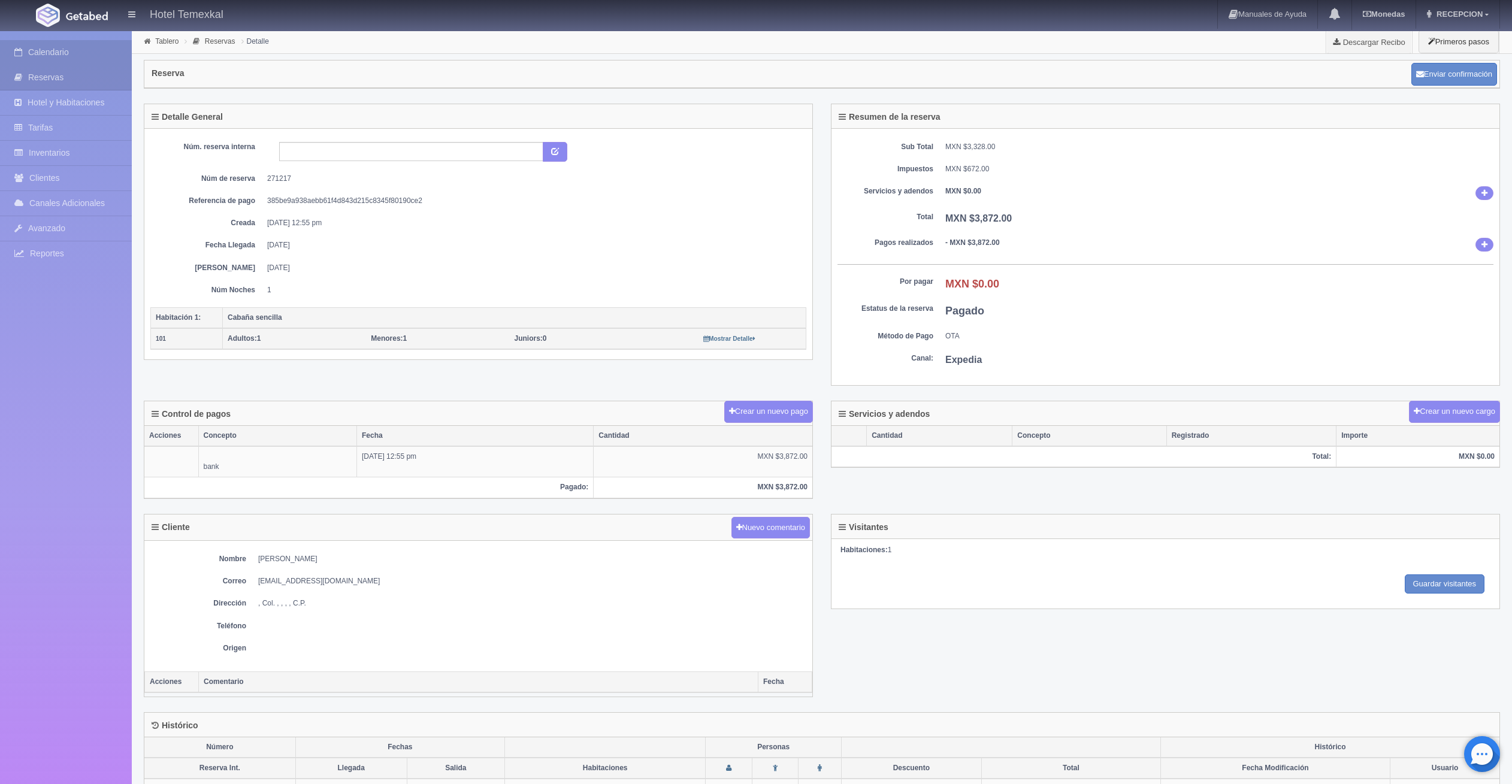
click at [86, 45] on link "Calendario" at bounding box center [66, 53] width 132 height 25
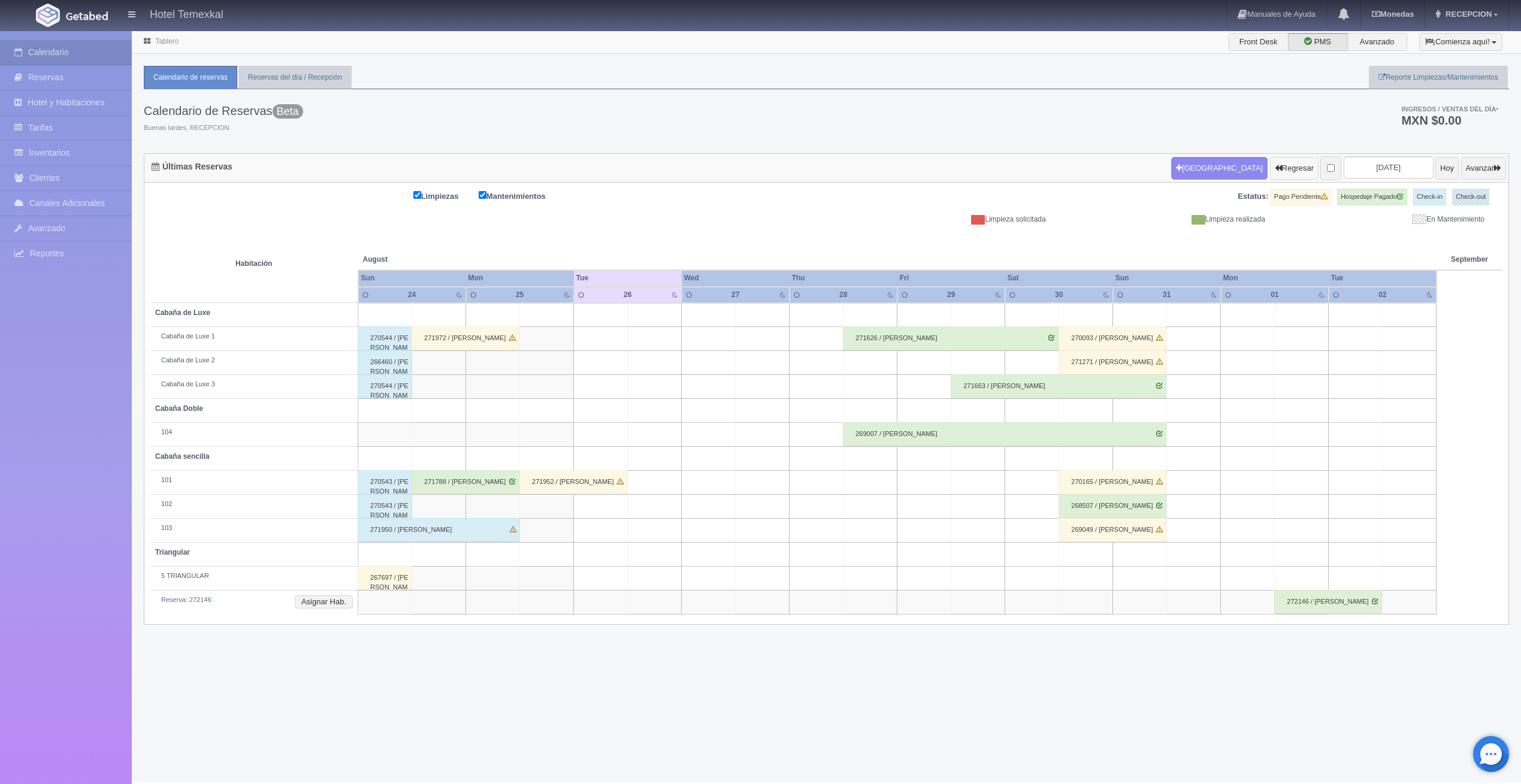
click at [1270, 161] on button "Regresar" at bounding box center [1294, 168] width 48 height 23
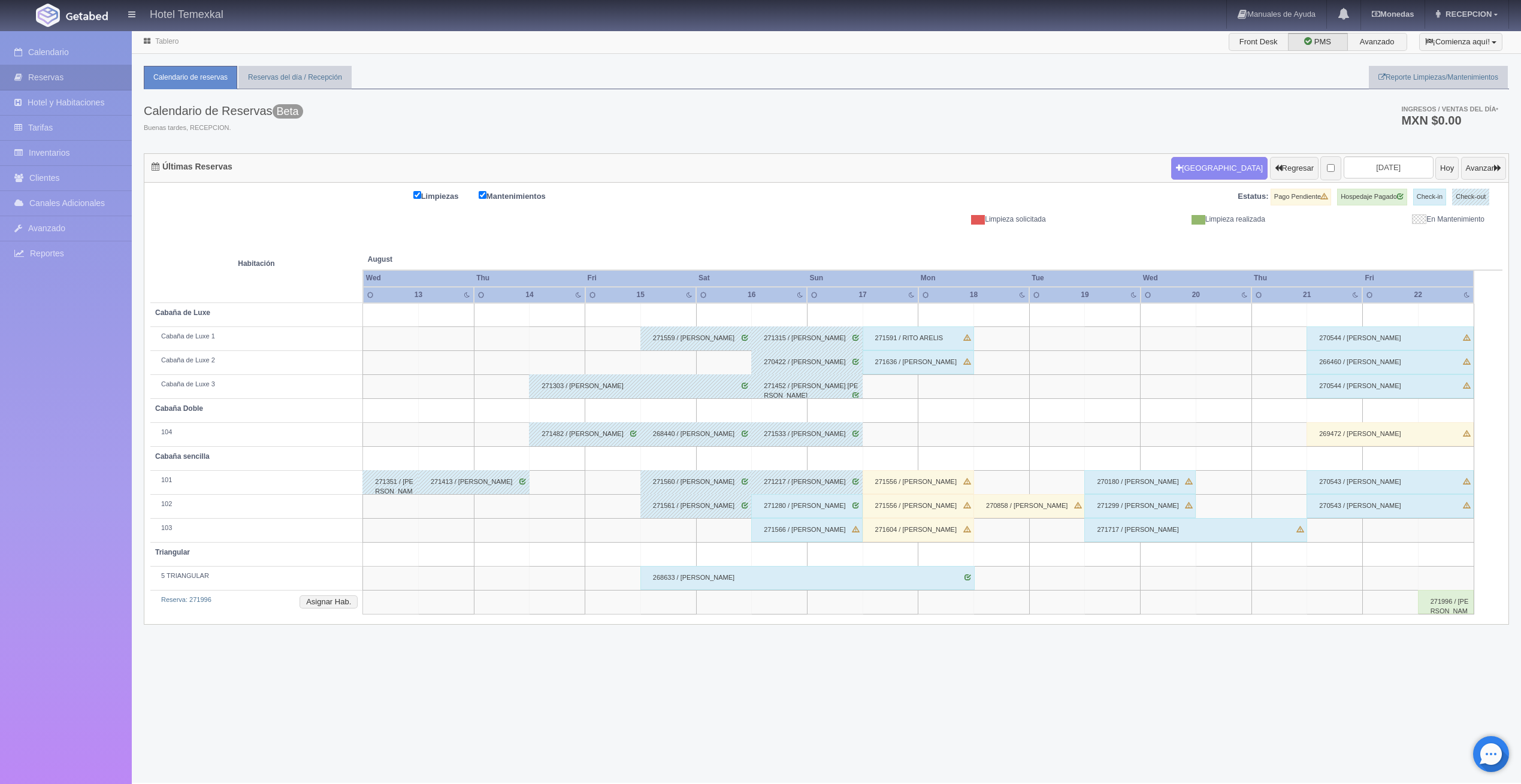
click at [833, 502] on div "271280 / [PERSON_NAME]" at bounding box center [807, 506] width 111 height 24
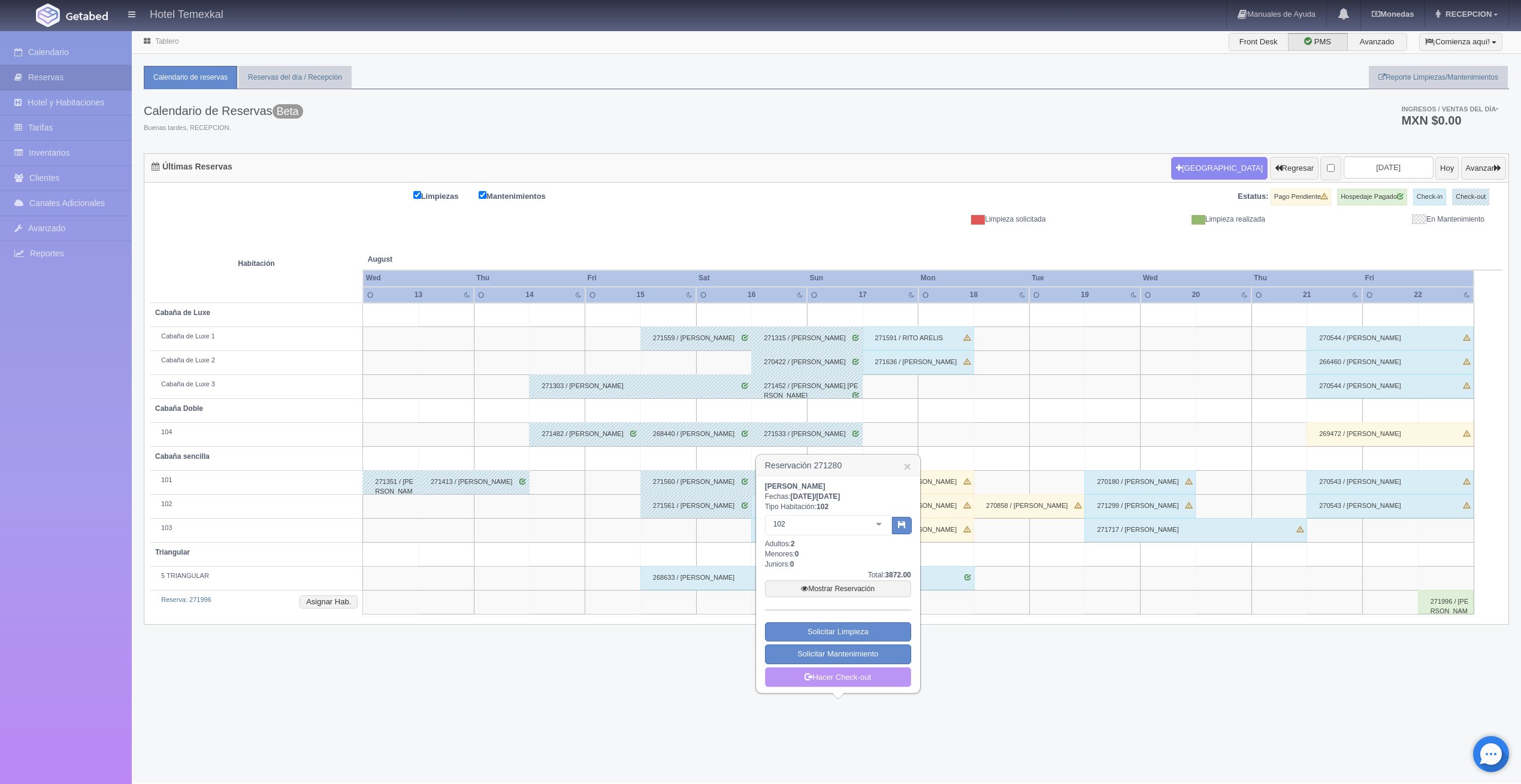
click at [883, 672] on link "Hacer Check-out" at bounding box center [838, 678] width 146 height 20
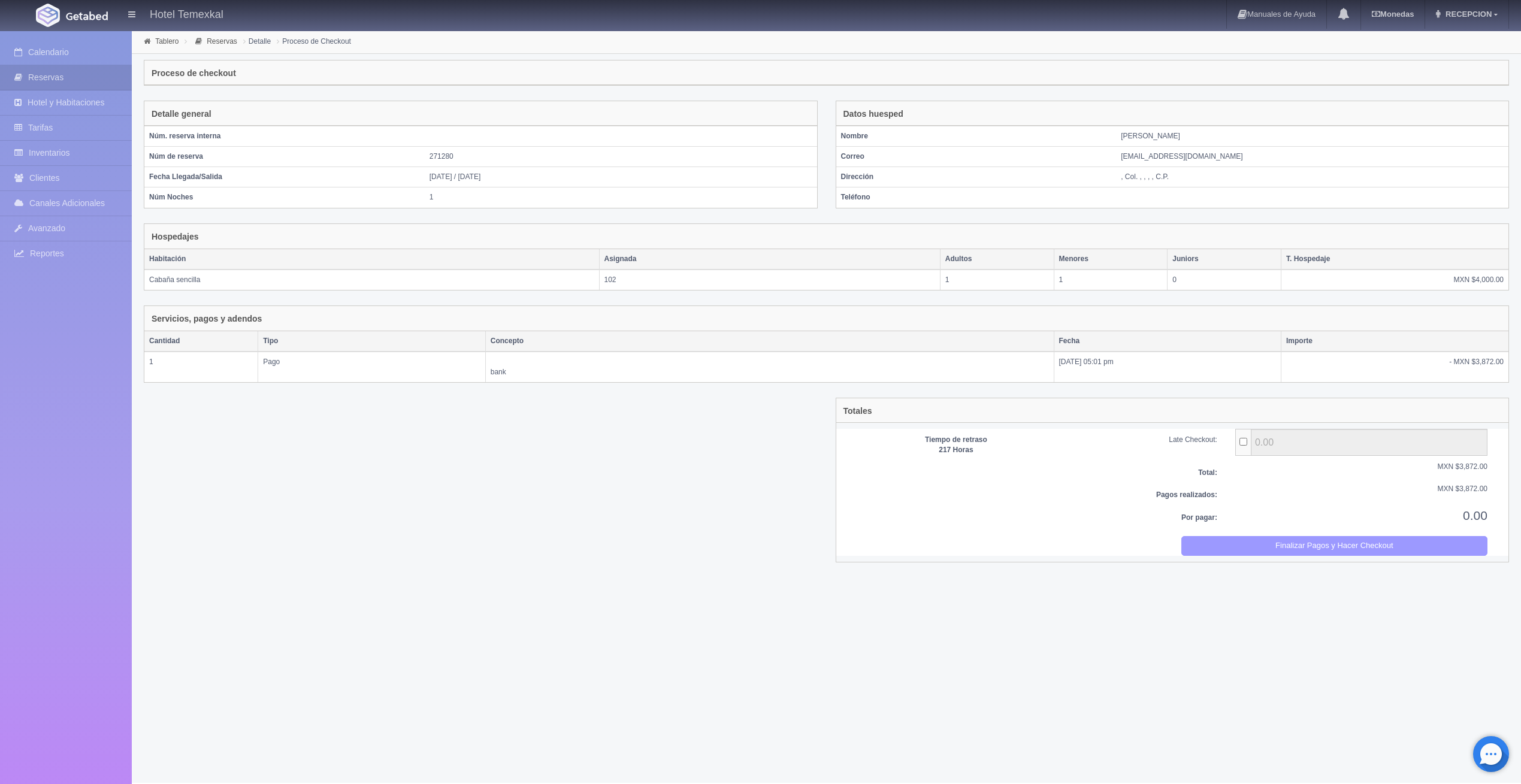
click at [1227, 541] on button "Finalizar Pagos y Hacer Checkout" at bounding box center [1335, 546] width 307 height 20
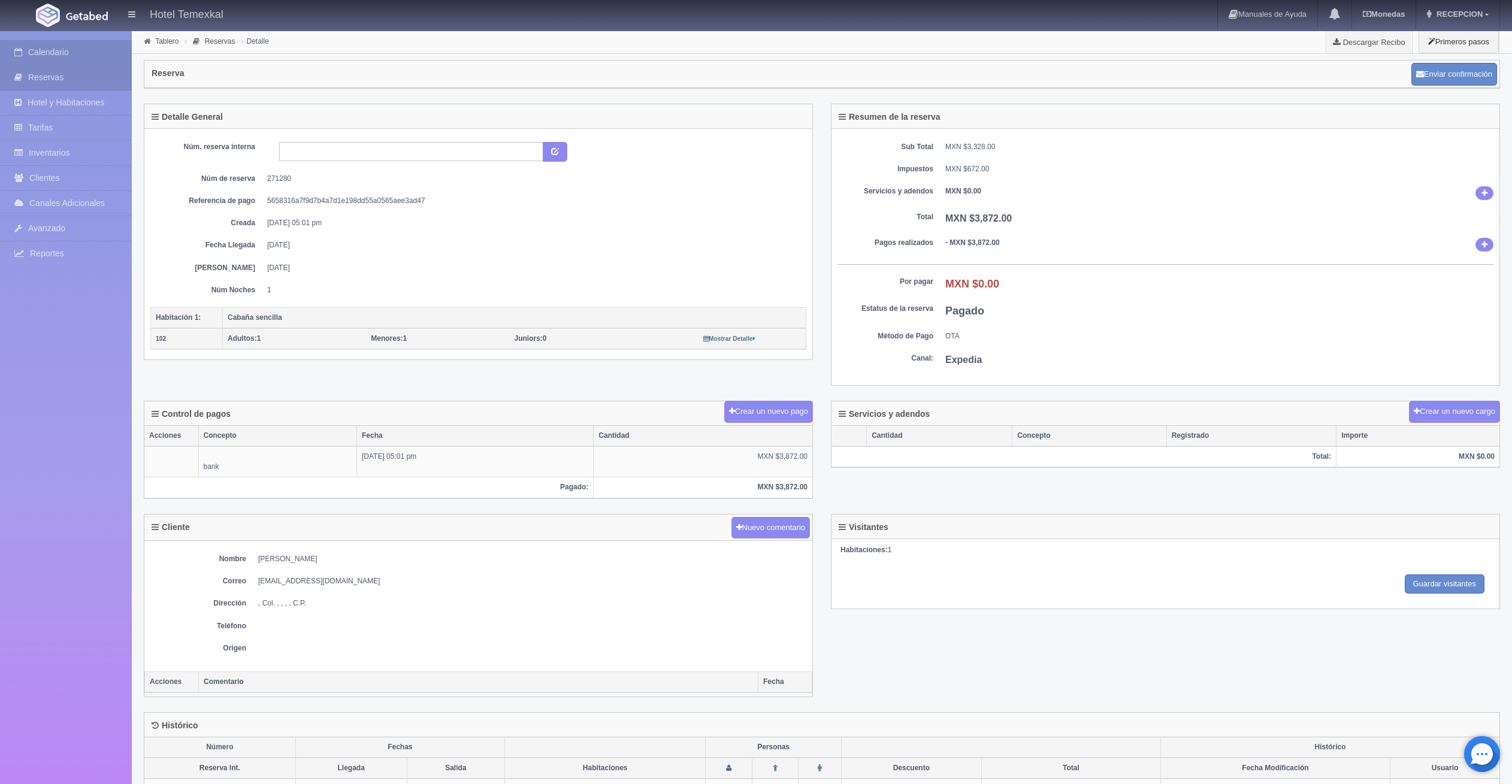
click at [57, 42] on link "Calendario" at bounding box center [66, 53] width 132 height 25
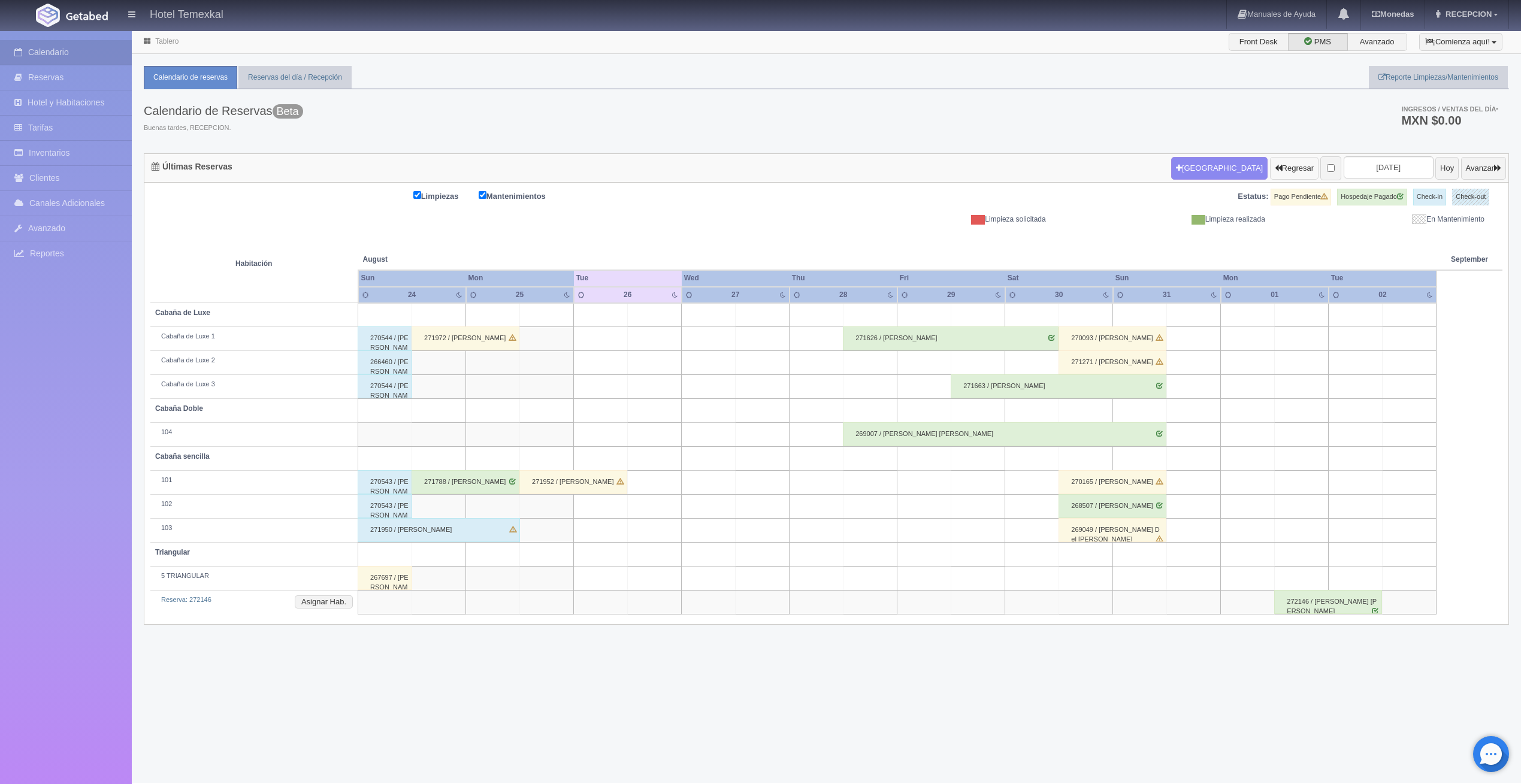
click at [1270, 162] on button "Regresar" at bounding box center [1294, 168] width 48 height 23
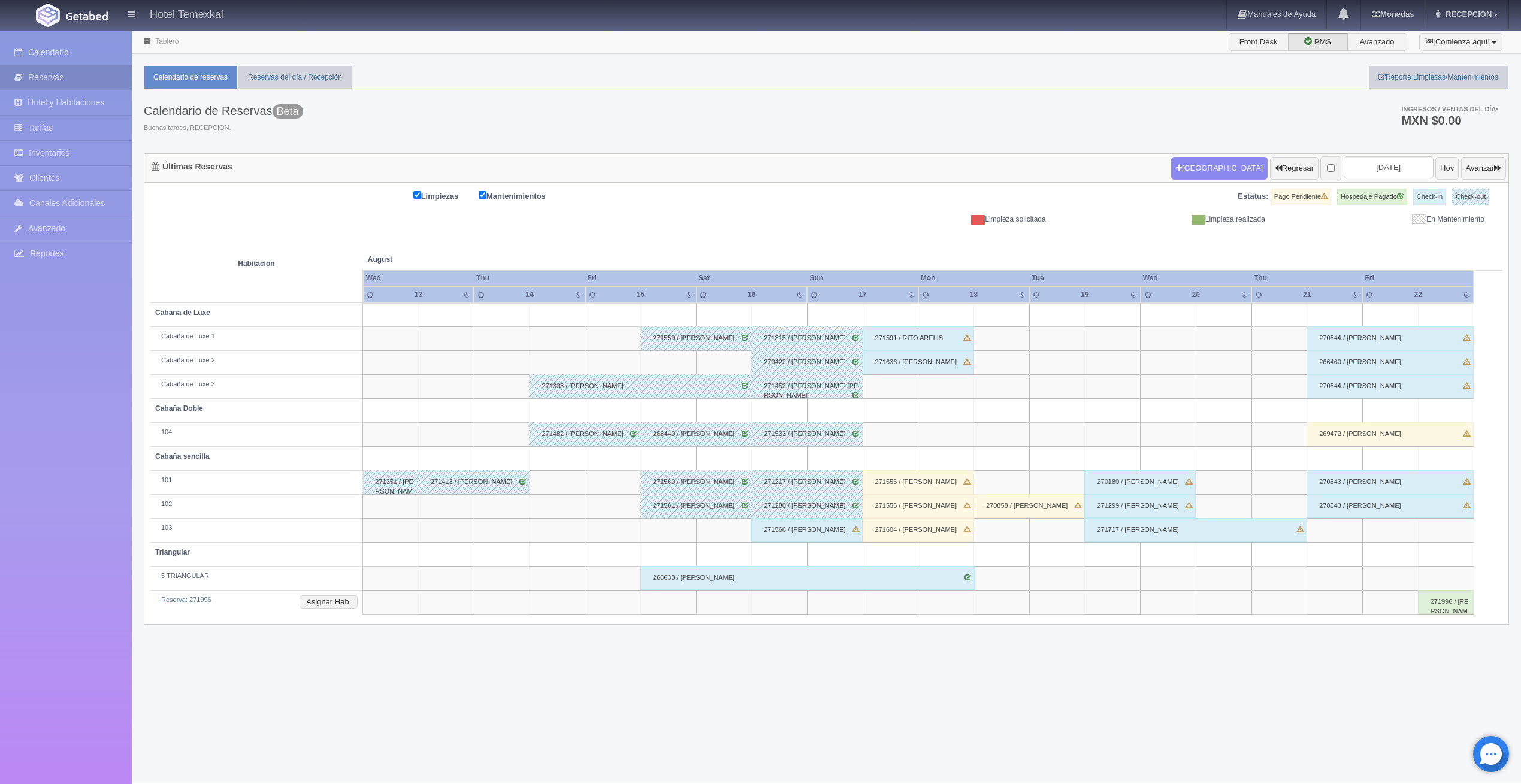
click at [799, 526] on div "271566 / [PERSON_NAME]" at bounding box center [807, 529] width 111 height 24
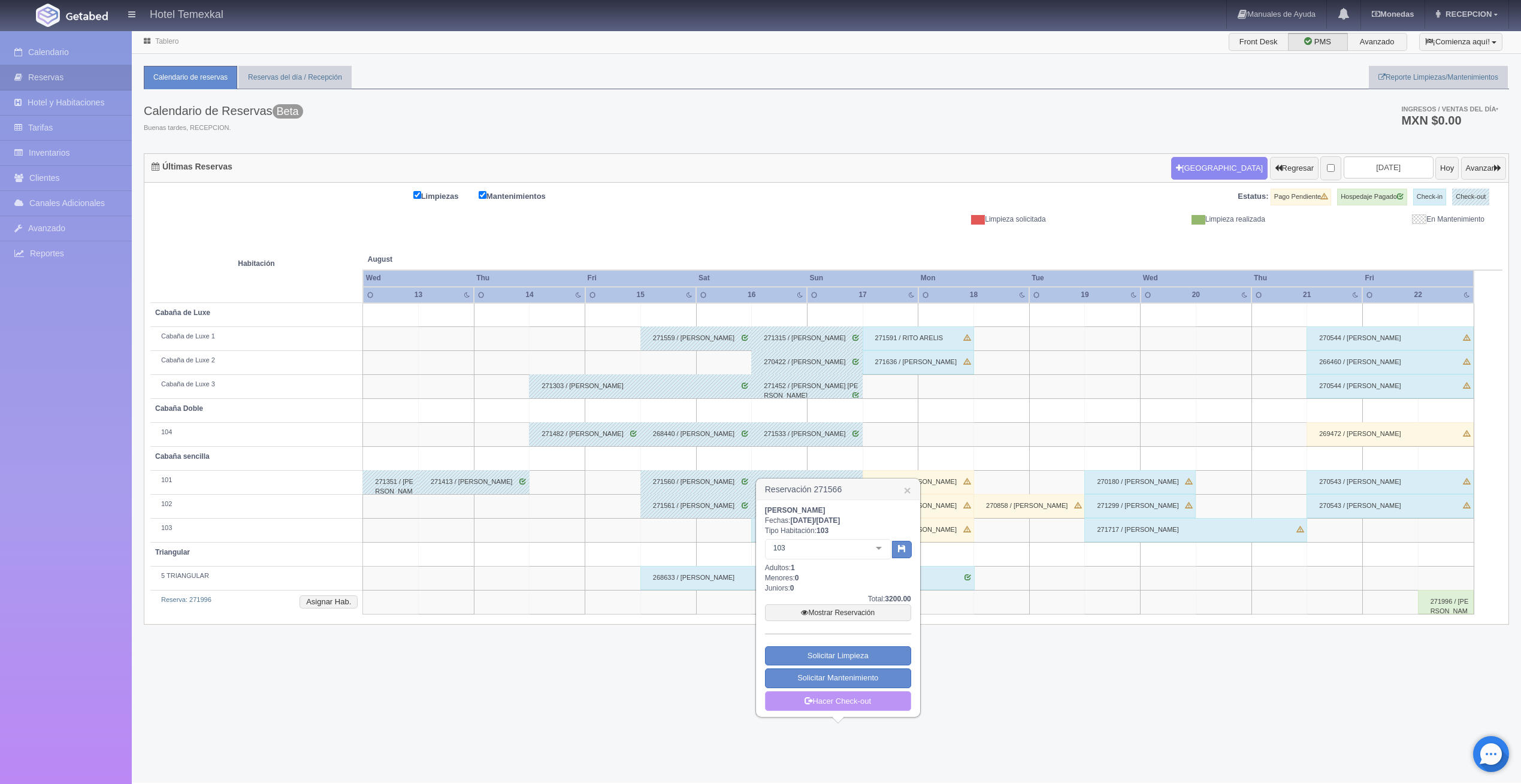
click at [894, 699] on link "Hacer Check-out" at bounding box center [838, 701] width 146 height 20
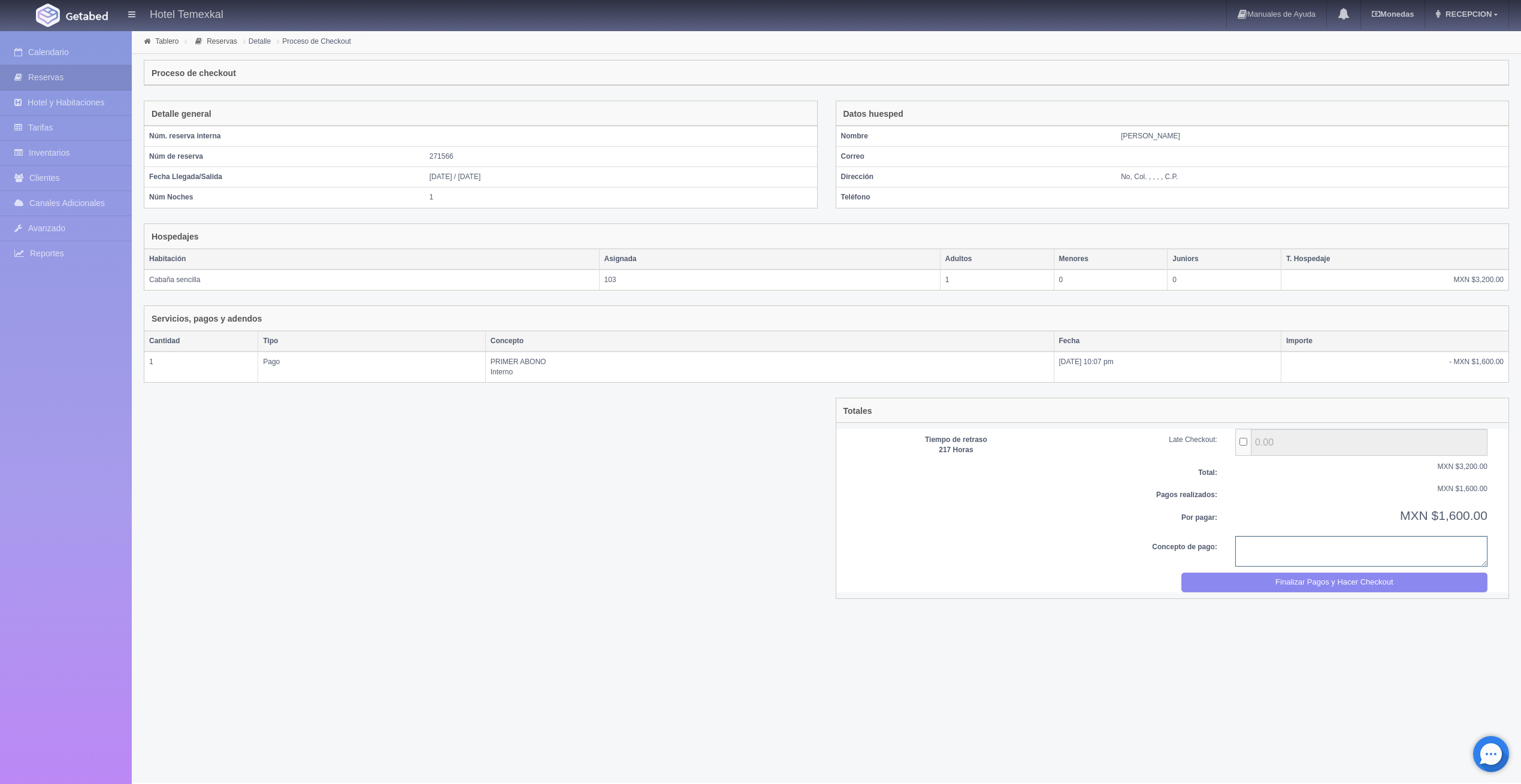
click at [1285, 545] on textarea at bounding box center [1362, 551] width 253 height 31
type textarea "pago comleto"
click at [1376, 575] on button "Finalizar Pagos y Hacer Checkout" at bounding box center [1335, 582] width 307 height 20
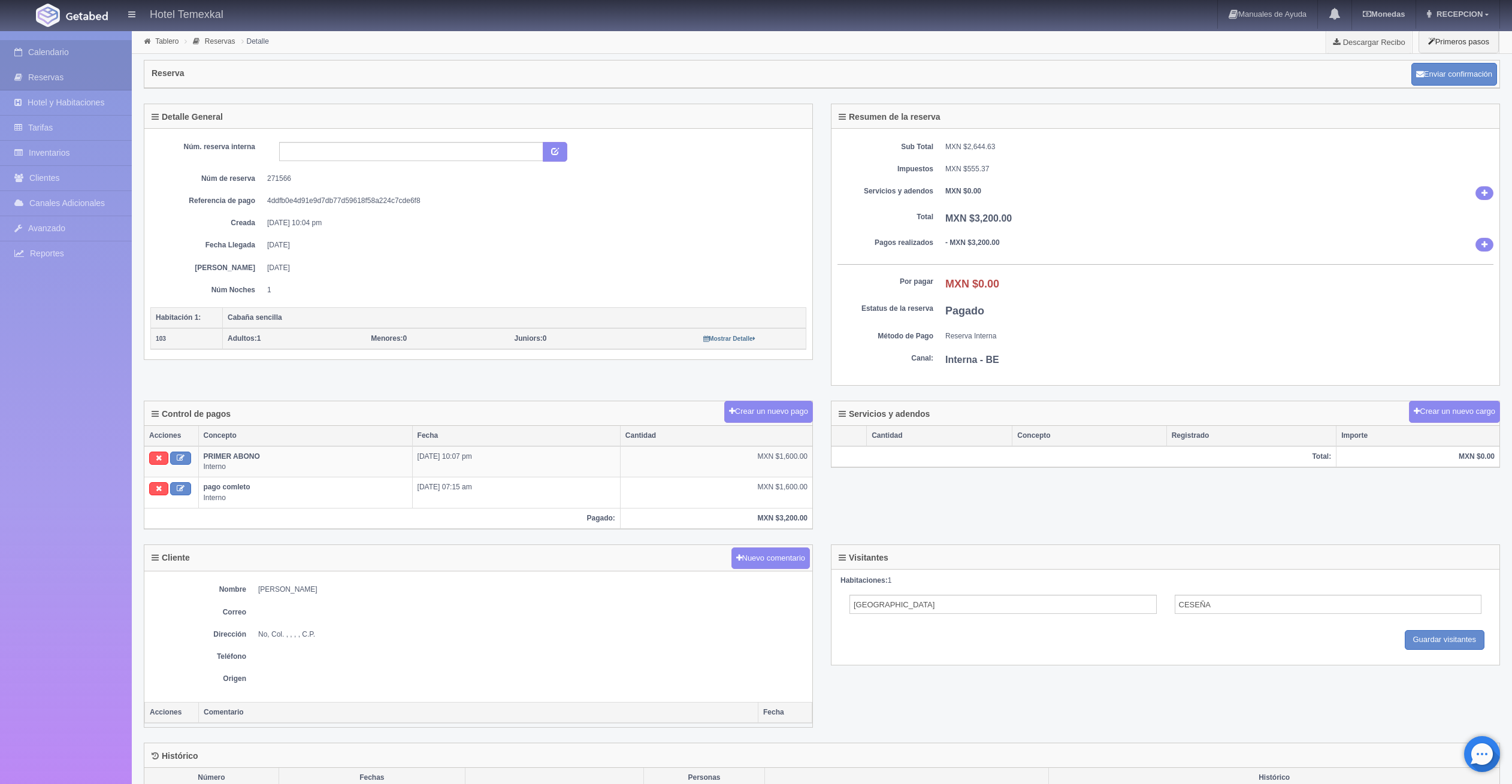
click at [60, 46] on link "Calendario" at bounding box center [66, 53] width 132 height 25
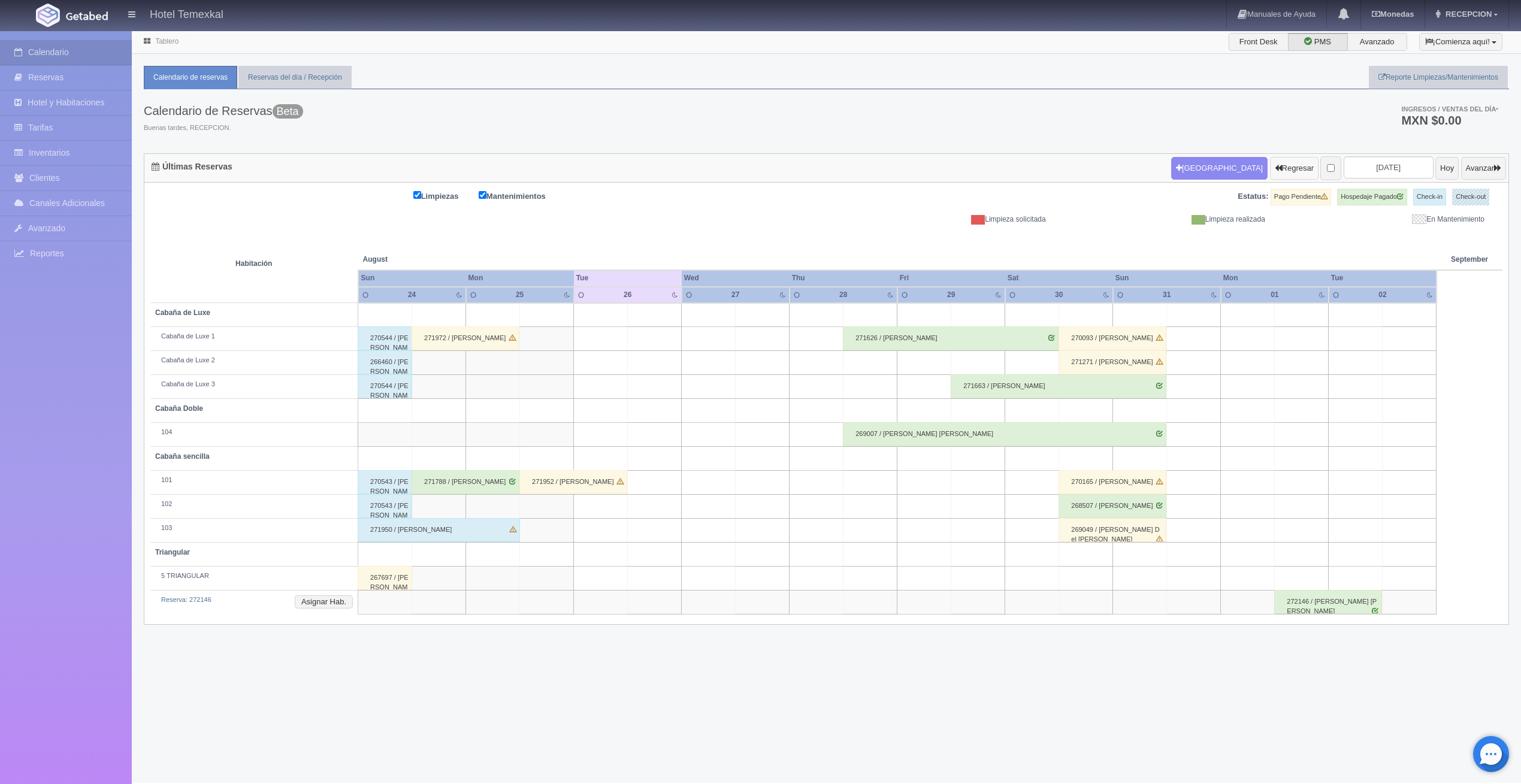
click at [1272, 170] on button "Regresar" at bounding box center [1294, 168] width 48 height 23
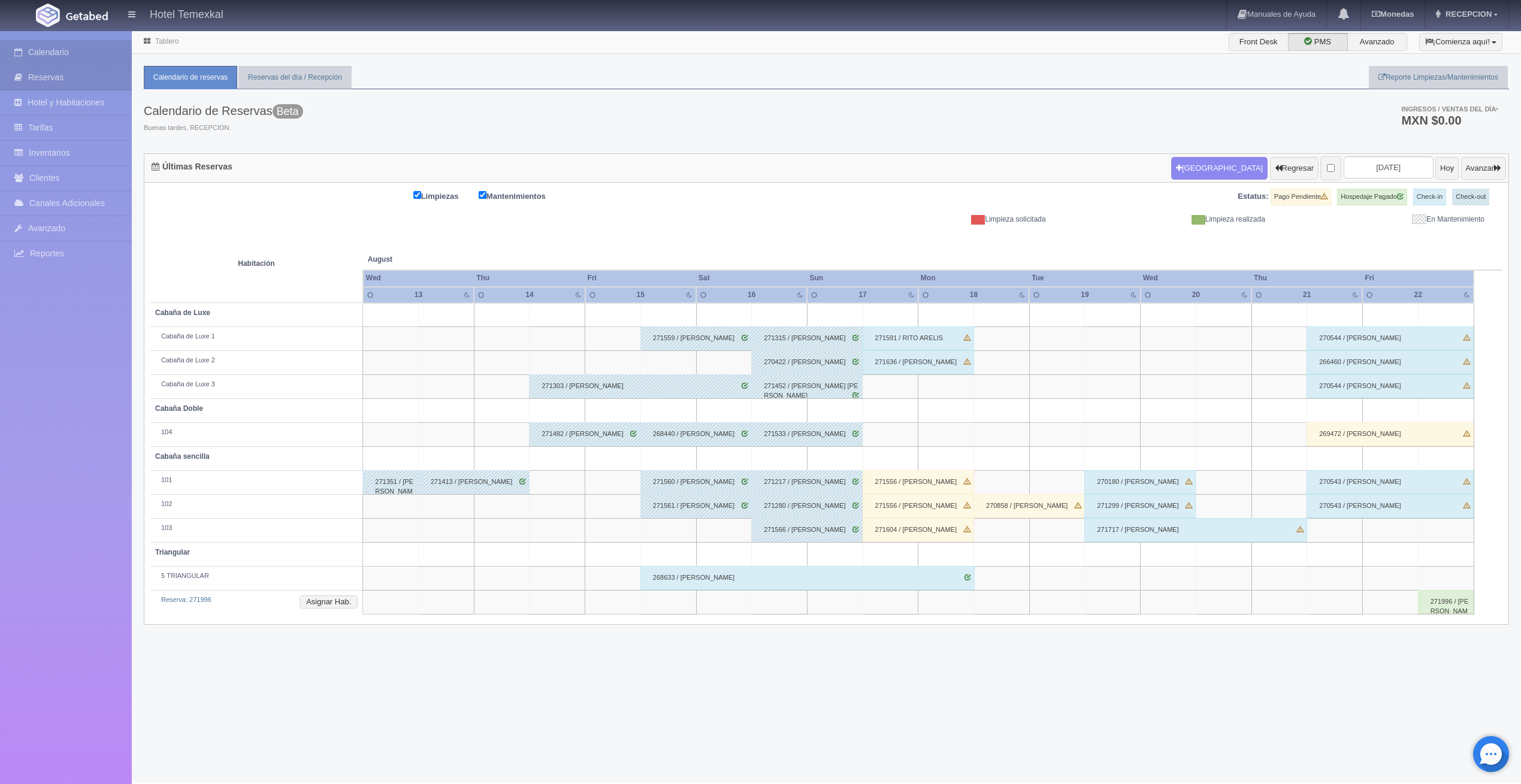
click at [61, 46] on link "Calendario" at bounding box center [66, 53] width 132 height 25
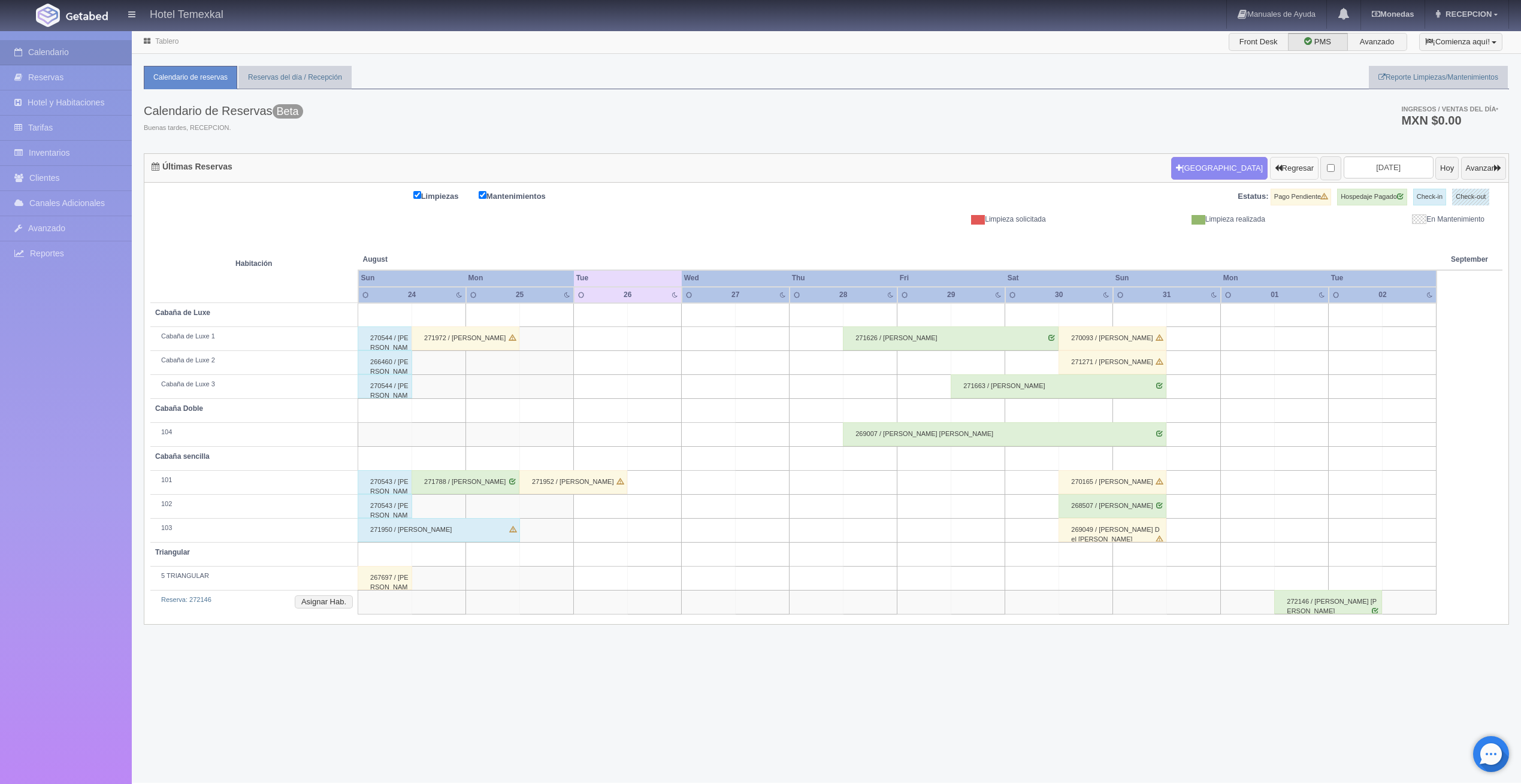
click at [1270, 164] on button "Regresar" at bounding box center [1294, 168] width 48 height 23
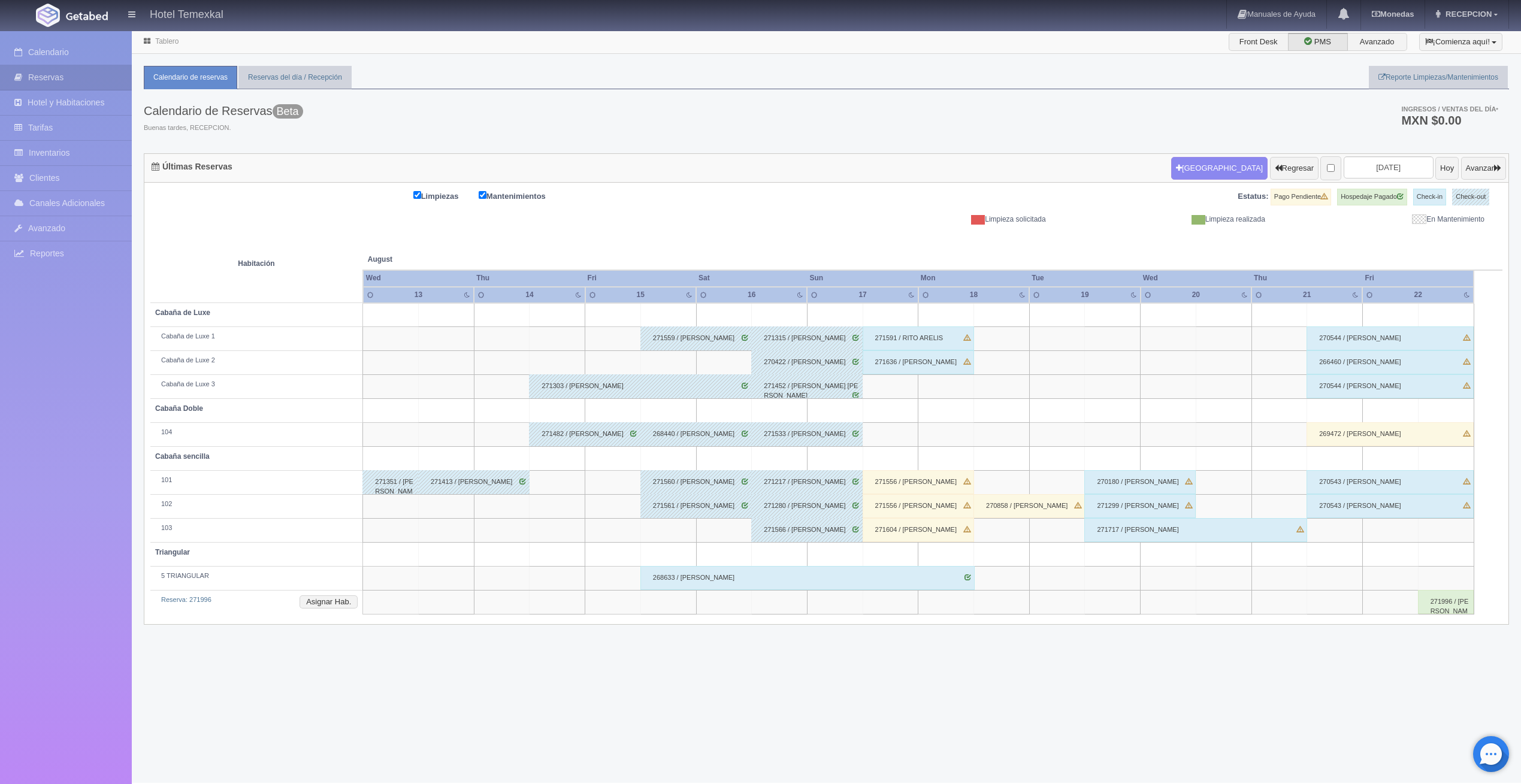
click at [722, 572] on div "268633 / [PERSON_NAME]" at bounding box center [808, 577] width 335 height 24
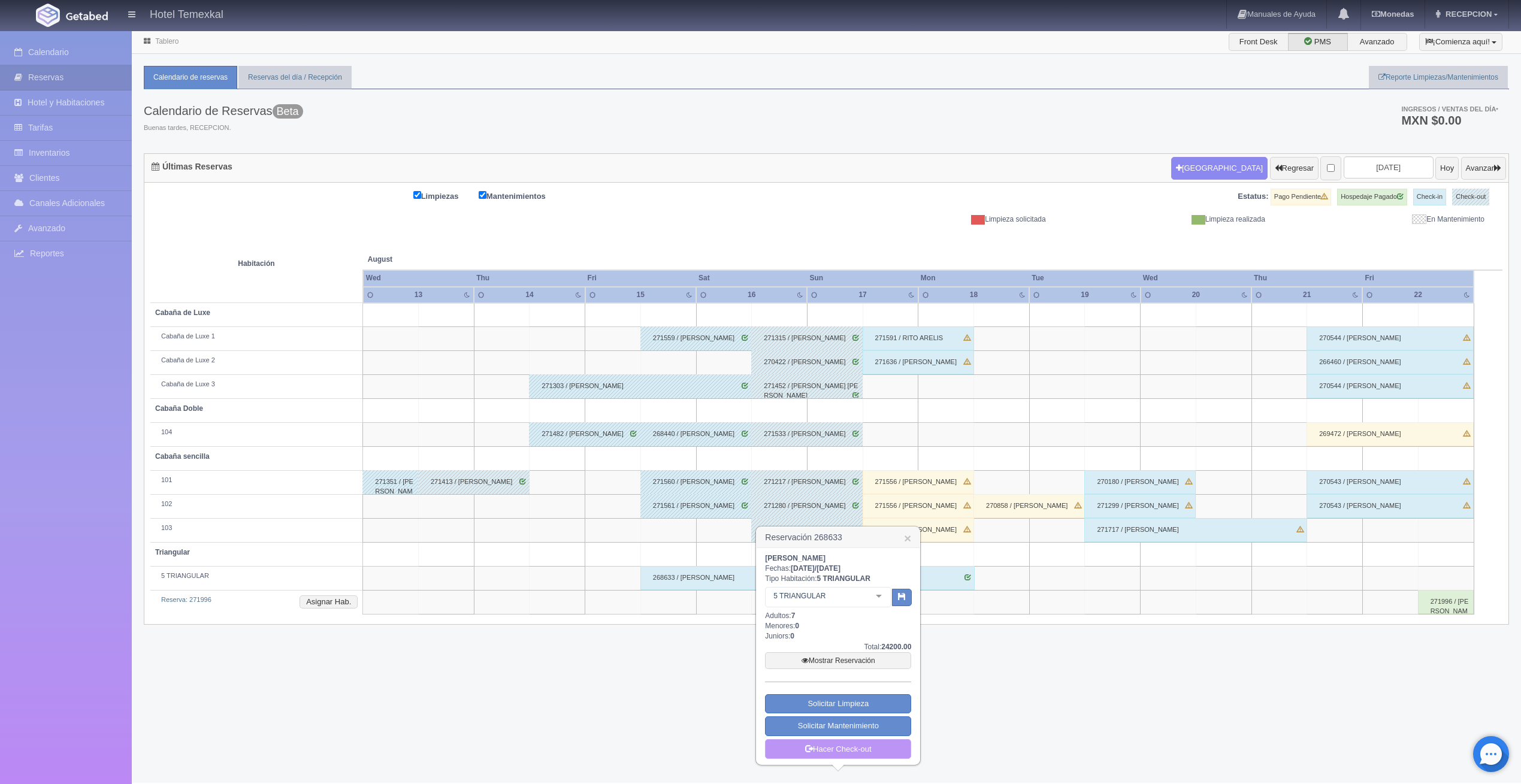
click at [875, 744] on link "Hacer Check-out" at bounding box center [838, 749] width 146 height 20
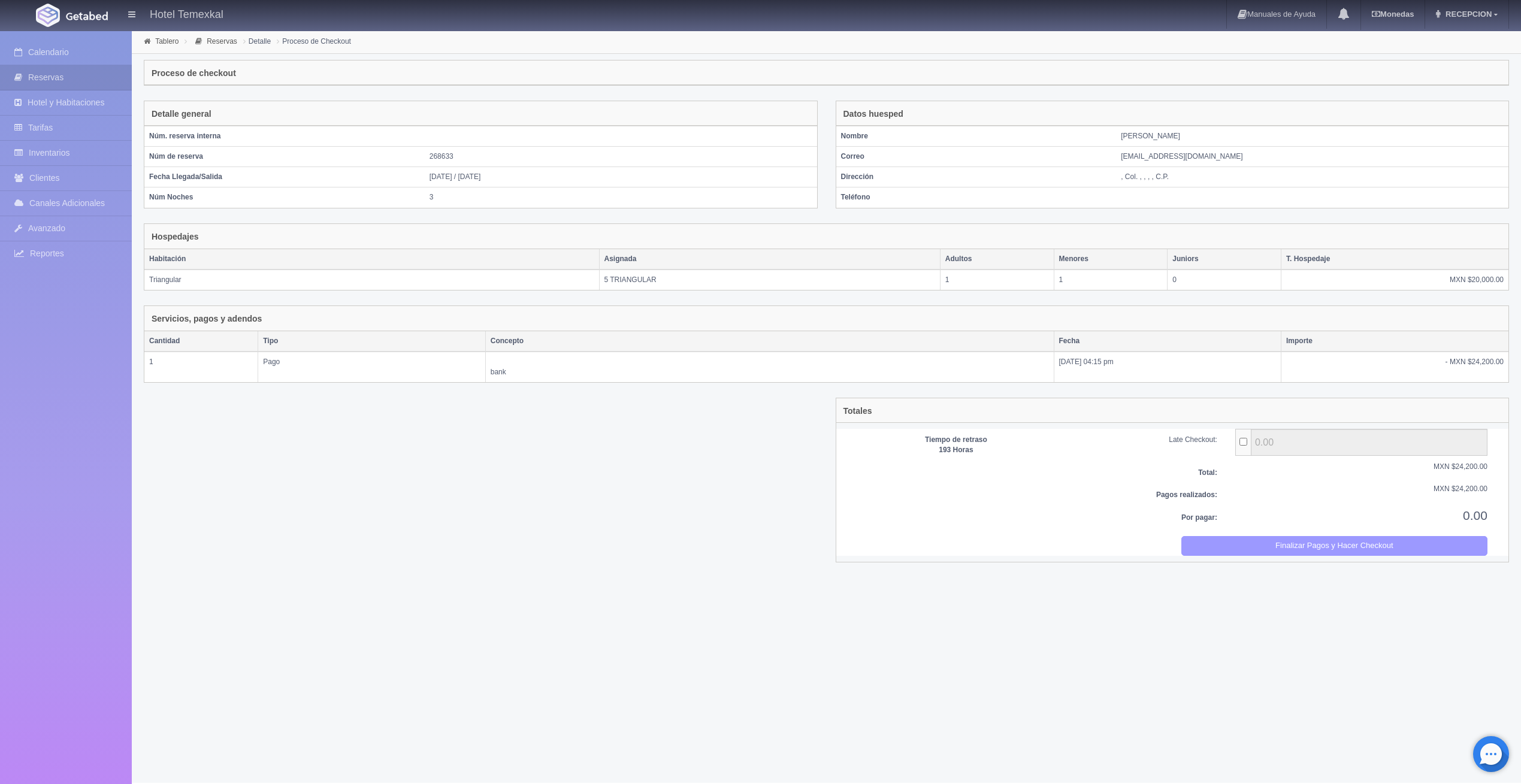
click at [1304, 541] on button "Finalizar Pagos y Hacer Checkout" at bounding box center [1335, 546] width 307 height 20
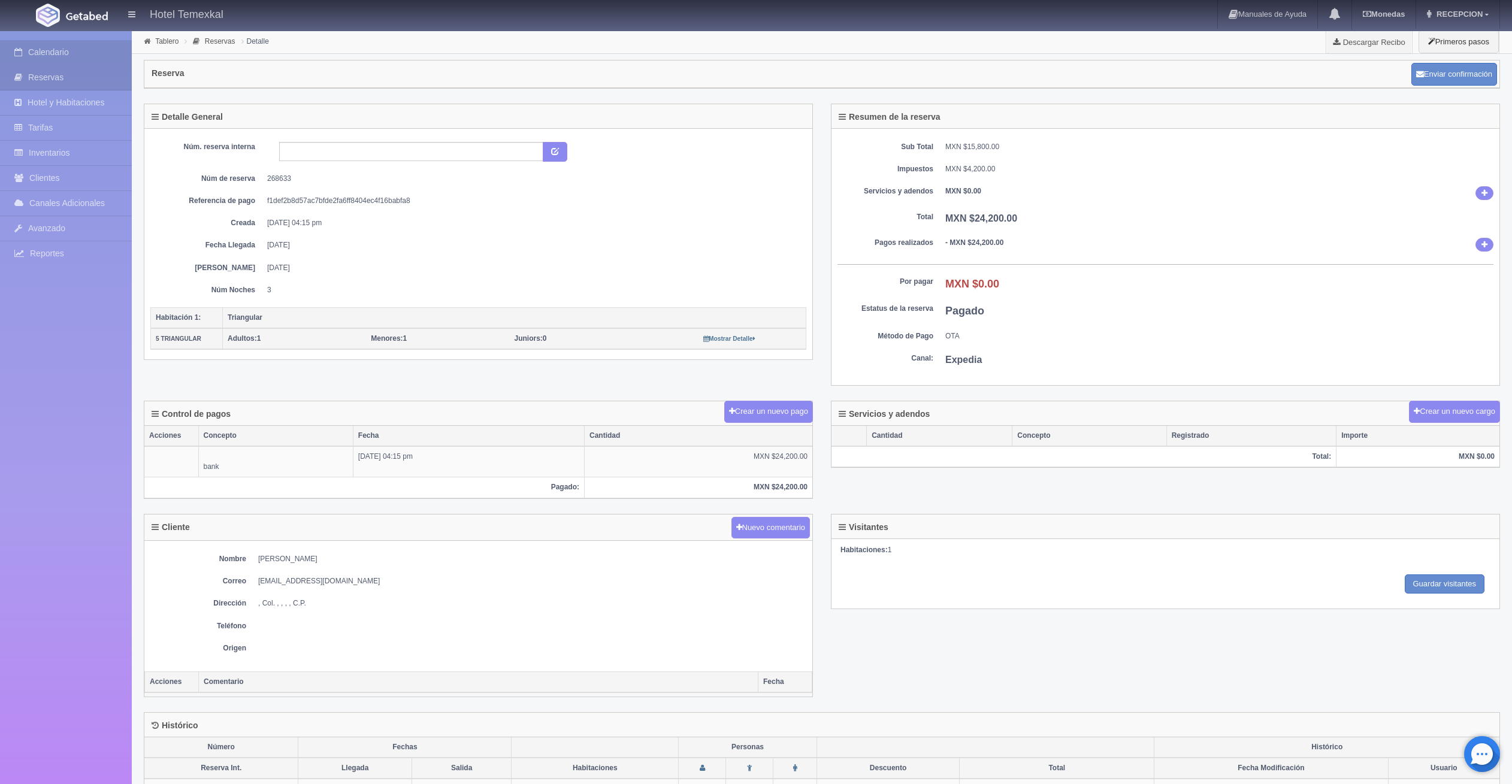
click at [49, 56] on link "Calendario" at bounding box center [66, 53] width 132 height 25
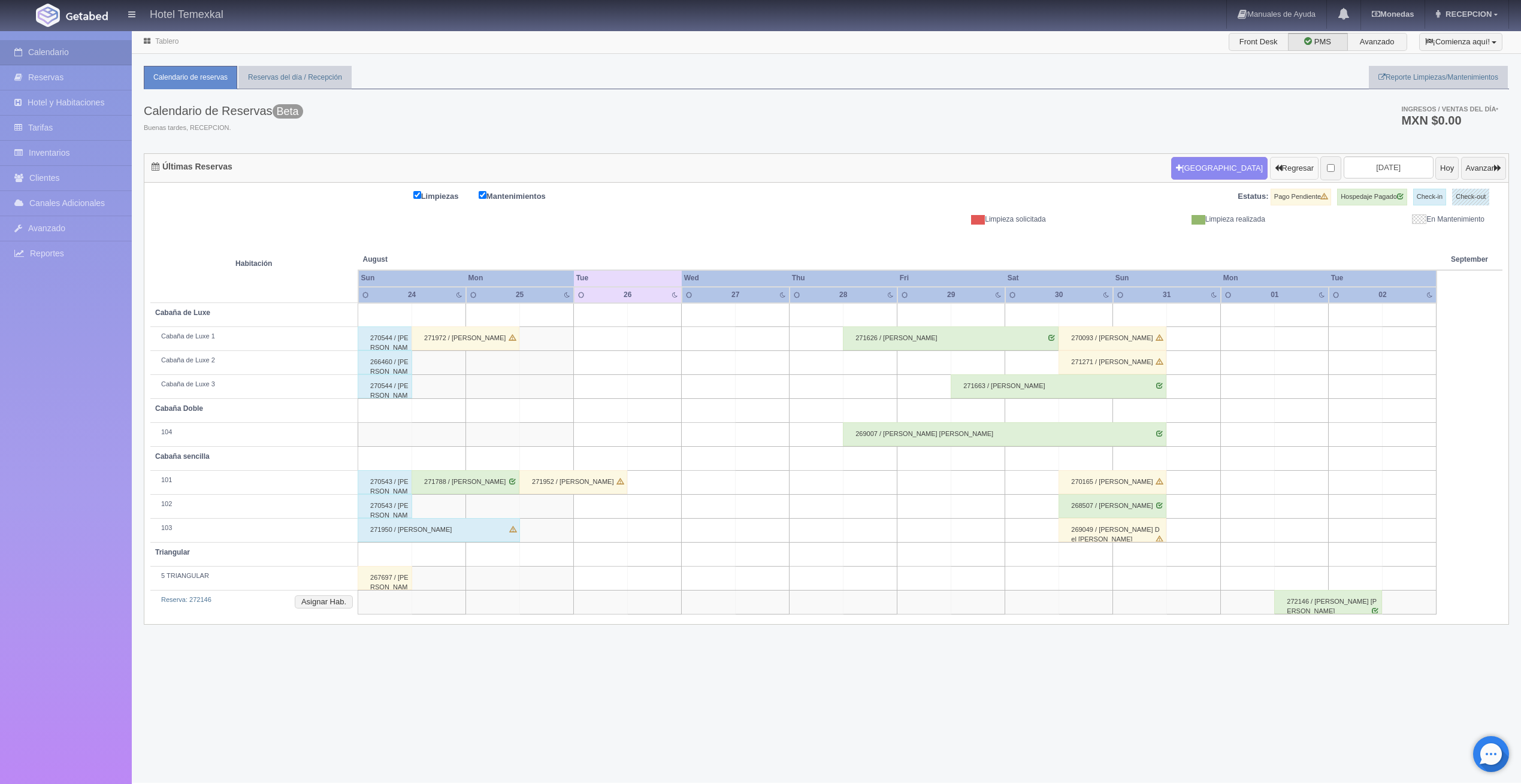
click at [1270, 167] on button "Regresar" at bounding box center [1294, 168] width 48 height 23
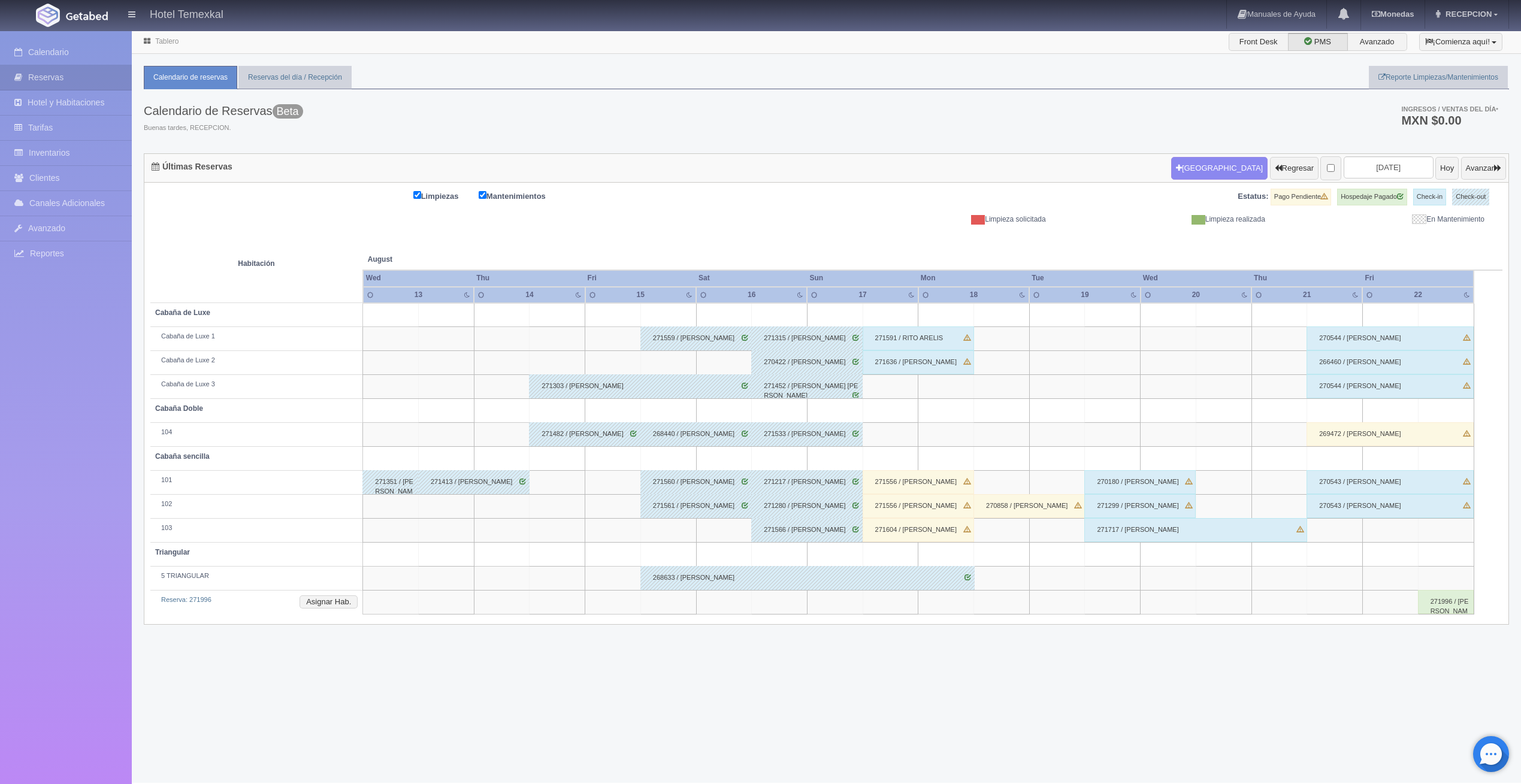
click at [909, 330] on div "271591 / RITO ARELIS" at bounding box center [918, 338] width 111 height 24
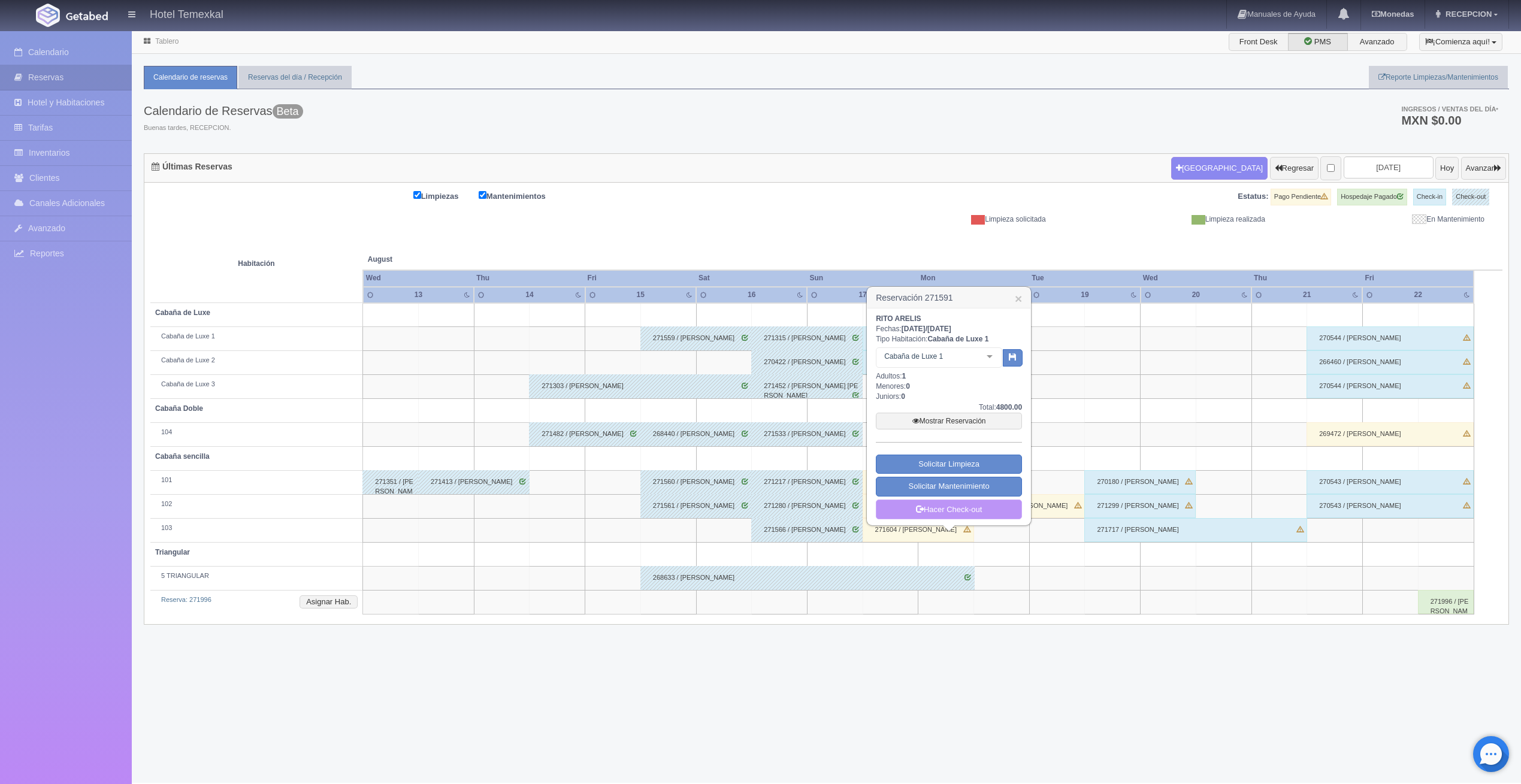
click at [944, 510] on link "Hacer Check-out" at bounding box center [949, 510] width 146 height 20
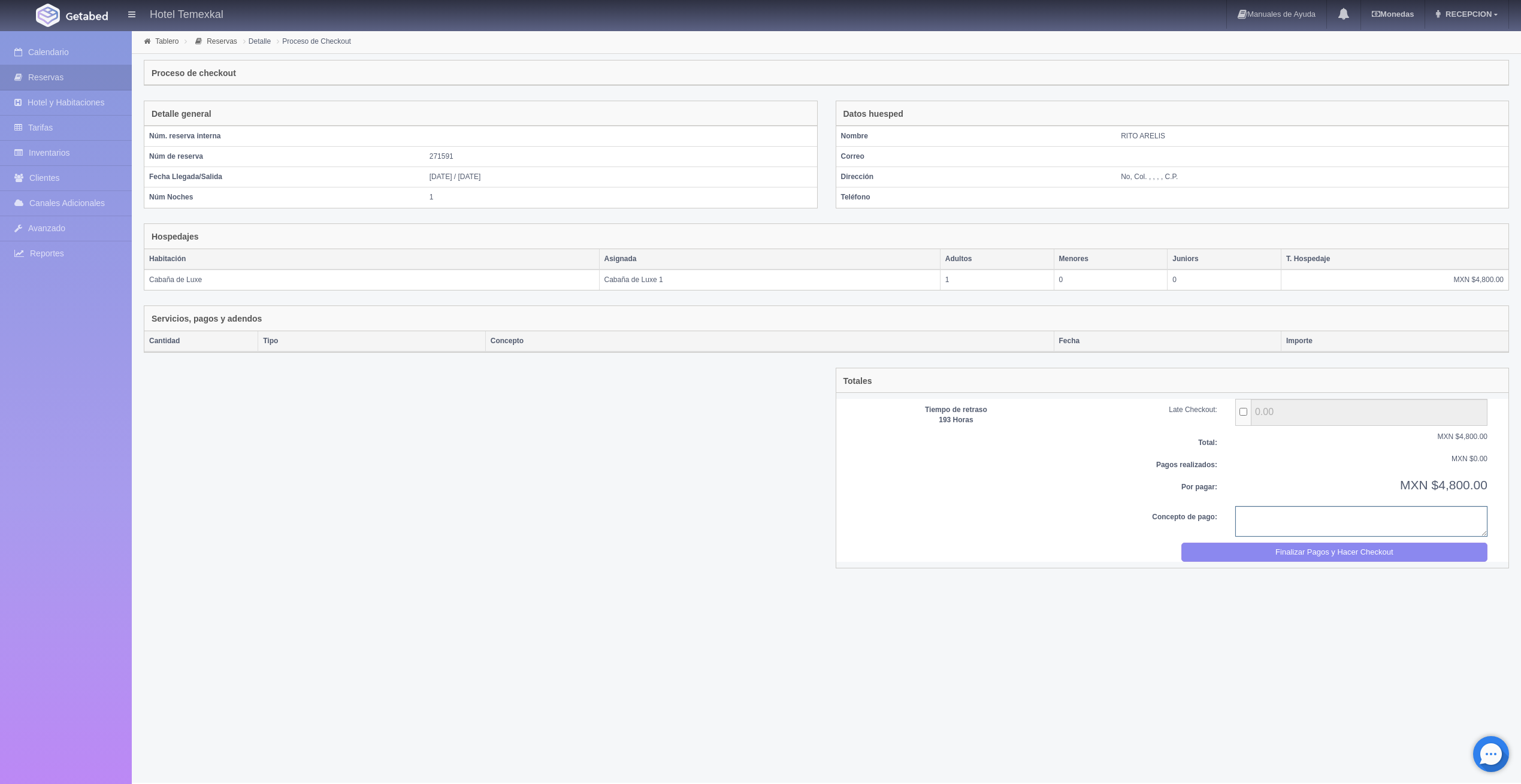
click at [1345, 529] on textarea at bounding box center [1362, 521] width 253 height 31
type textarea "pago completo"
click at [1340, 544] on button "Finalizar Pagos y Hacer Checkout" at bounding box center [1335, 552] width 307 height 20
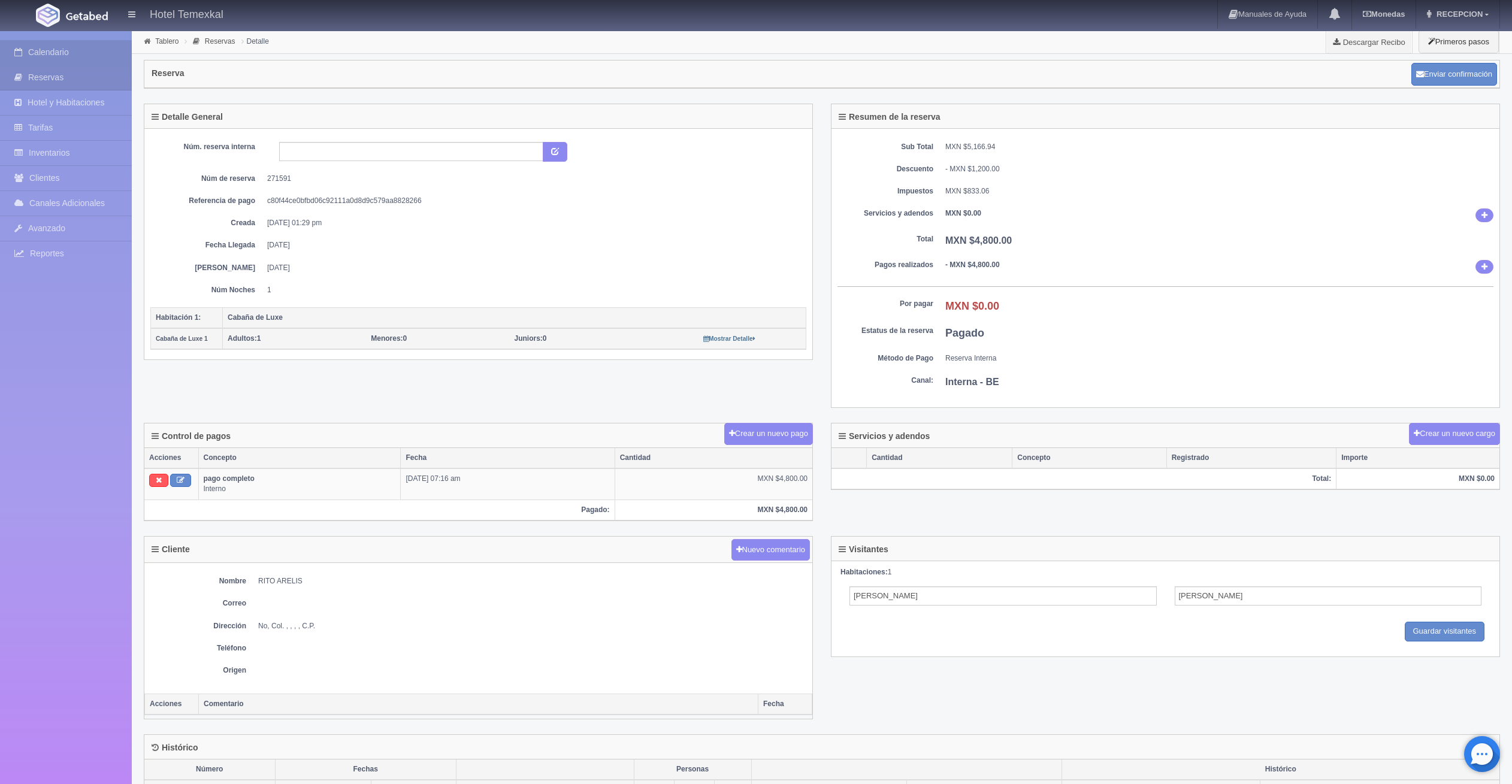
click at [86, 58] on link "Calendario" at bounding box center [66, 53] width 132 height 25
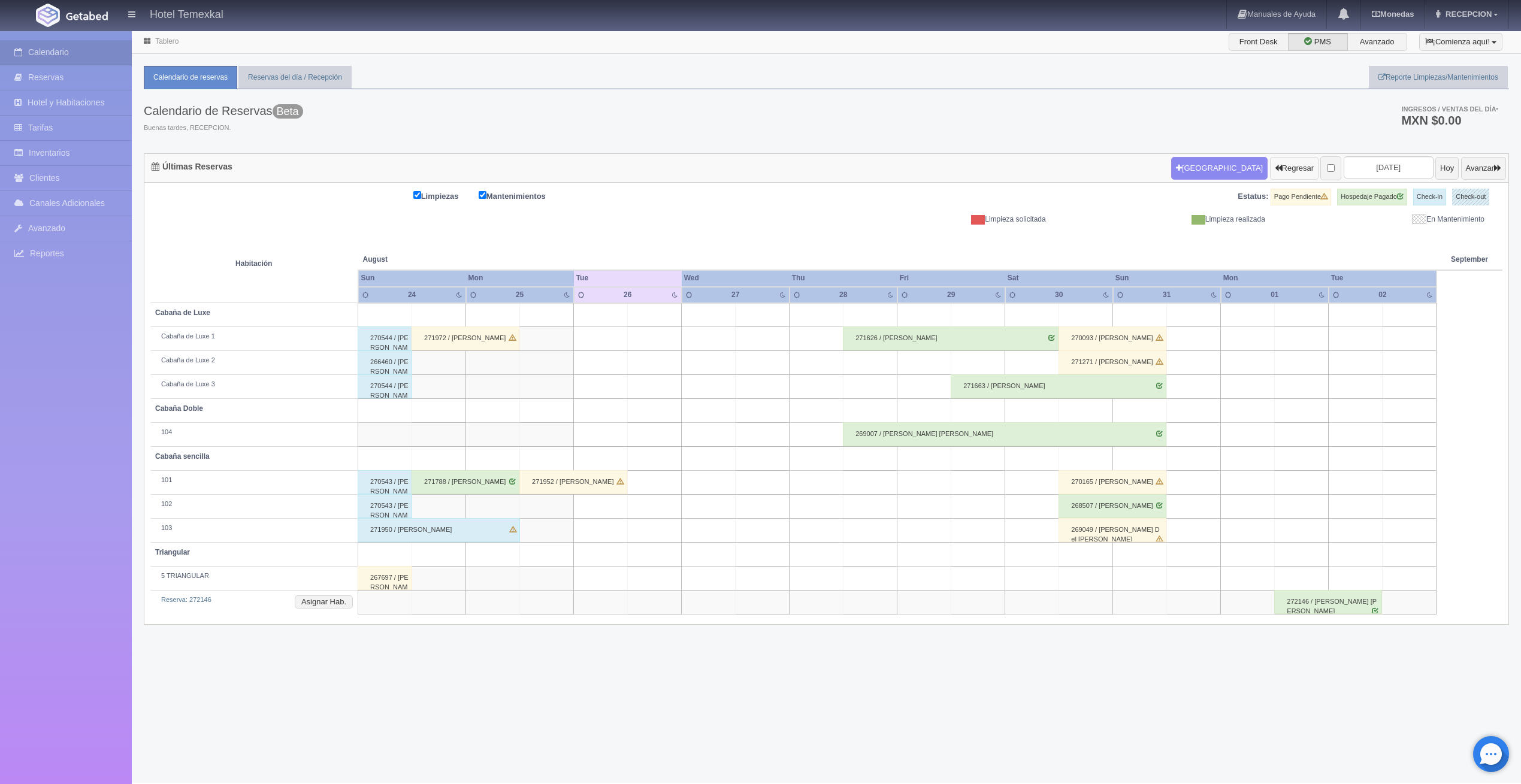
click at [1270, 175] on button "Regresar" at bounding box center [1294, 168] width 48 height 23
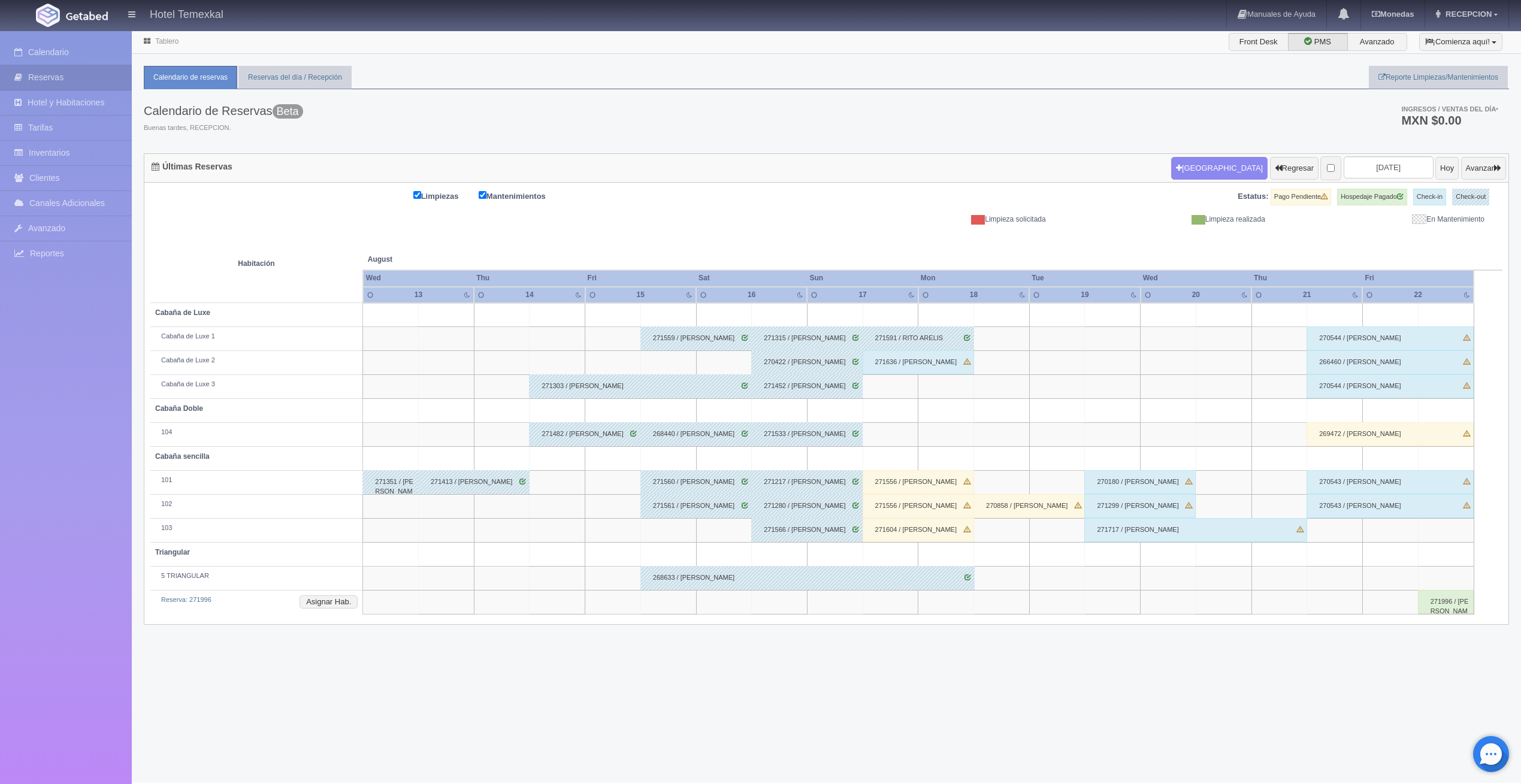
click at [898, 480] on div "271556 / MAYRA LARA" at bounding box center [918, 482] width 111 height 24
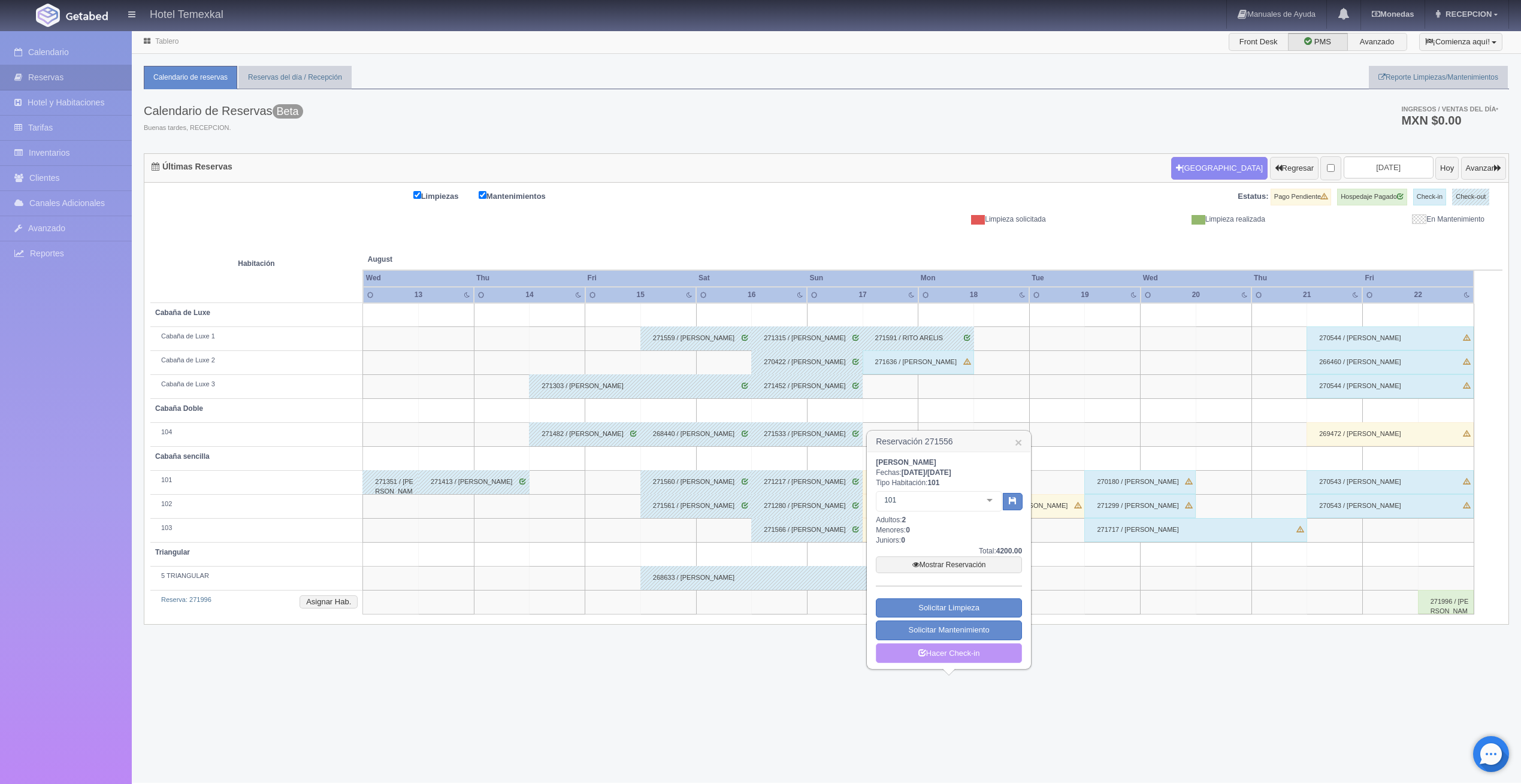
click at [941, 647] on link "Hacer Check-in" at bounding box center [949, 654] width 146 height 20
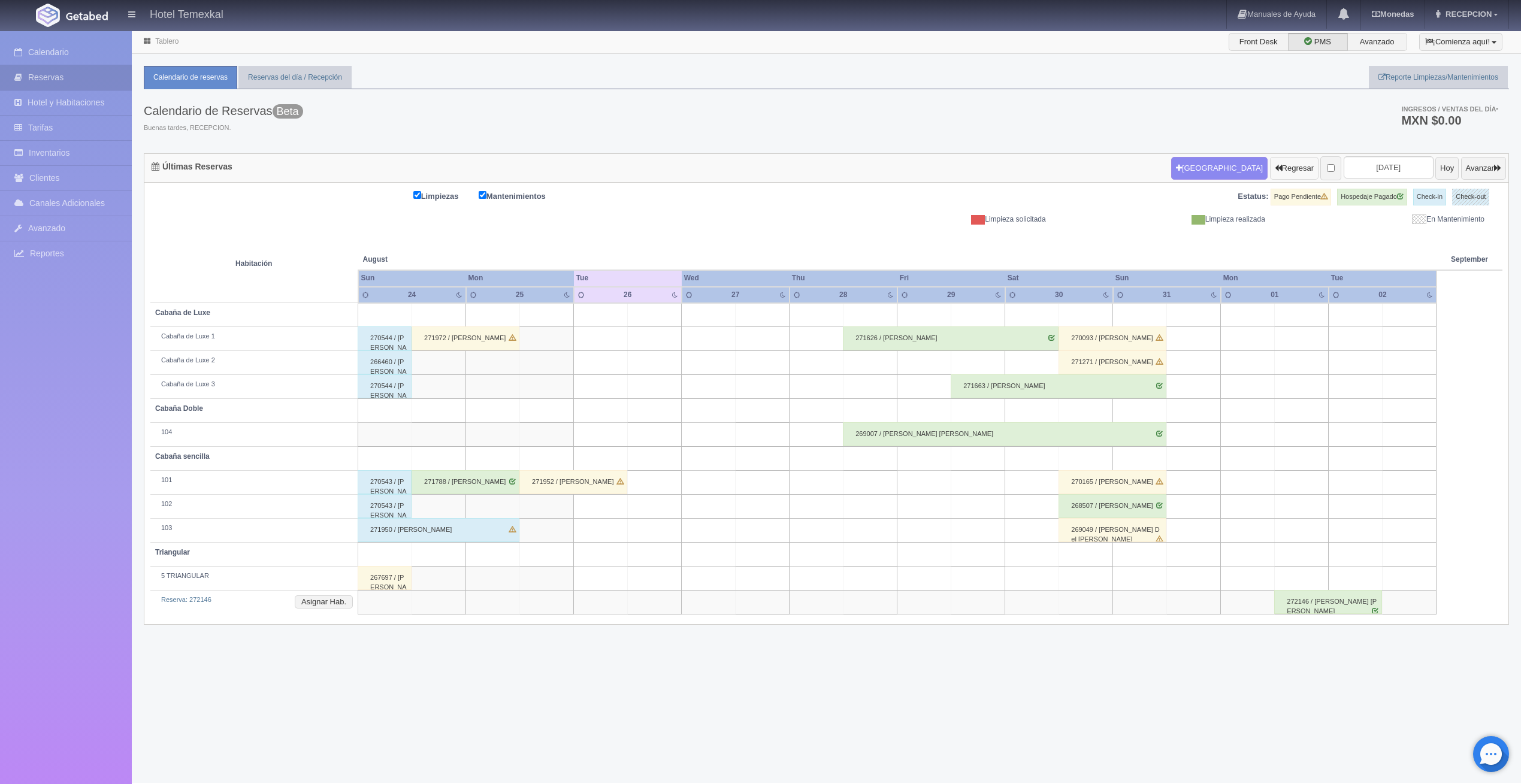
click at [1275, 166] on button "Regresar" at bounding box center [1294, 168] width 48 height 23
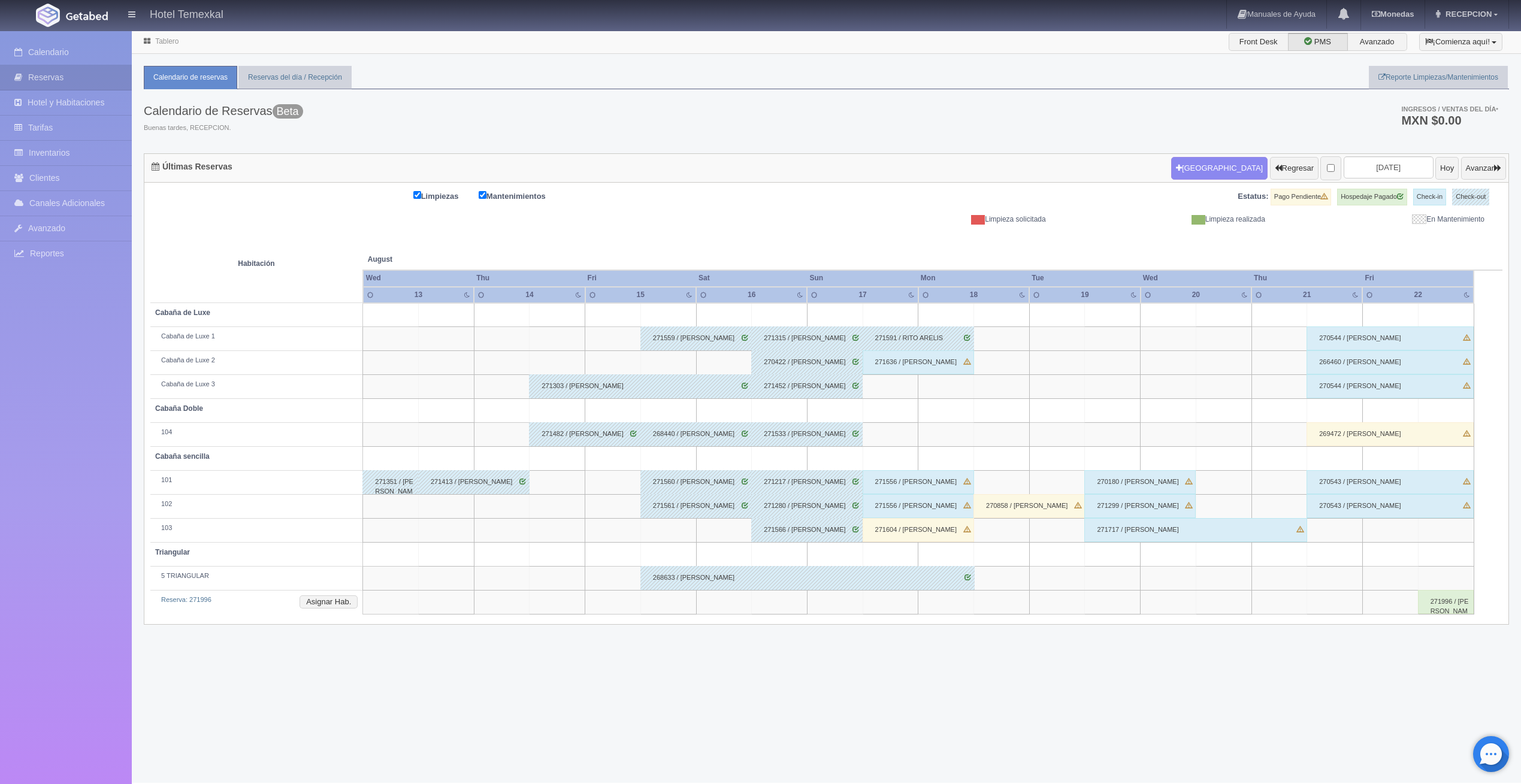
click at [907, 529] on div "271604 / [PERSON_NAME]" at bounding box center [918, 529] width 111 height 24
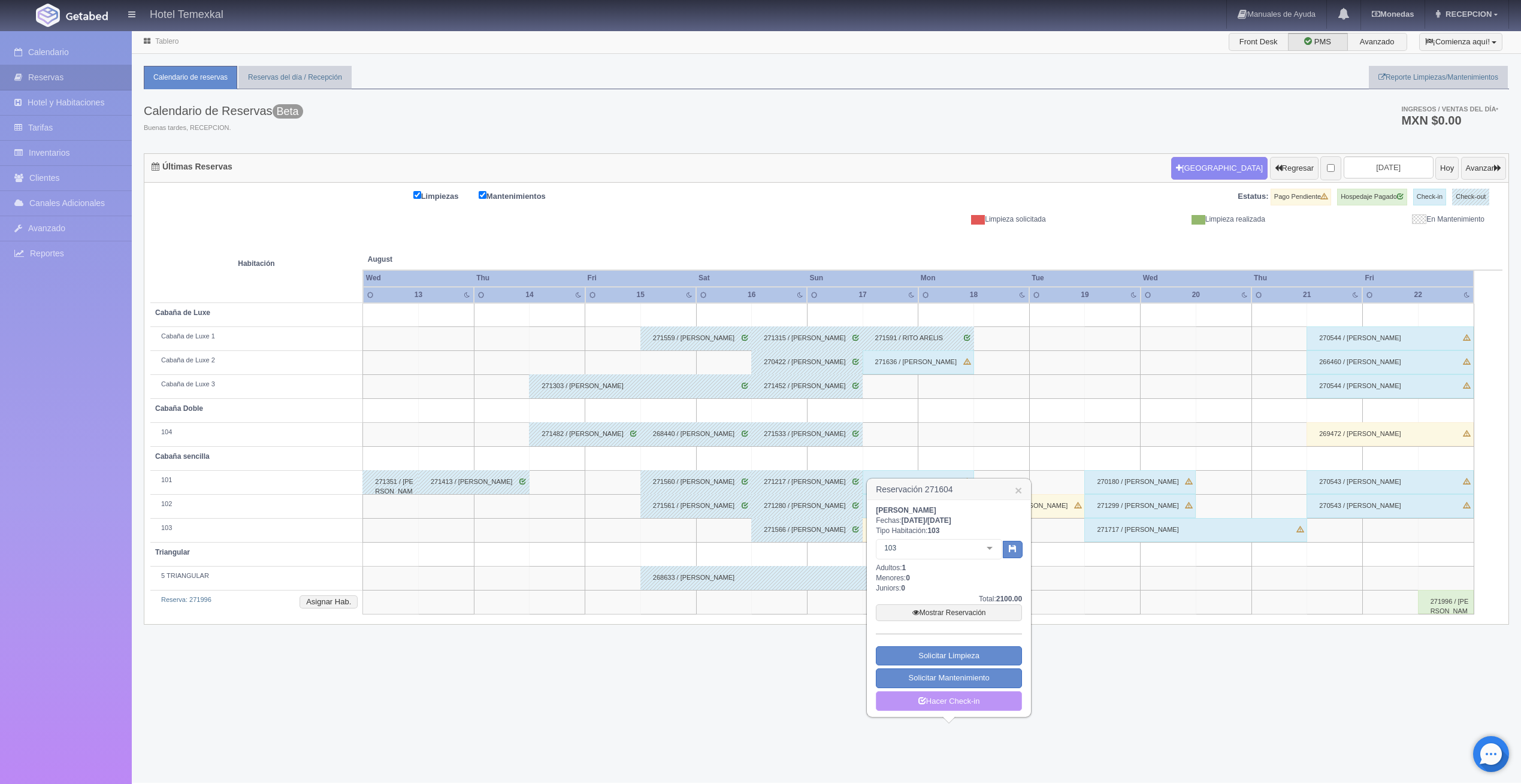
click at [936, 701] on link "Hacer Check-in" at bounding box center [949, 701] width 146 height 20
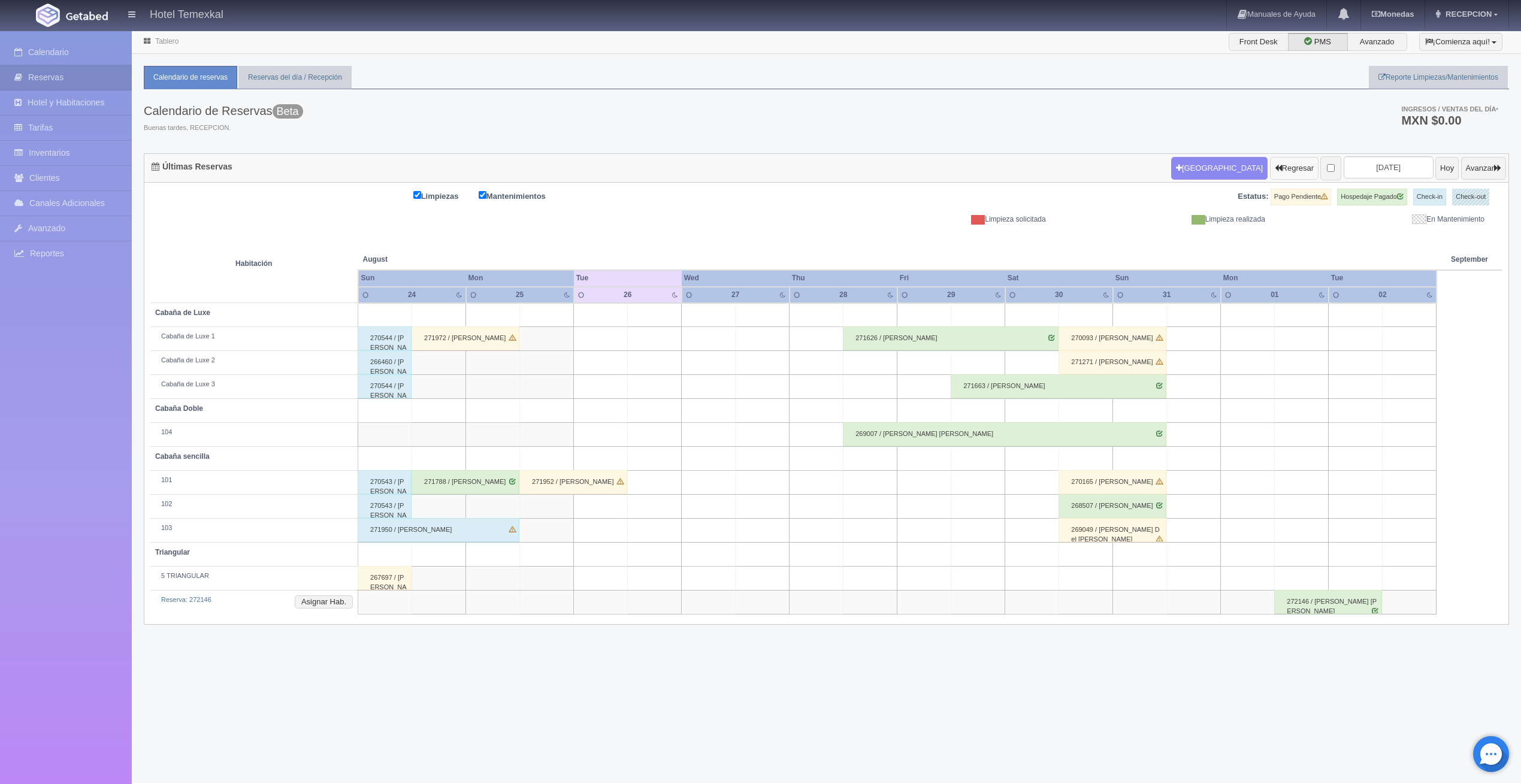
click at [1277, 170] on button "Regresar" at bounding box center [1294, 168] width 48 height 23
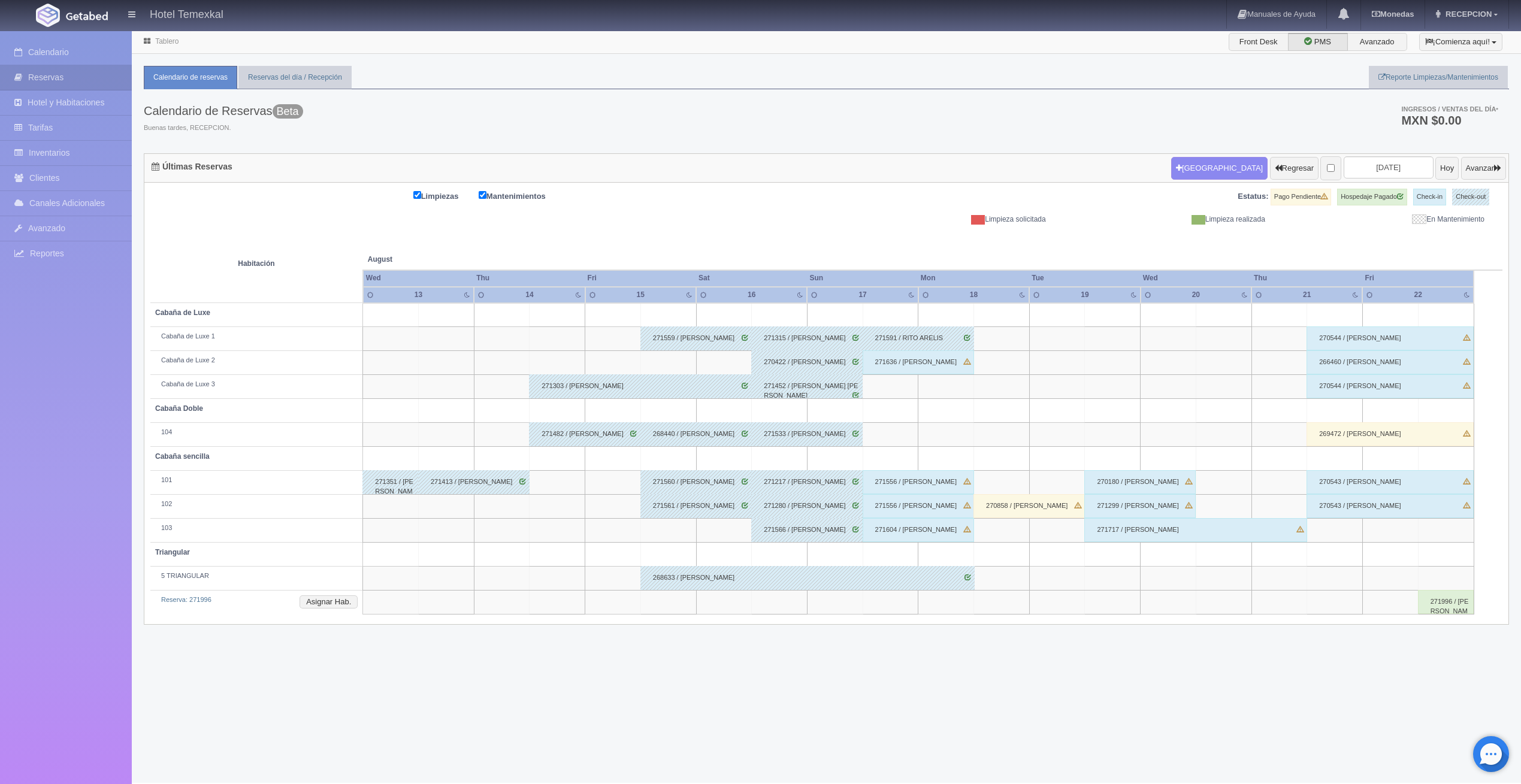
click at [938, 361] on div "271636 / [PERSON_NAME]" at bounding box center [918, 362] width 111 height 24
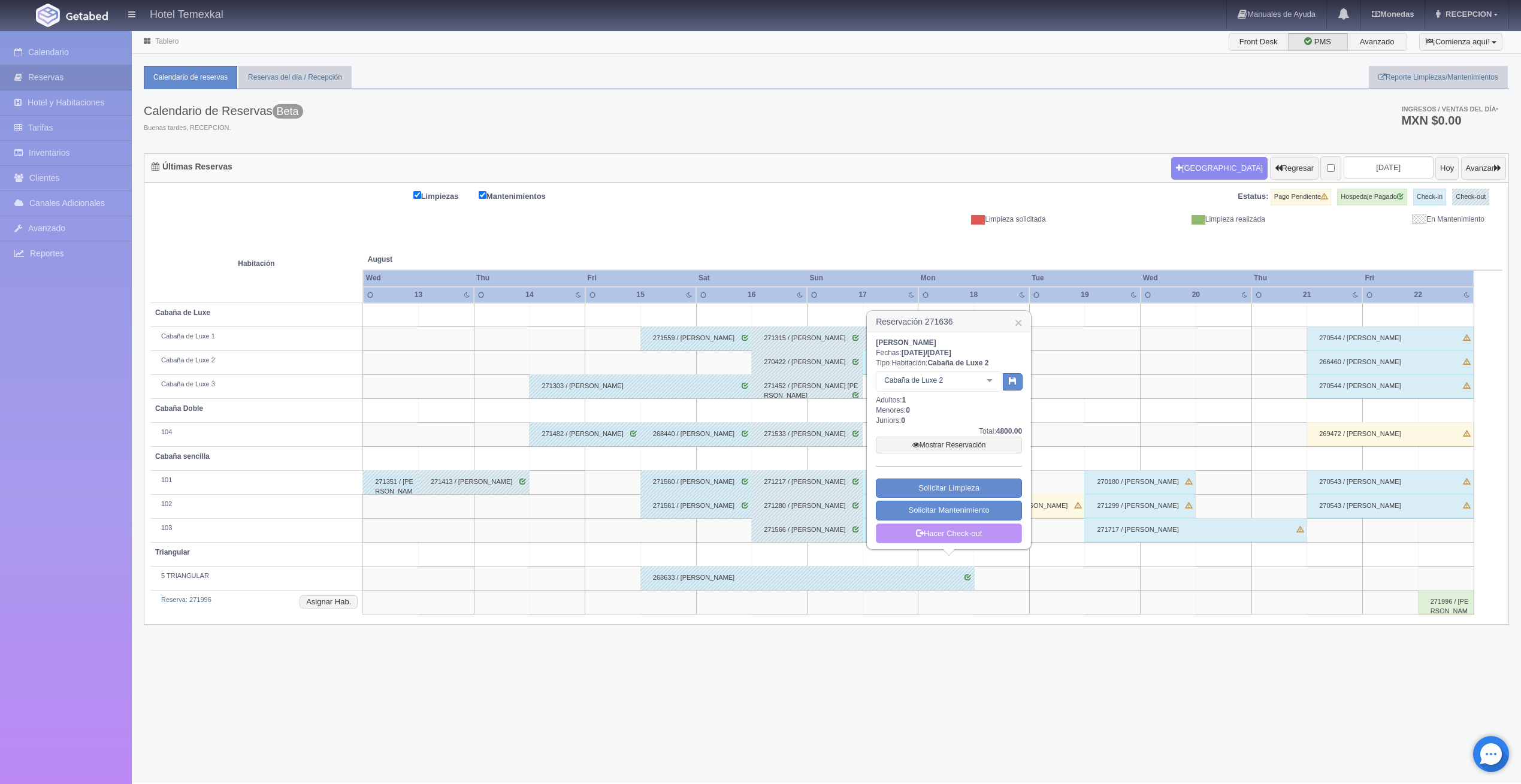
click at [949, 535] on link "Hacer Check-out" at bounding box center [949, 534] width 146 height 20
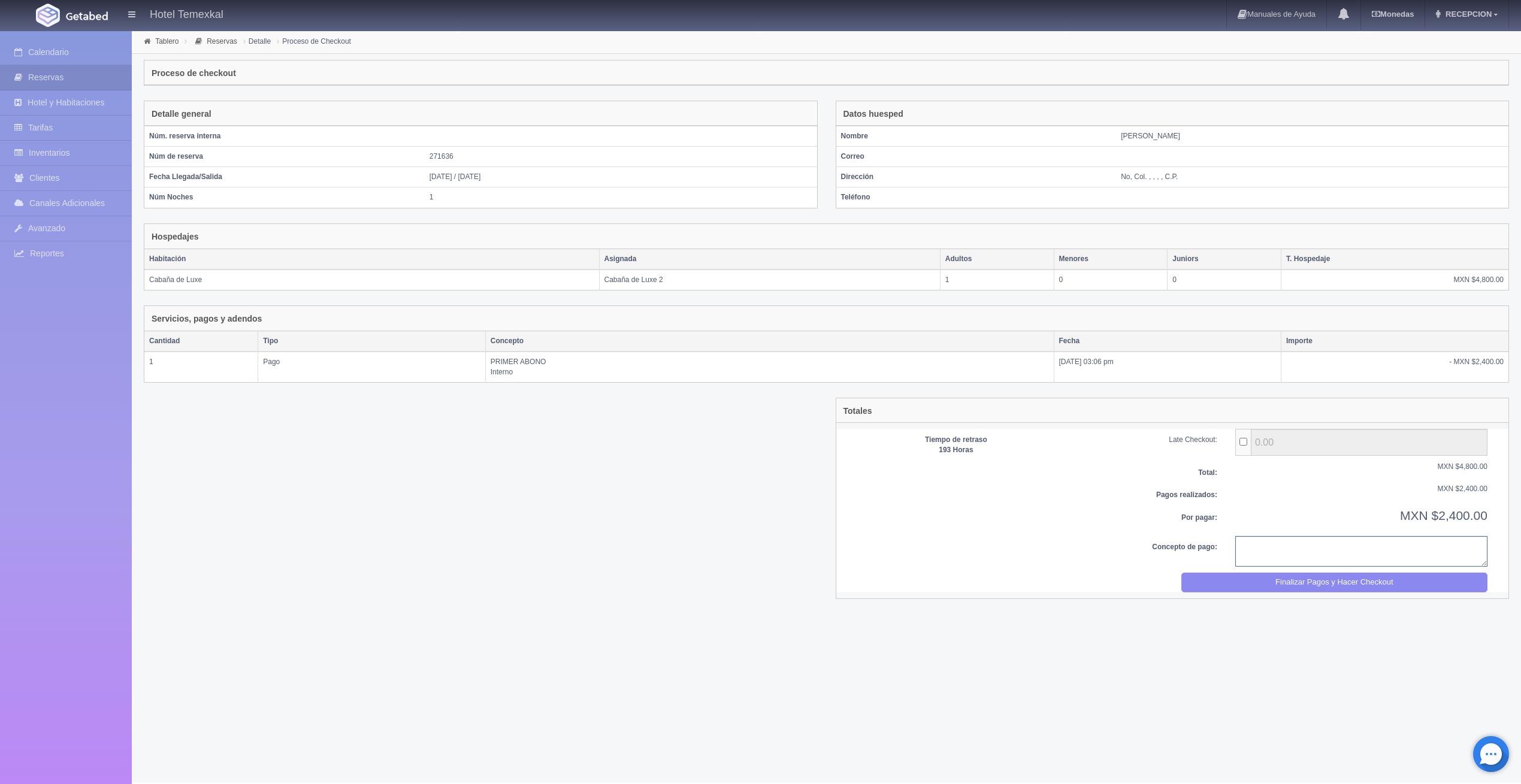
click at [1313, 536] on textarea at bounding box center [1362, 551] width 253 height 31
type textarea "pago cpmpleto"
click at [1257, 587] on button "Finalizar Pagos y Hacer Checkout" at bounding box center [1335, 582] width 307 height 20
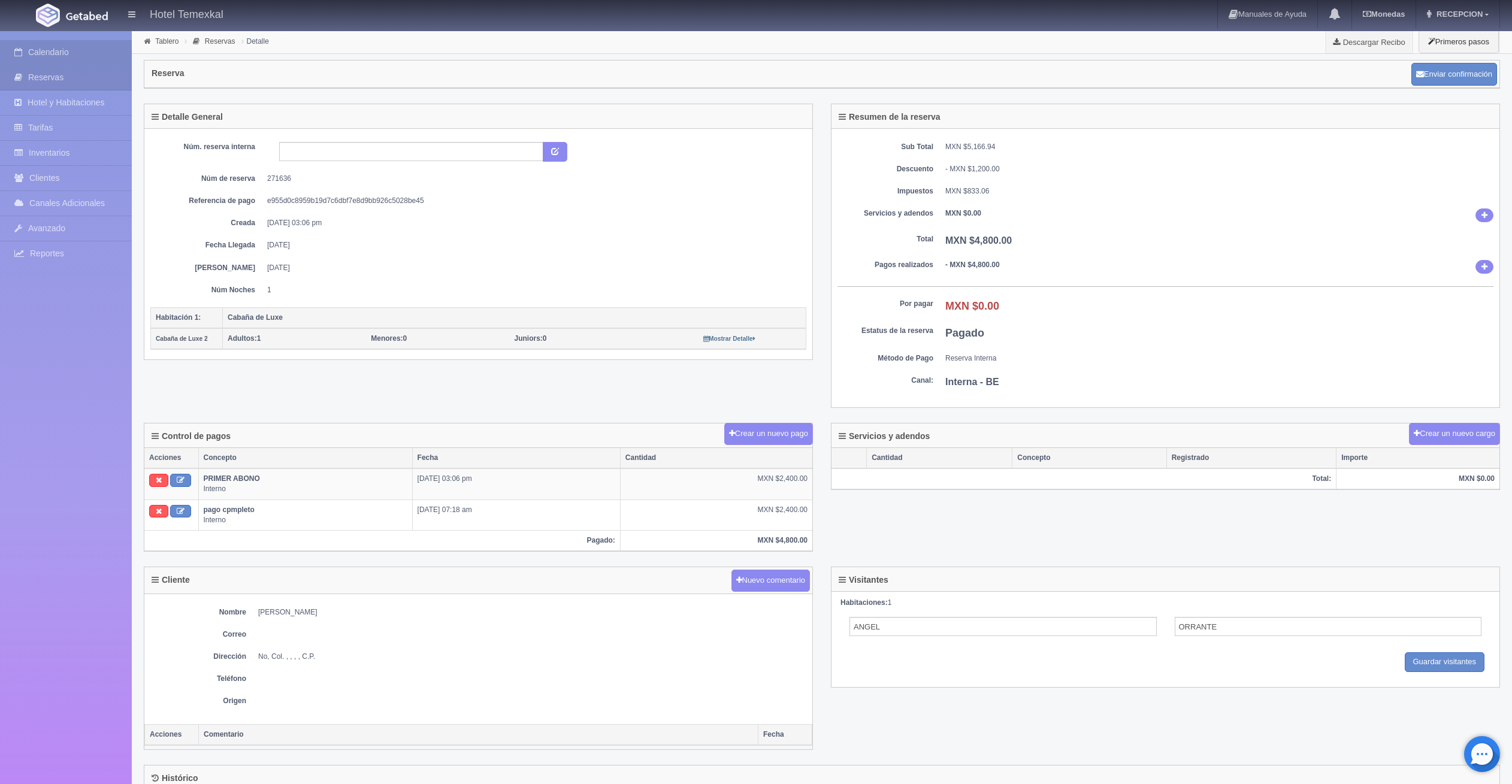
click at [32, 51] on link "Calendario" at bounding box center [66, 53] width 132 height 25
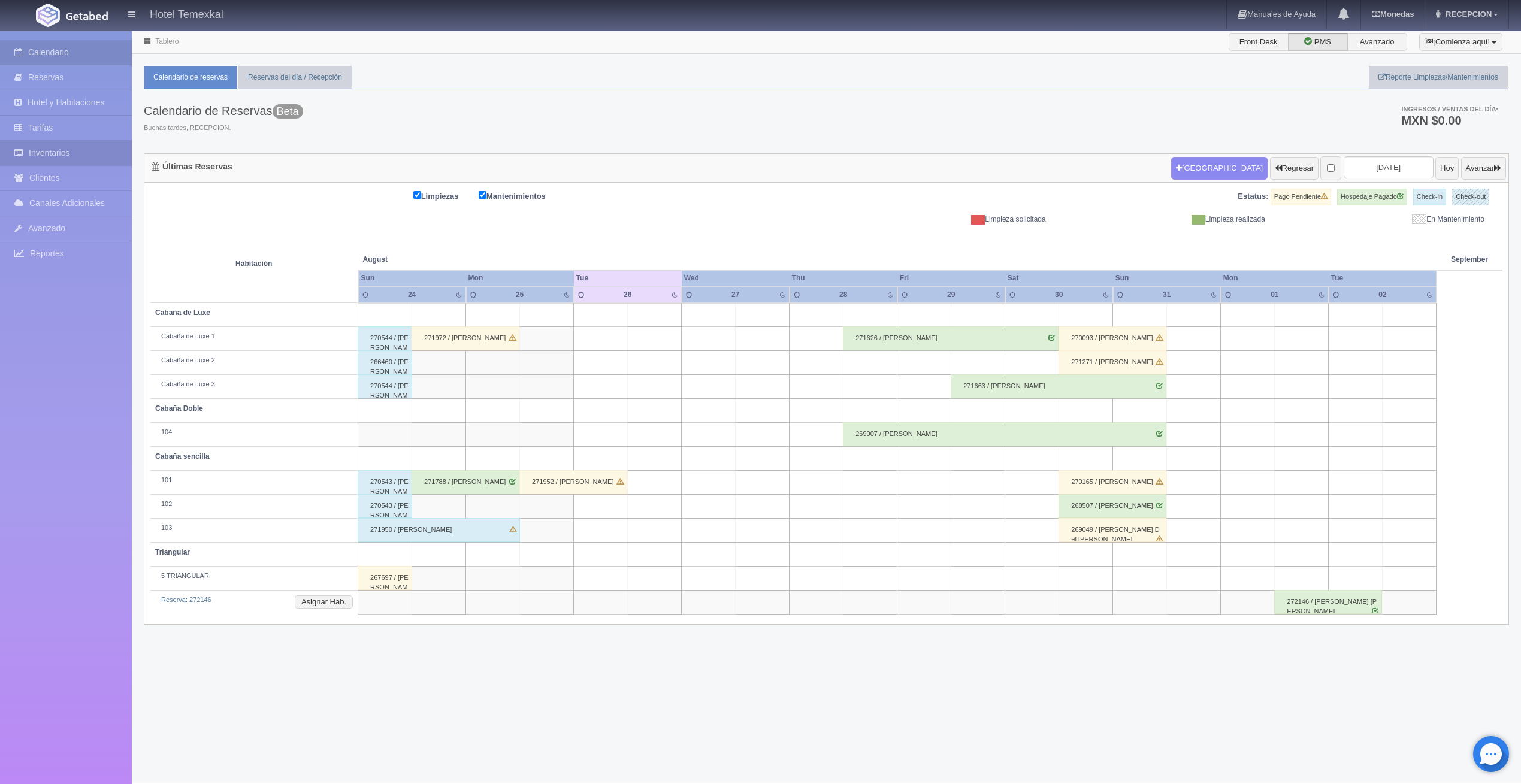
click at [61, 145] on link "Inventarios" at bounding box center [66, 153] width 132 height 25
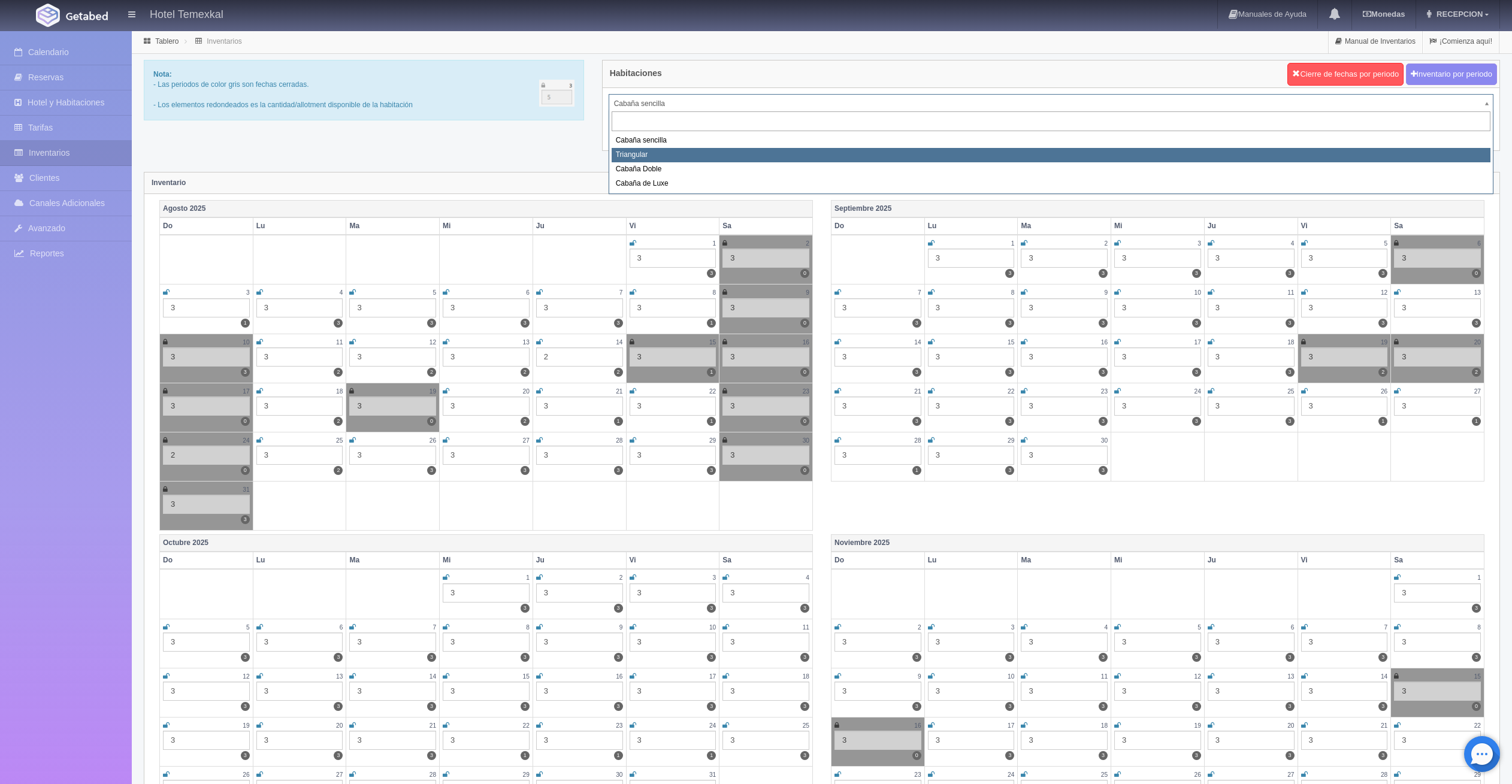
select select "2119"
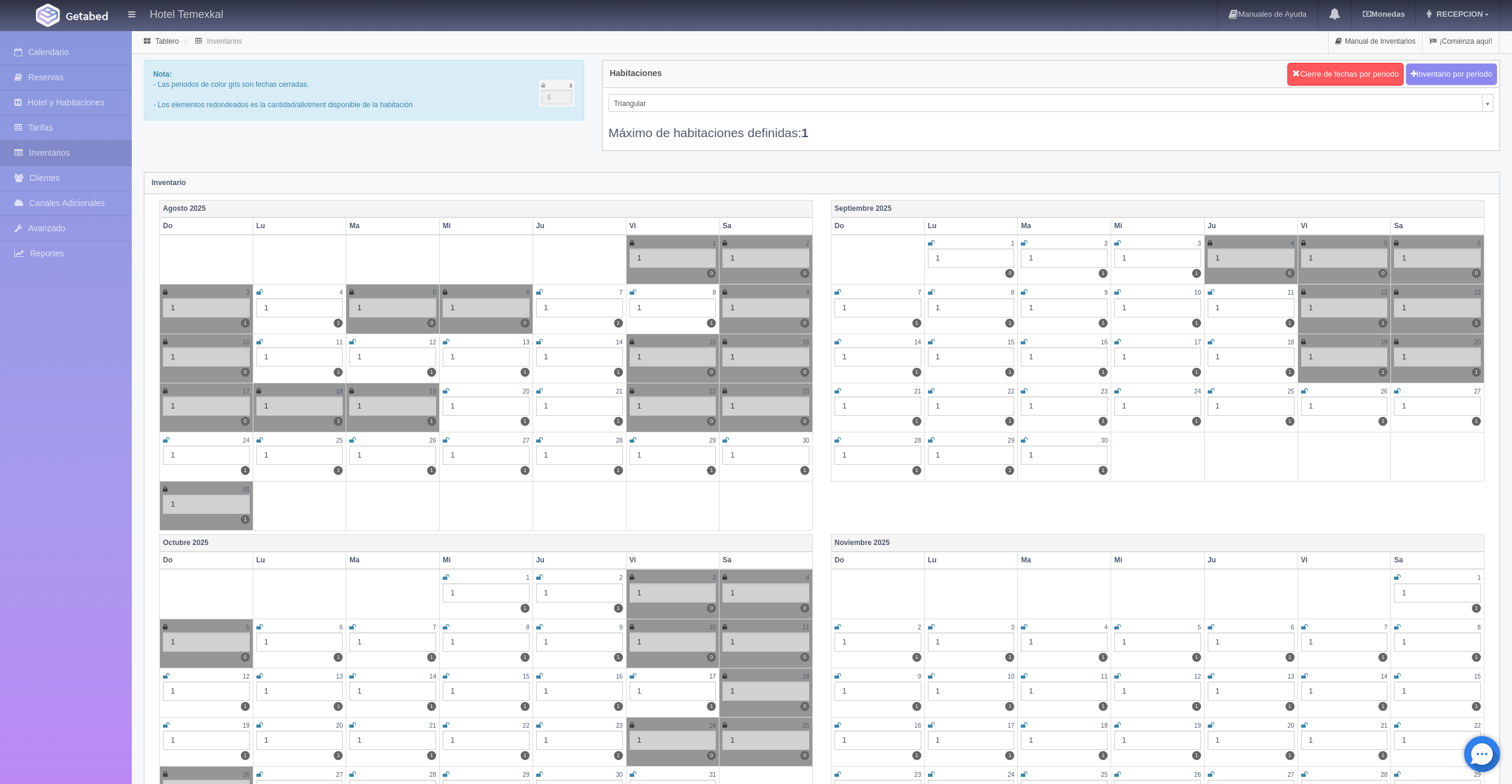
click at [356, 442] on icon at bounding box center [353, 440] width 7 height 8
click at [350, 439] on icon at bounding box center [352, 440] width 5 height 8
click at [727, 441] on icon at bounding box center [726, 440] width 7 height 8
click at [59, 72] on link "Reservas" at bounding box center [66, 78] width 132 height 25
